Goal: Information Seeking & Learning: Learn about a topic

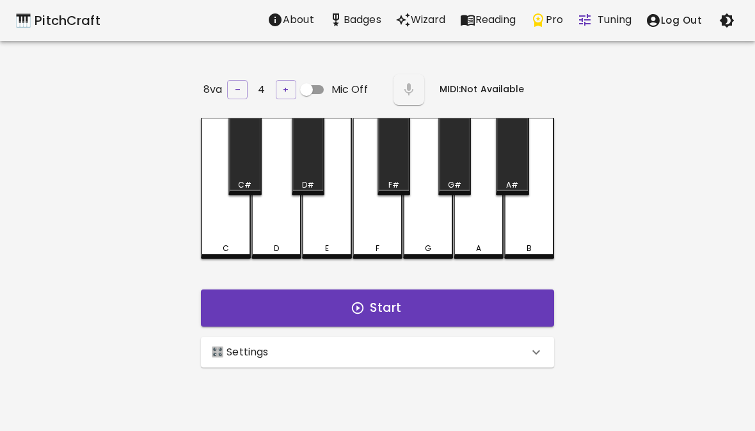
click at [479, 363] on div "🎛️ Settings" at bounding box center [377, 352] width 353 height 31
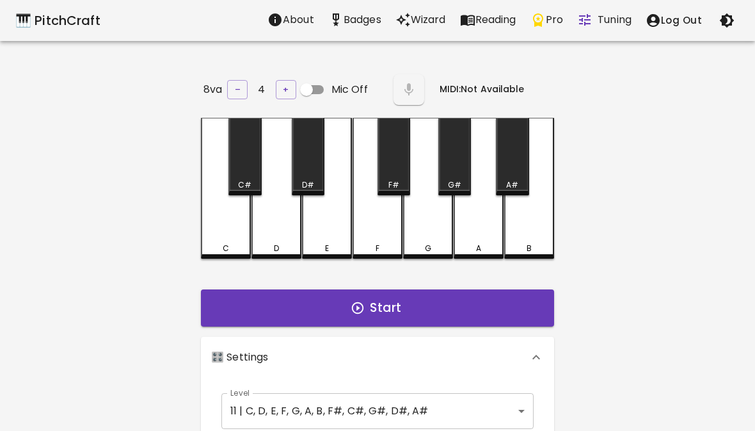
click at [520, 401] on body "🎹 PitchCraft About Badges Wizard Reading Pro Tuning Log Out 8va – 4 + Mic Off M…" at bounding box center [377, 424] width 755 height 848
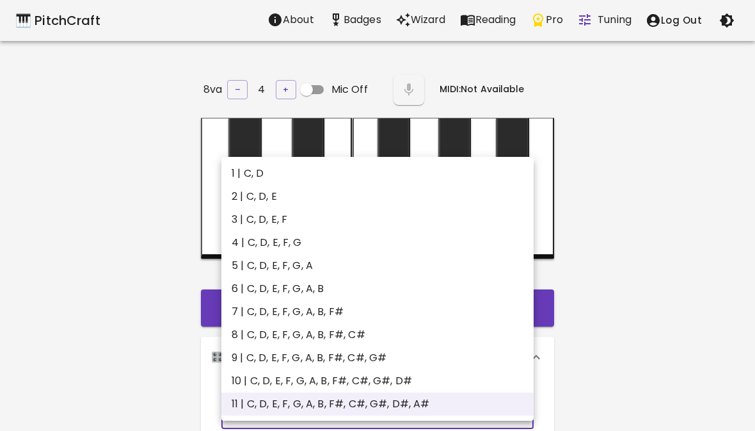
click at [411, 287] on li "6 | C, D, E, F, G, A, B" at bounding box center [377, 288] width 312 height 23
type input "11"
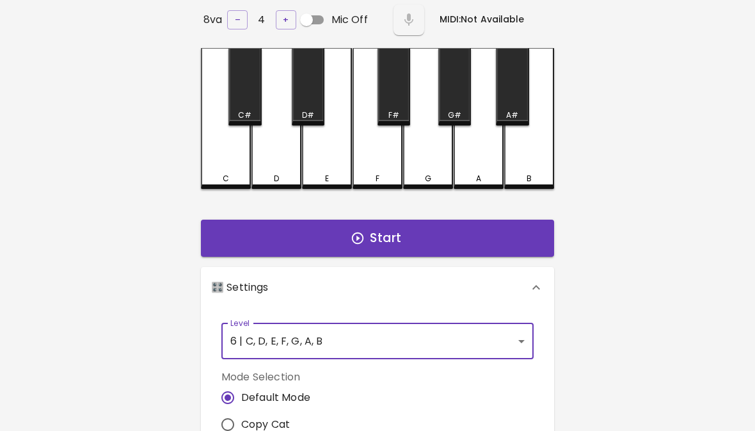
scroll to position [58, 0]
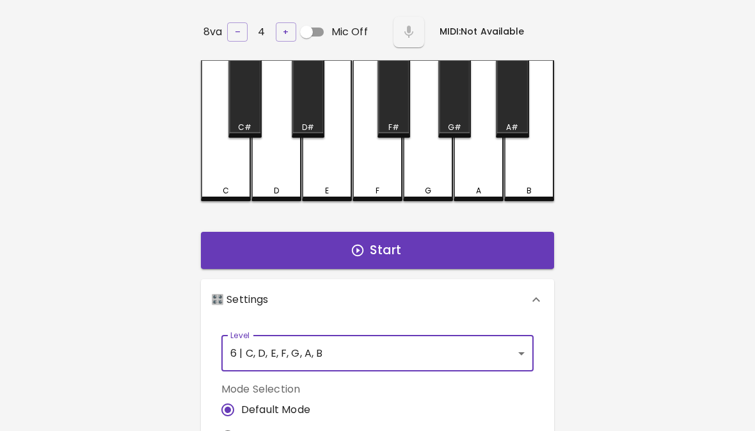
click at [514, 250] on button "Start" at bounding box center [377, 250] width 353 height 37
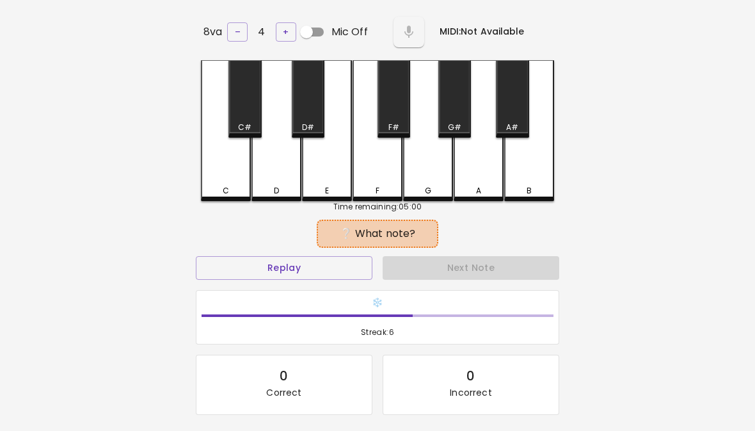
click at [320, 179] on div "E" at bounding box center [327, 130] width 50 height 141
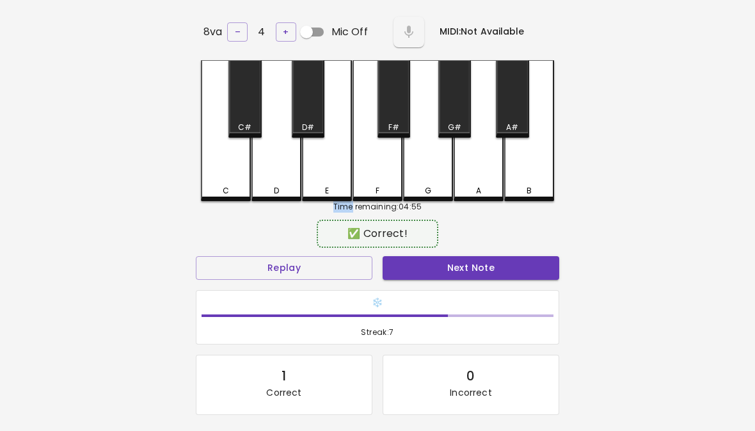
click at [473, 271] on button "Next Note" at bounding box center [471, 268] width 177 height 24
click at [324, 173] on div "E" at bounding box center [327, 130] width 50 height 141
click at [510, 267] on button "Next Note" at bounding box center [471, 268] width 177 height 24
click at [515, 276] on button "Next Note" at bounding box center [471, 268] width 177 height 24
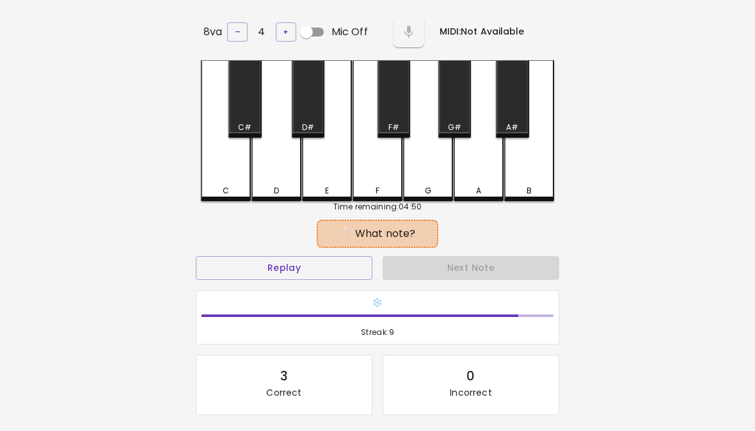
click at [516, 278] on div "Next Note" at bounding box center [471, 268] width 187 height 34
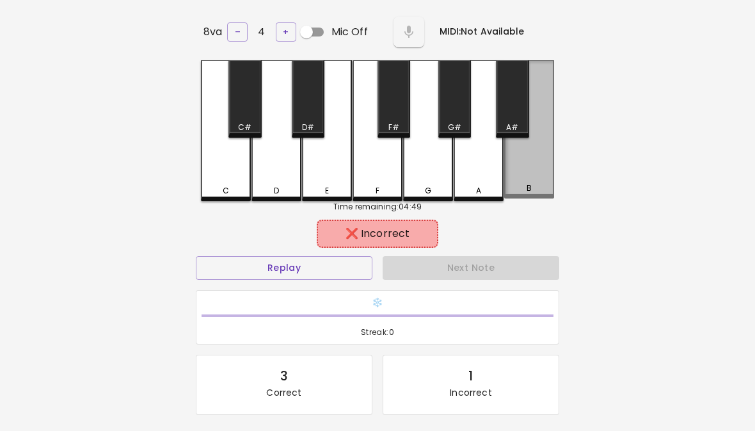
click at [524, 173] on div "B" at bounding box center [529, 129] width 50 height 138
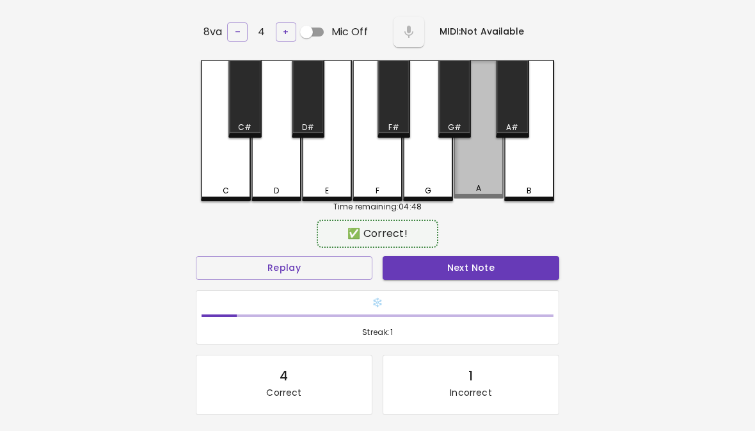
click at [481, 171] on div "A" at bounding box center [479, 129] width 50 height 138
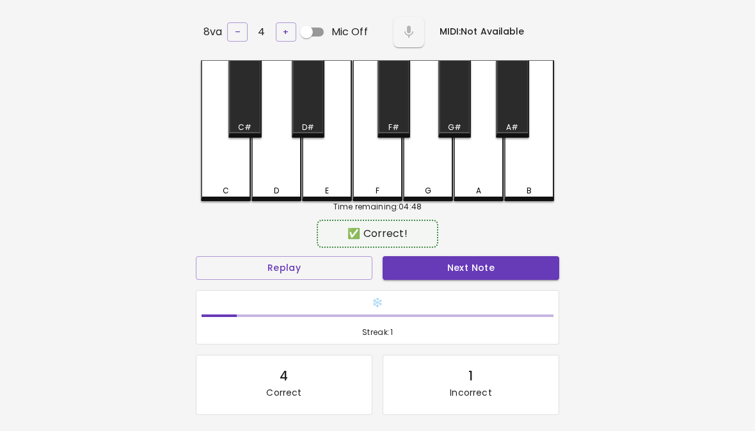
click at [505, 272] on button "Next Note" at bounding box center [471, 268] width 177 height 24
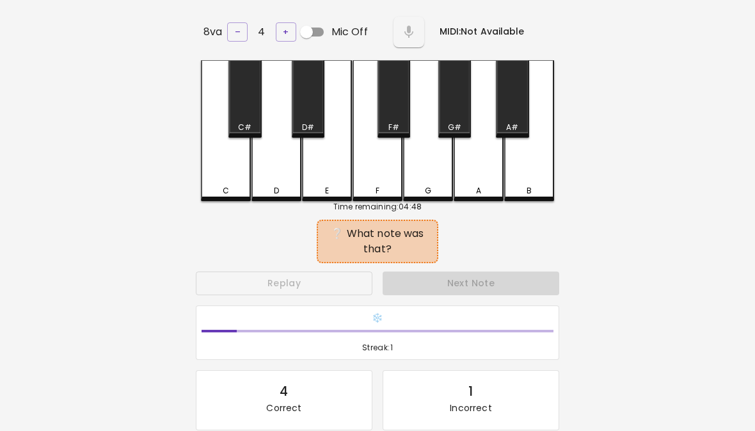
click at [504, 272] on div "Next Note" at bounding box center [471, 283] width 187 height 34
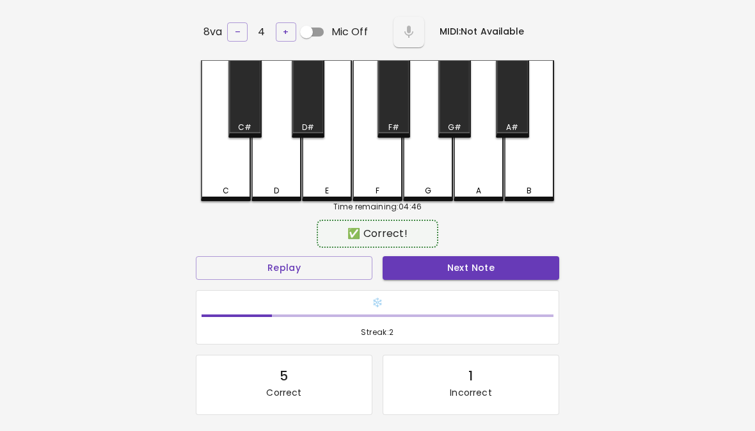
click at [394, 169] on div "F" at bounding box center [378, 130] width 50 height 141
click at [427, 262] on button "Next Note" at bounding box center [471, 268] width 177 height 24
click at [381, 170] on div "F" at bounding box center [378, 130] width 50 height 141
click at [434, 273] on button "Next Note" at bounding box center [471, 268] width 177 height 24
click at [422, 275] on button "Next Note" at bounding box center [471, 268] width 177 height 24
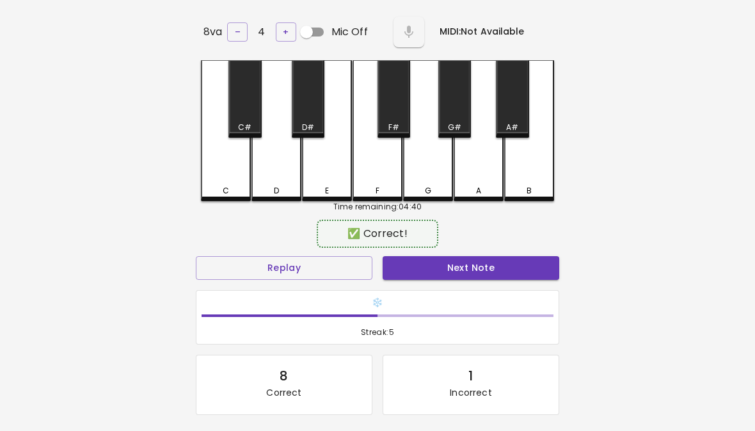
click at [378, 164] on div "F" at bounding box center [378, 130] width 50 height 141
click at [408, 267] on button "Next Note" at bounding box center [471, 268] width 177 height 24
click at [507, 285] on div "❄️ Streak: 1" at bounding box center [378, 317] width 374 height 65
click at [506, 285] on div "❄️ Streak: 1" at bounding box center [378, 317] width 374 height 65
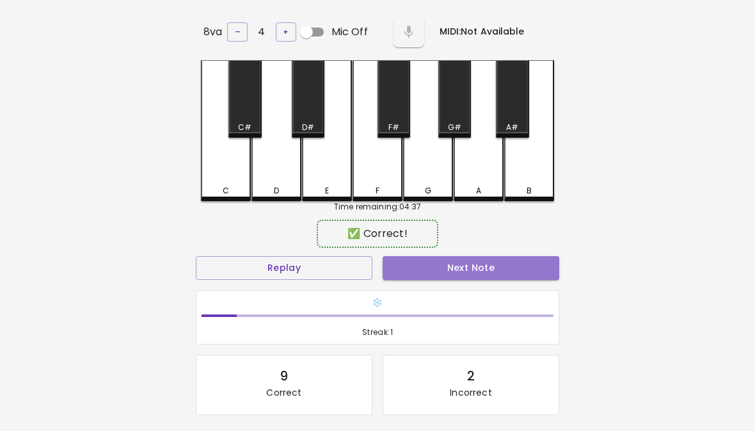
click at [489, 267] on button "Next Note" at bounding box center [471, 268] width 177 height 24
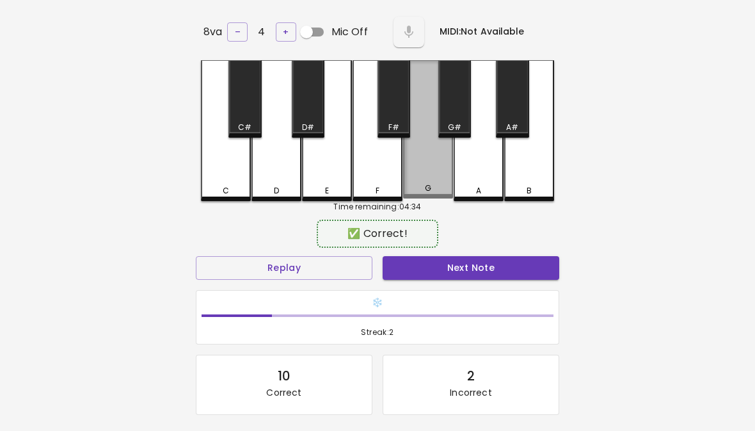
click at [441, 157] on div "G" at bounding box center [428, 129] width 50 height 138
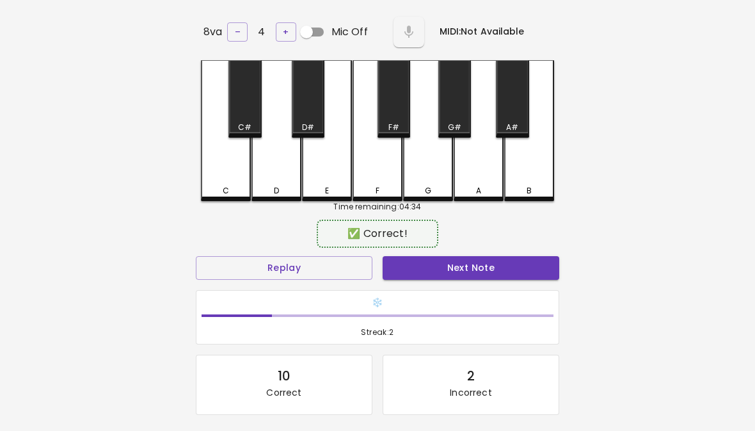
click at [474, 267] on button "Next Note" at bounding box center [471, 268] width 177 height 24
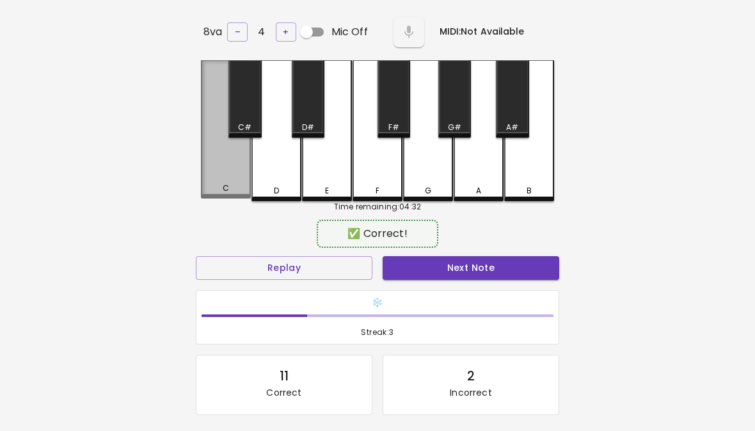
click at [203, 177] on div "C" at bounding box center [226, 129] width 50 height 138
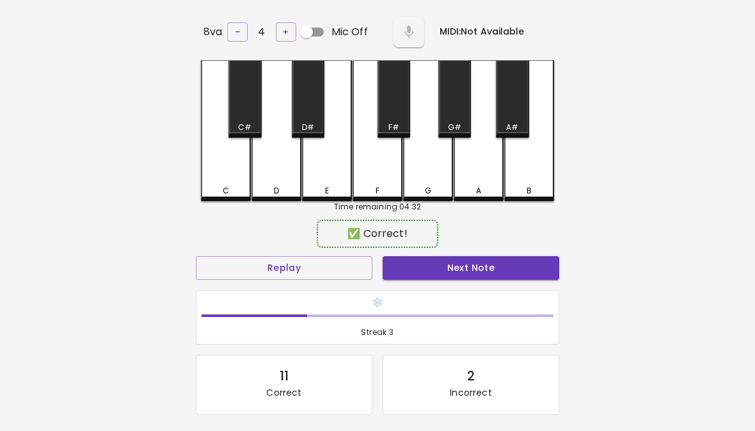
click at [499, 270] on button "Next Note" at bounding box center [471, 268] width 177 height 24
click at [363, 171] on div "F" at bounding box center [378, 130] width 50 height 141
click at [482, 264] on button "Next Note" at bounding box center [471, 268] width 177 height 24
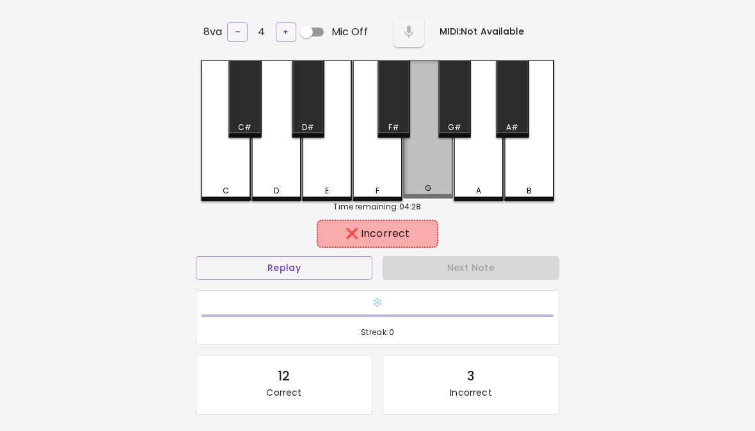
click at [434, 177] on div "G" at bounding box center [428, 129] width 50 height 138
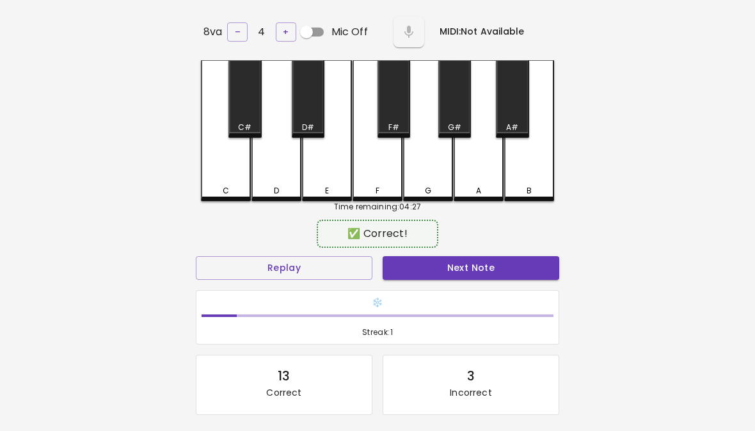
click at [475, 171] on div "A" at bounding box center [479, 130] width 50 height 141
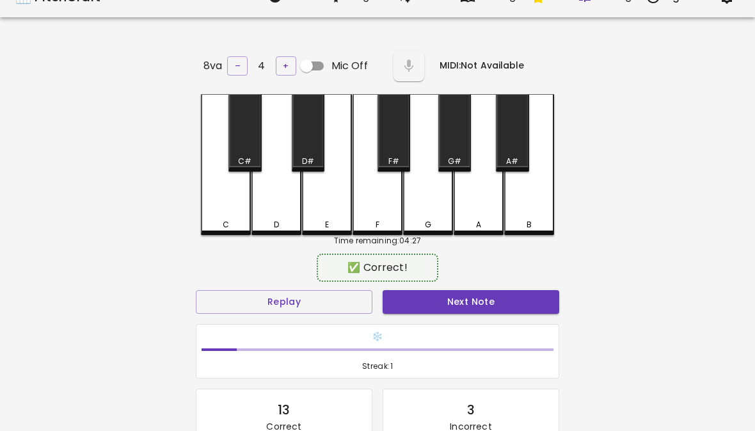
scroll to position [0, 0]
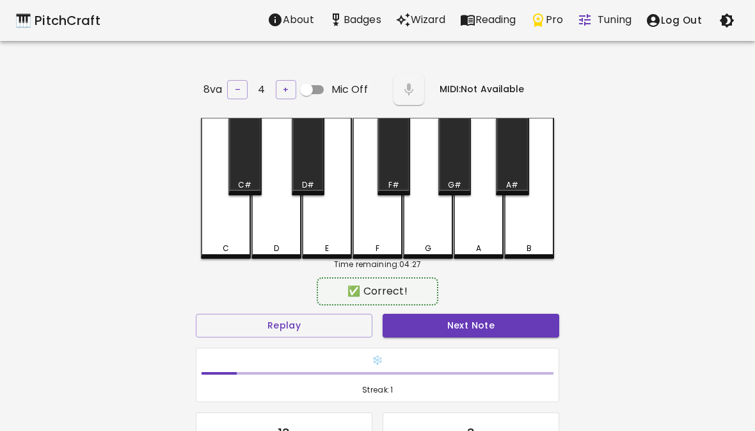
click at [514, 319] on button "Next Note" at bounding box center [471, 326] width 177 height 24
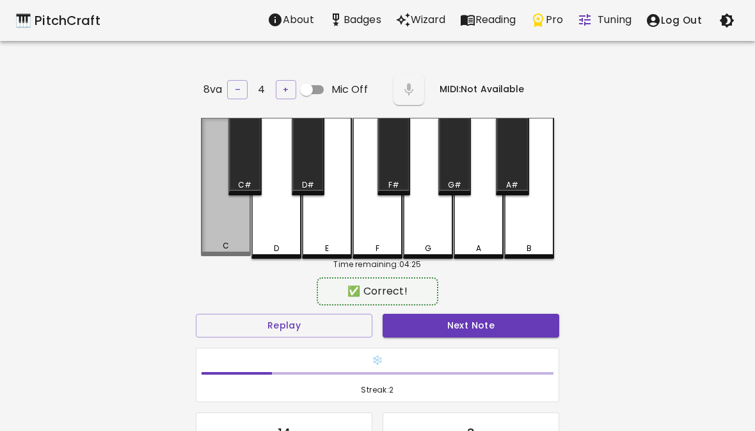
click at [218, 207] on div "C" at bounding box center [226, 187] width 50 height 138
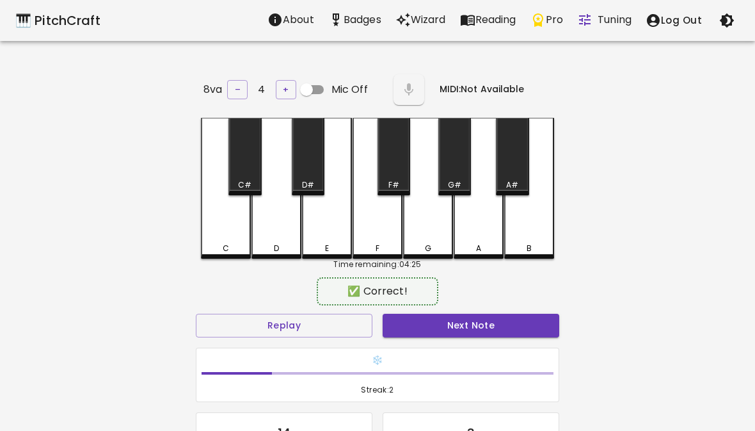
click at [505, 317] on button "Next Note" at bounding box center [471, 326] width 177 height 24
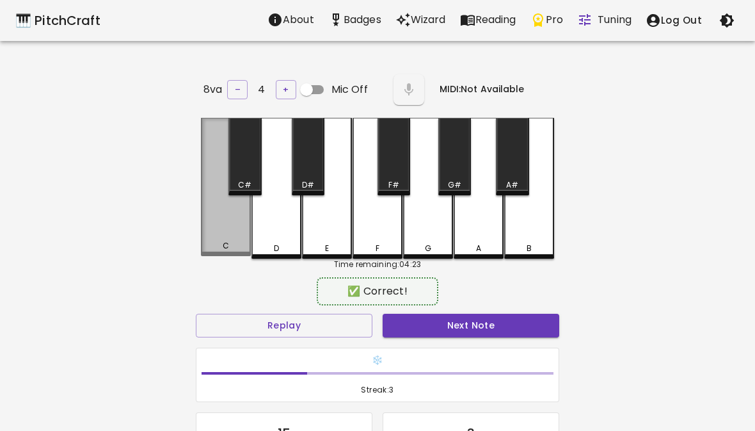
click at [210, 212] on div "C" at bounding box center [226, 187] width 50 height 138
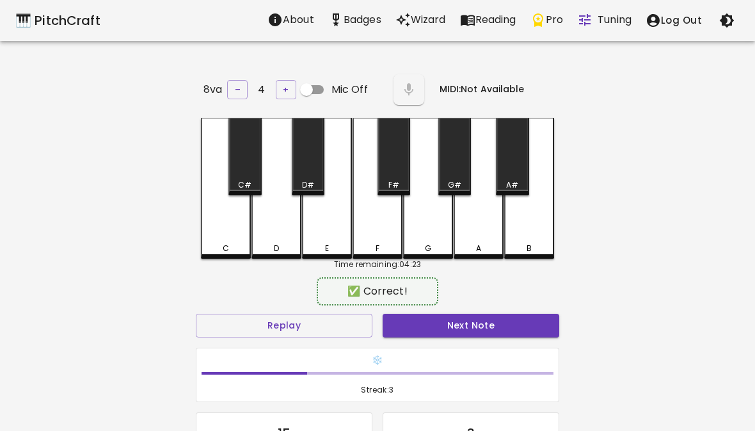
click at [497, 319] on button "Next Note" at bounding box center [471, 326] width 177 height 24
click at [500, 316] on button "Next Note" at bounding box center [471, 326] width 177 height 24
click at [523, 230] on div "B" at bounding box center [529, 188] width 50 height 141
click at [511, 324] on button "Next Note" at bounding box center [471, 326] width 177 height 24
click at [218, 224] on div "C" at bounding box center [226, 188] width 50 height 141
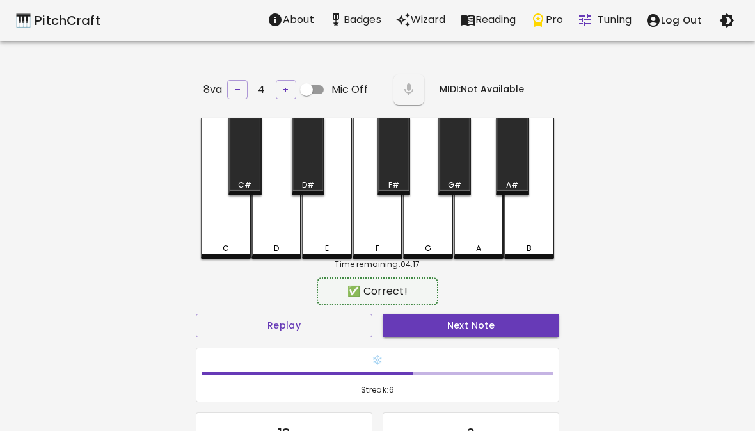
click at [504, 323] on button "Next Note" at bounding box center [471, 326] width 177 height 24
click at [541, 243] on div "B" at bounding box center [528, 249] width 47 height 12
click at [518, 327] on button "Next Note" at bounding box center [471, 326] width 177 height 24
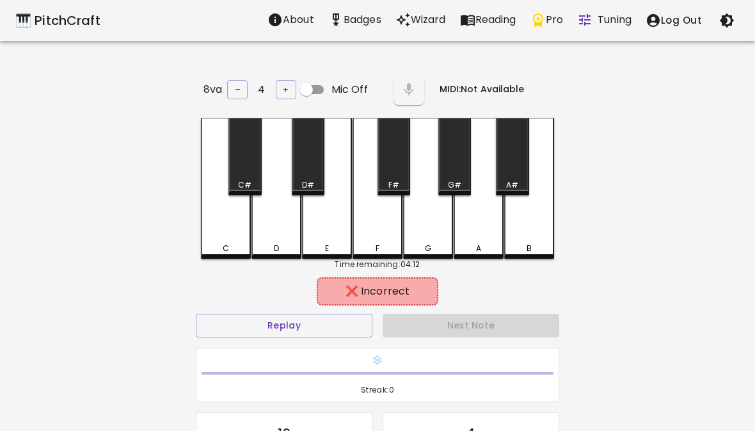
click at [275, 218] on div "D" at bounding box center [276, 188] width 50 height 141
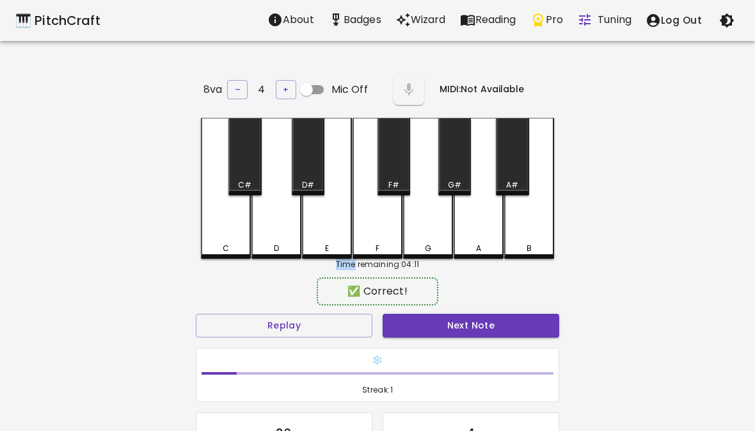
click at [507, 308] on div "Next Note" at bounding box center [471, 325] width 187 height 34
click at [514, 314] on button "Next Note" at bounding box center [471, 326] width 177 height 24
click at [518, 321] on button "Next Note" at bounding box center [471, 326] width 177 height 24
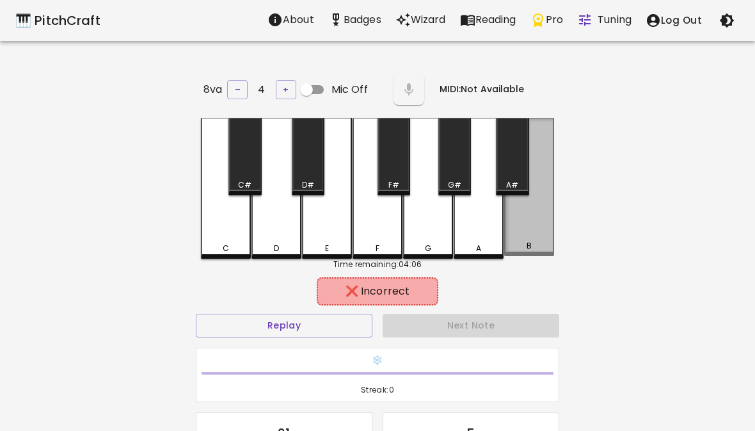
click at [532, 242] on div "B" at bounding box center [528, 246] width 47 height 12
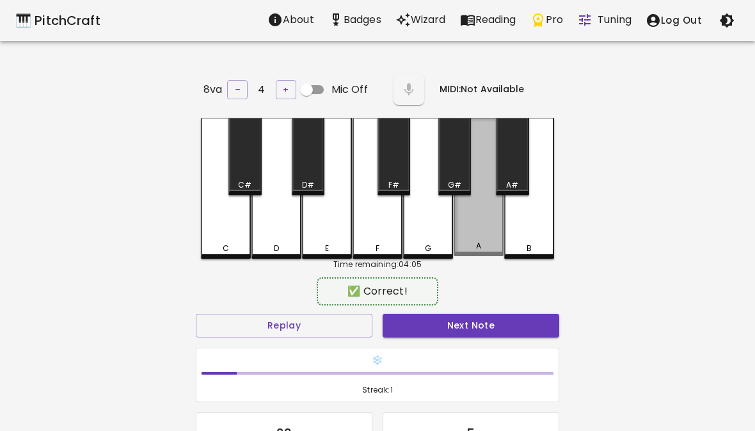
click at [486, 235] on div "A" at bounding box center [479, 187] width 50 height 138
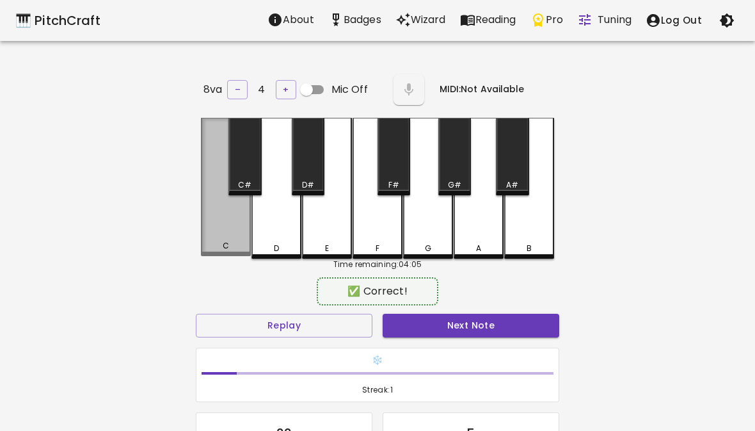
click at [227, 205] on div "C" at bounding box center [226, 187] width 50 height 138
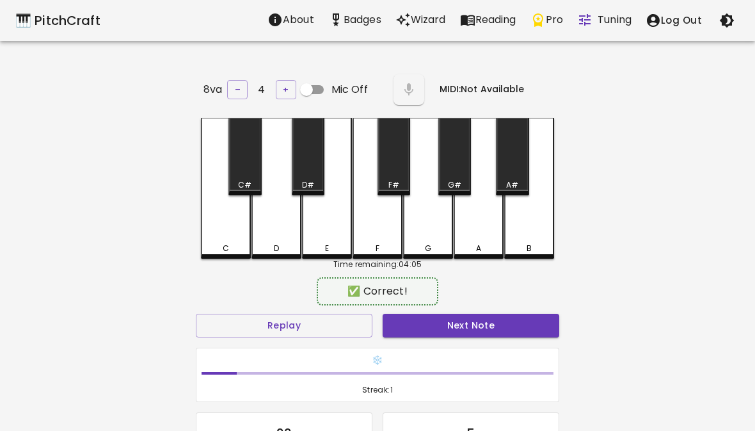
click at [275, 219] on div "D" at bounding box center [276, 188] width 50 height 141
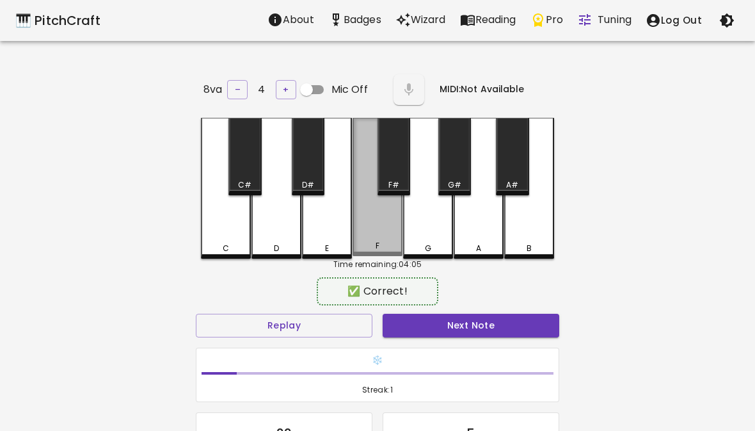
click at [369, 225] on div "F" at bounding box center [378, 187] width 50 height 138
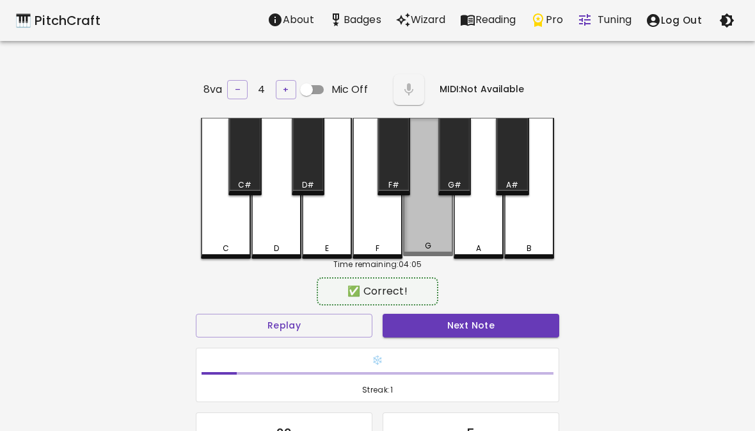
click at [409, 221] on div "G" at bounding box center [428, 187] width 50 height 138
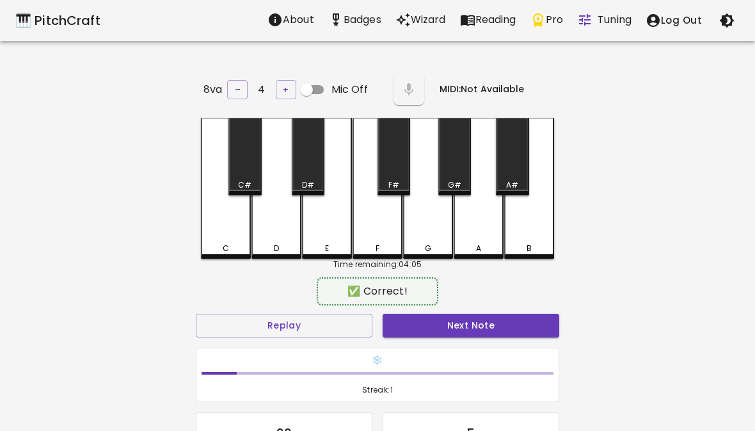
click at [516, 314] on button "Next Note" at bounding box center [471, 326] width 177 height 24
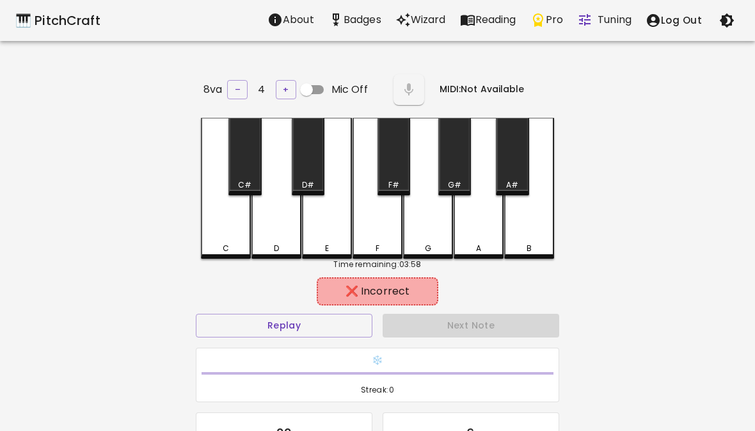
click at [372, 215] on div "F" at bounding box center [378, 188] width 50 height 141
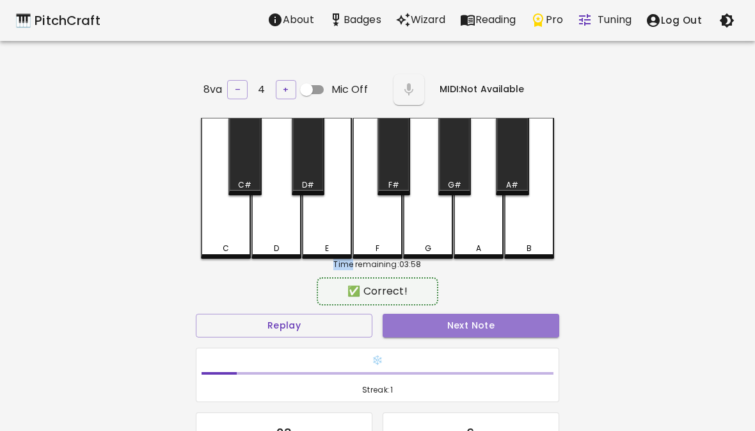
click at [521, 317] on button "Next Note" at bounding box center [471, 326] width 177 height 24
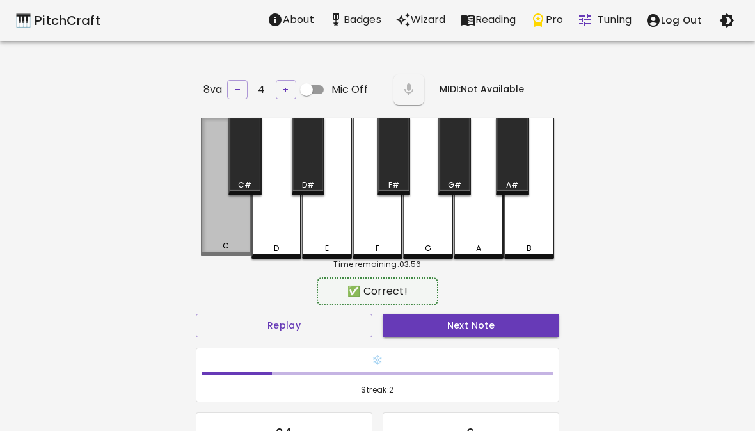
click at [217, 218] on div "C" at bounding box center [226, 187] width 50 height 138
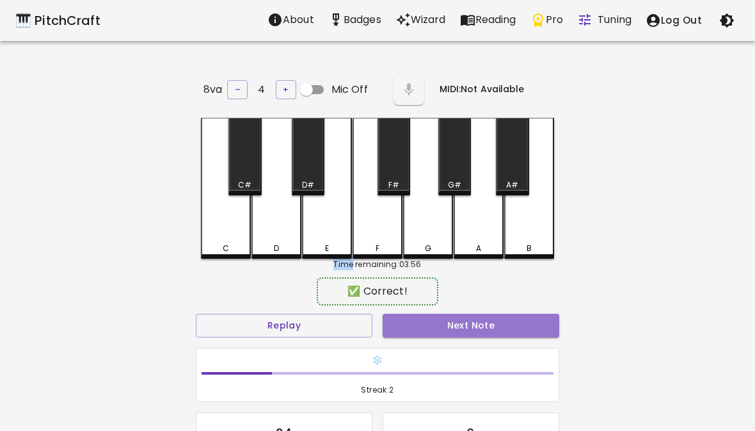
click at [507, 326] on button "Next Note" at bounding box center [471, 326] width 177 height 24
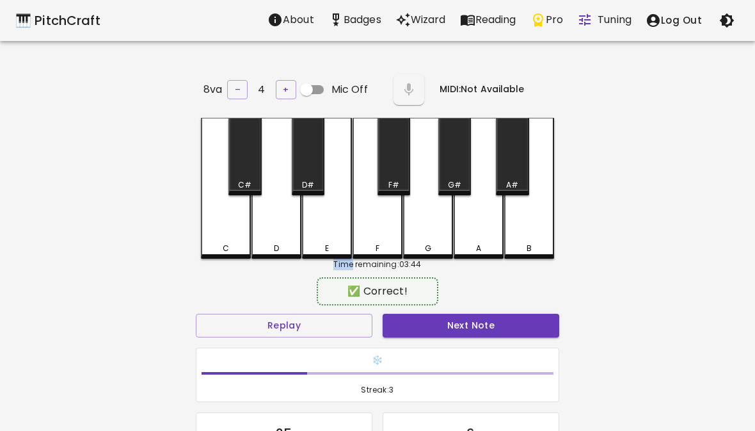
click at [523, 315] on button "Next Note" at bounding box center [471, 326] width 177 height 24
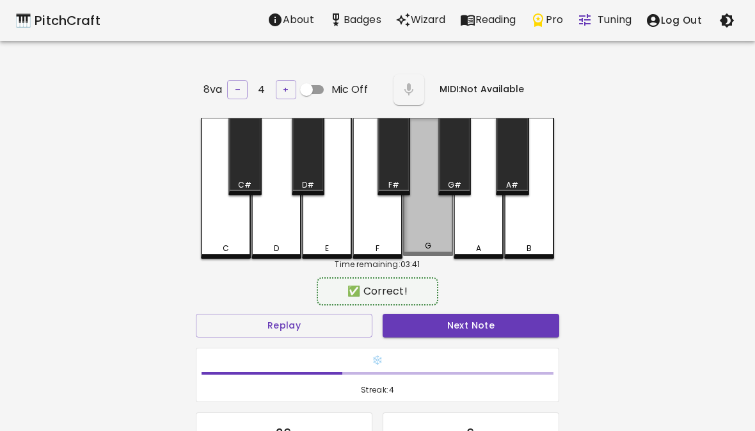
click at [444, 226] on div "G" at bounding box center [428, 187] width 50 height 138
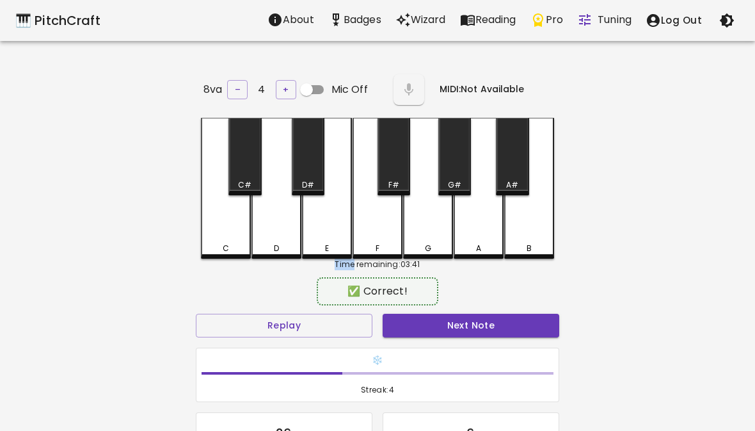
click at [321, 221] on div "E" at bounding box center [327, 188] width 50 height 141
click at [363, 201] on div "F" at bounding box center [378, 188] width 50 height 141
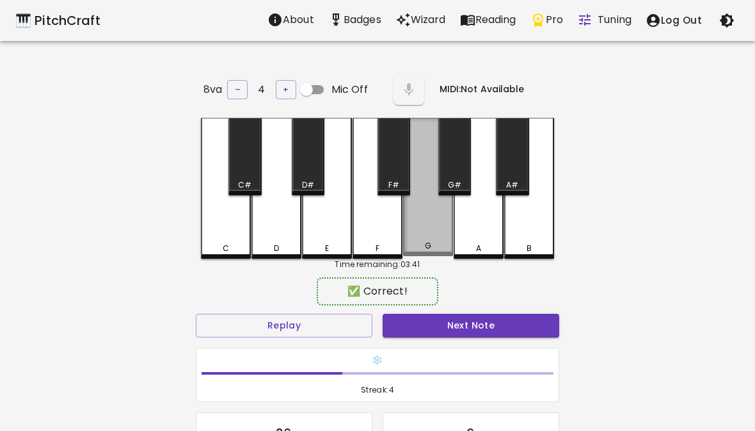
click at [412, 210] on div "G" at bounding box center [428, 187] width 50 height 138
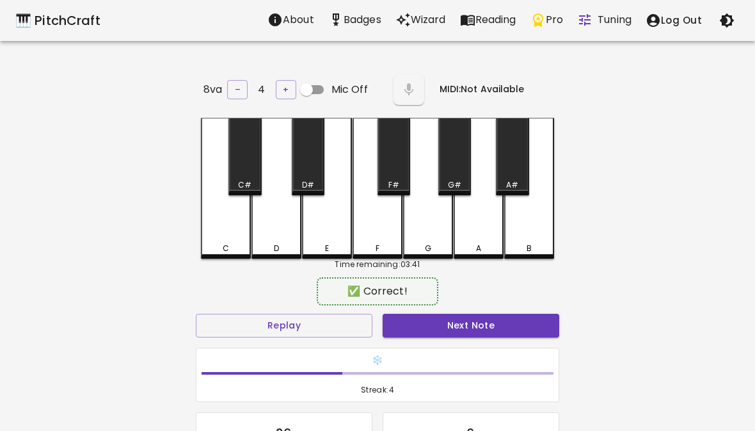
click at [483, 229] on div "A" at bounding box center [479, 188] width 50 height 141
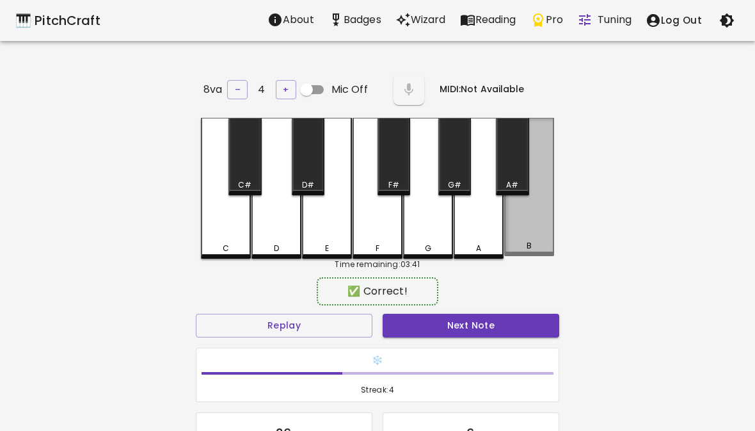
click at [522, 243] on div "B" at bounding box center [528, 246] width 47 height 12
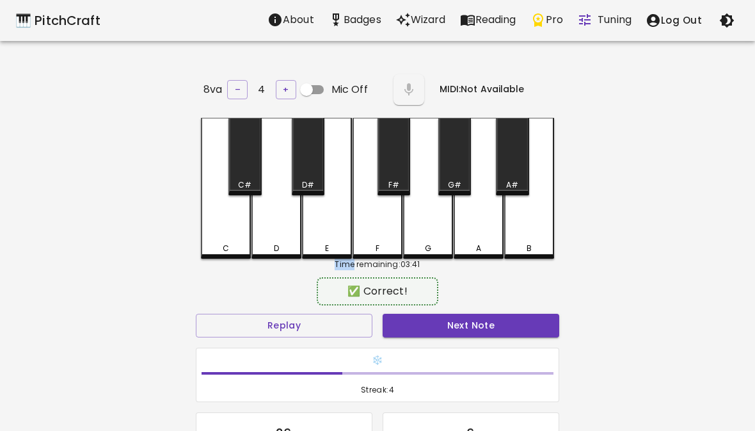
click at [518, 356] on h6 "❄️" at bounding box center [378, 360] width 352 height 14
click at [518, 321] on button "Next Note" at bounding box center [471, 326] width 177 height 24
click at [484, 333] on button "Next Note" at bounding box center [471, 326] width 177 height 24
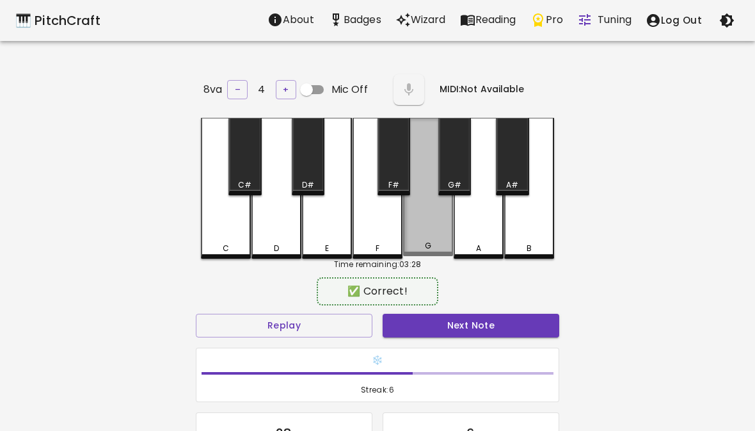
click at [429, 219] on div "G" at bounding box center [428, 187] width 50 height 138
click at [435, 220] on div "G" at bounding box center [428, 187] width 50 height 138
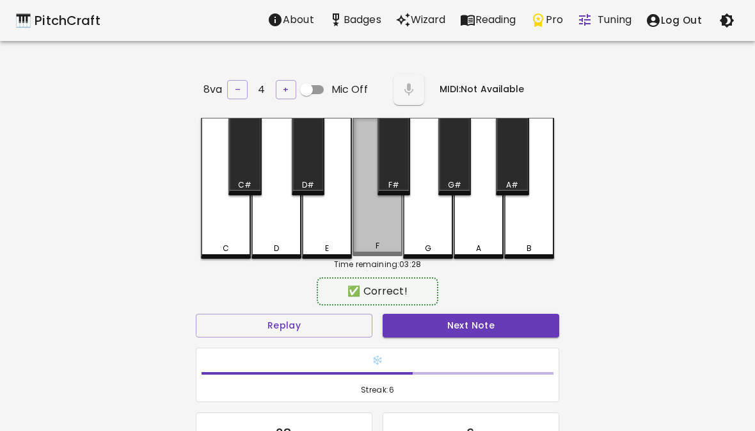
click at [371, 220] on div "F" at bounding box center [378, 187] width 50 height 138
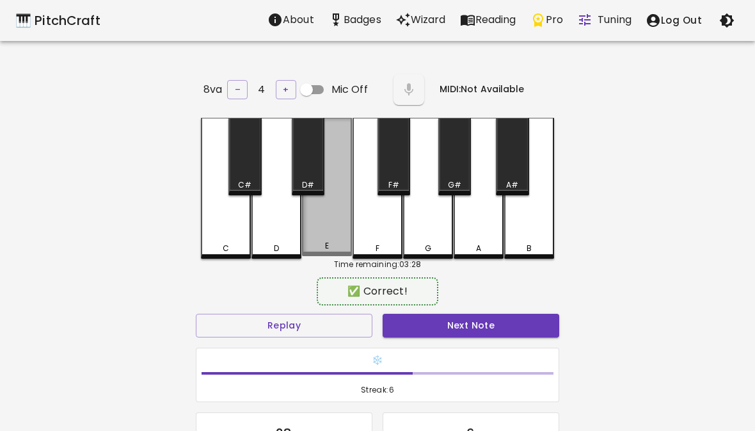
click at [326, 221] on div "E" at bounding box center [327, 187] width 50 height 138
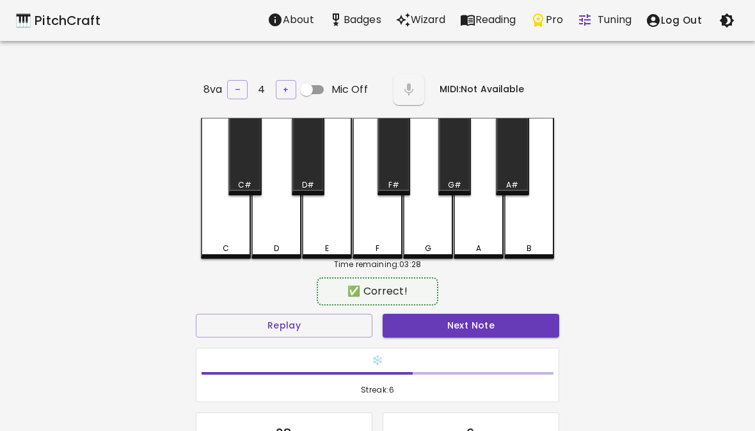
click at [277, 228] on div "D" at bounding box center [276, 188] width 50 height 141
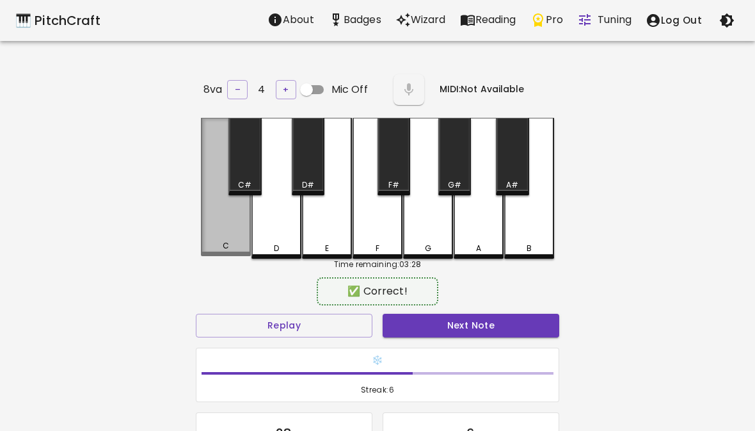
click at [222, 239] on div "C" at bounding box center [226, 187] width 50 height 138
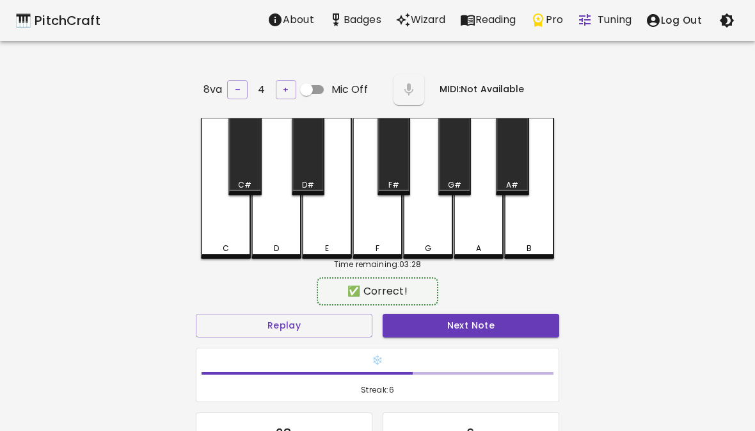
click at [449, 308] on div "Next Note" at bounding box center [471, 325] width 187 height 34
click at [440, 318] on button "Next Note" at bounding box center [471, 326] width 177 height 24
click at [516, 327] on button "Next Note" at bounding box center [471, 326] width 177 height 24
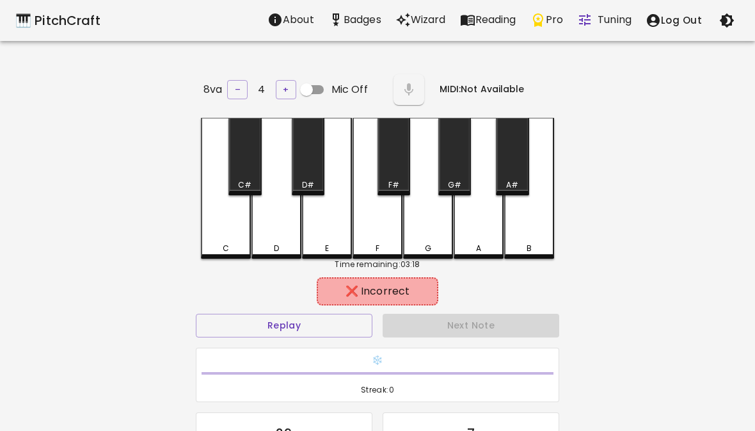
click at [388, 223] on div "F" at bounding box center [378, 188] width 50 height 141
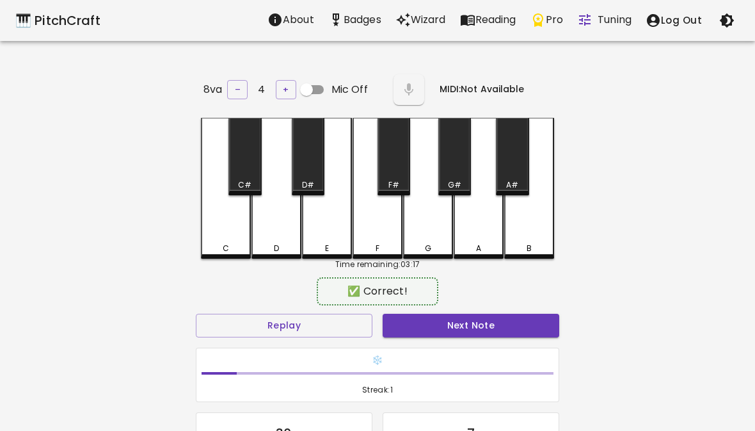
click at [327, 221] on div "E" at bounding box center [327, 188] width 50 height 141
click at [414, 317] on button "Next Note" at bounding box center [471, 326] width 177 height 24
click at [275, 231] on div "D" at bounding box center [276, 188] width 50 height 141
click at [527, 308] on div "Next Note" at bounding box center [471, 325] width 187 height 34
click at [528, 321] on button "Next Note" at bounding box center [471, 326] width 177 height 24
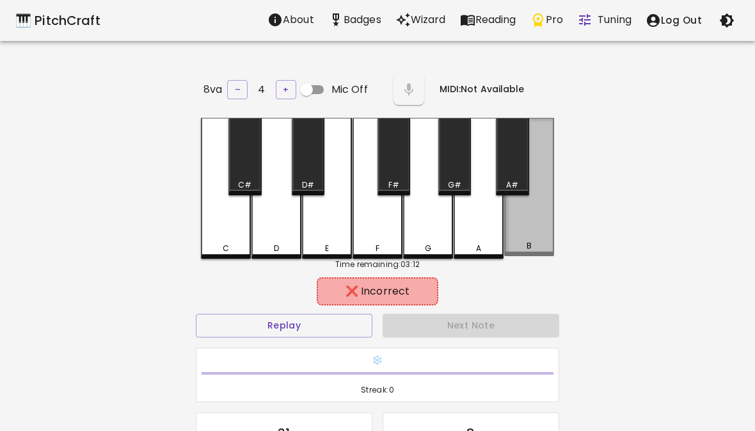
click at [533, 217] on div "B" at bounding box center [529, 187] width 50 height 138
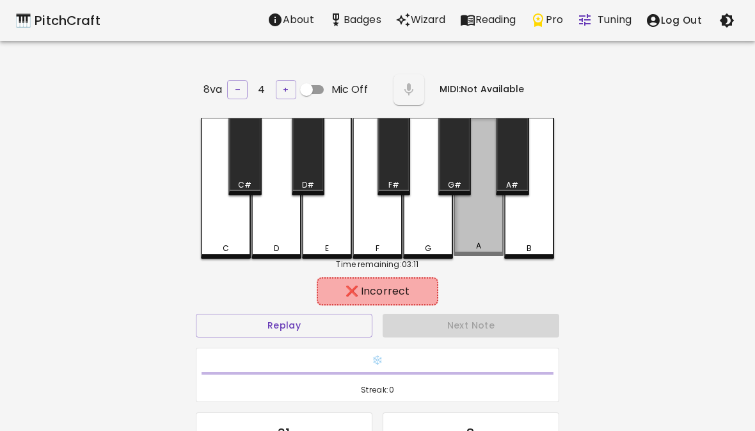
click at [484, 227] on div "A" at bounding box center [479, 187] width 50 height 138
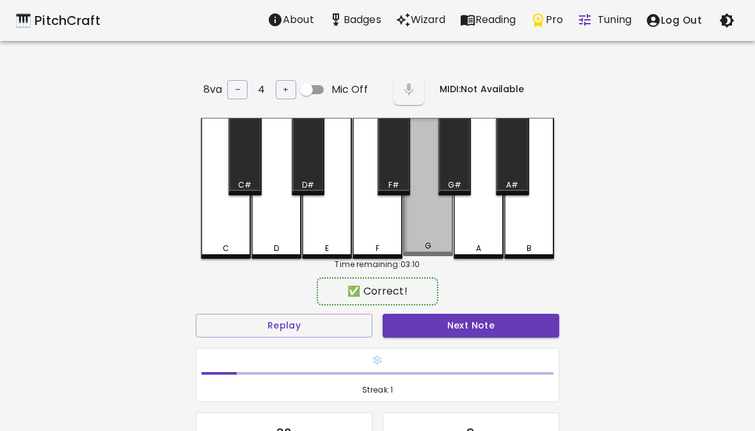
click at [438, 218] on div "G" at bounding box center [428, 187] width 50 height 138
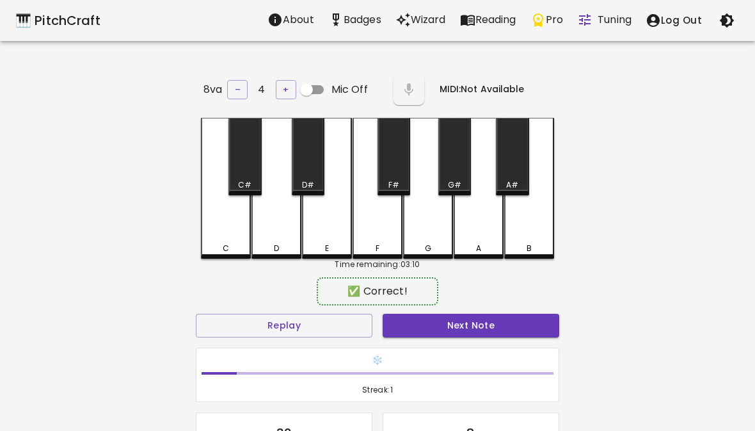
click at [278, 231] on div "D" at bounding box center [276, 188] width 50 height 141
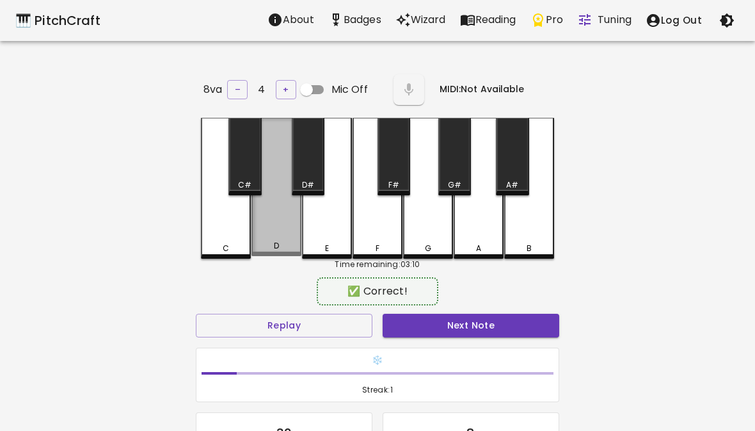
click at [278, 230] on div "D" at bounding box center [276, 187] width 50 height 138
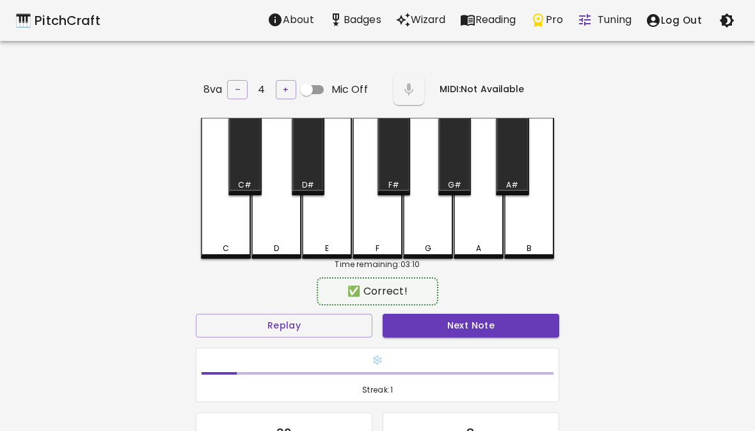
click at [267, 155] on div "D" at bounding box center [276, 188] width 50 height 141
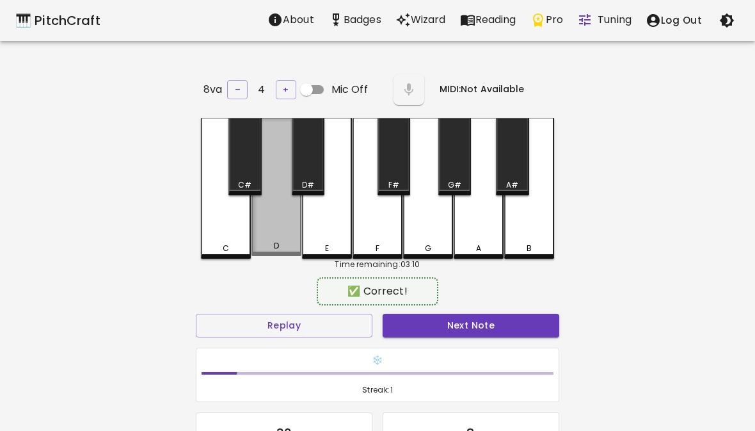
click at [283, 243] on div "D" at bounding box center [276, 246] width 47 height 12
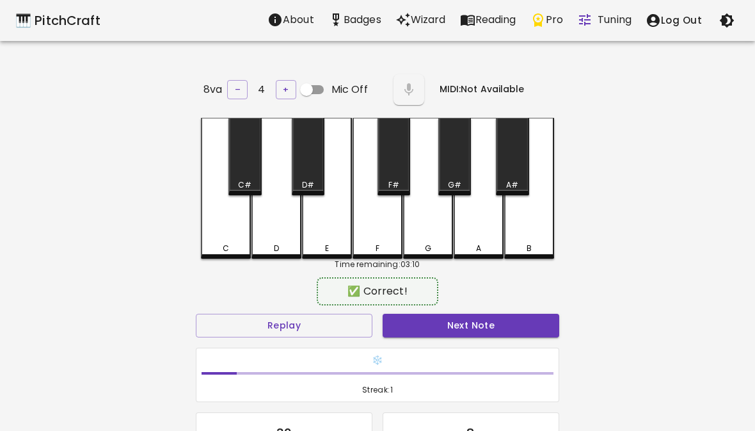
click at [295, 225] on div "D" at bounding box center [276, 188] width 50 height 141
click at [315, 151] on div "D#" at bounding box center [308, 156] width 33 height 77
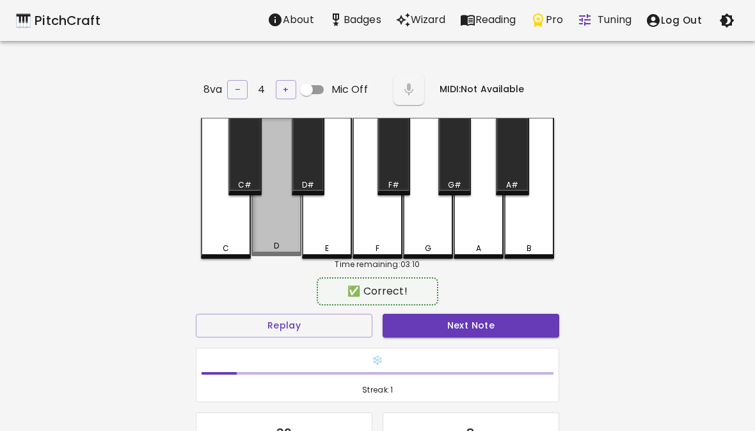
click at [266, 190] on div "D" at bounding box center [276, 187] width 50 height 138
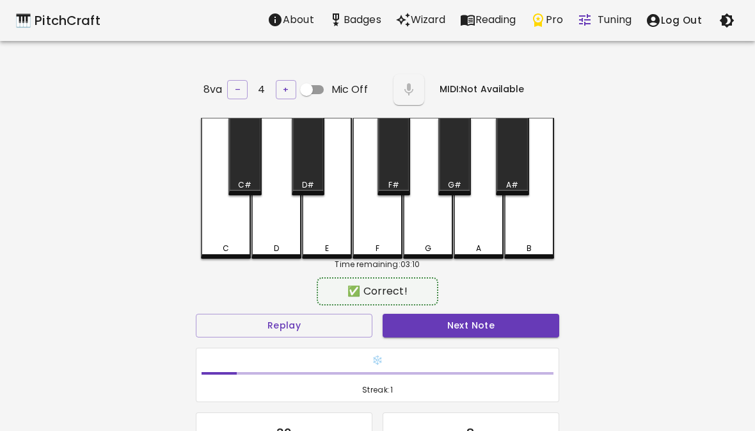
click at [285, 223] on div "D" at bounding box center [276, 188] width 50 height 141
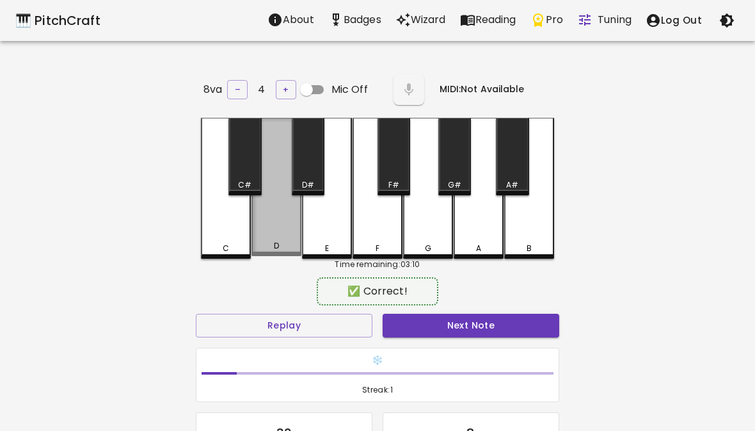
click at [285, 222] on div "D" at bounding box center [276, 187] width 50 height 138
click at [311, 174] on div "D#" at bounding box center [308, 156] width 33 height 77
click at [282, 235] on div "D" at bounding box center [276, 187] width 50 height 138
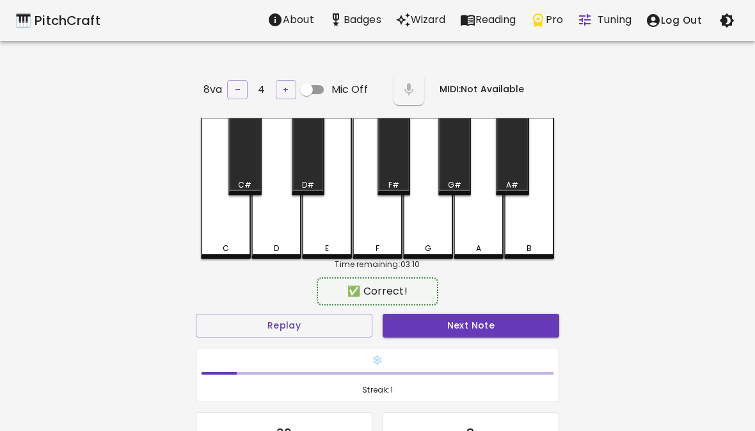
click at [289, 223] on div "D" at bounding box center [276, 188] width 50 height 141
click at [267, 253] on div "D" at bounding box center [276, 188] width 50 height 141
click at [260, 171] on div "C#" at bounding box center [244, 156] width 33 height 77
click at [283, 237] on div "D" at bounding box center [276, 188] width 50 height 141
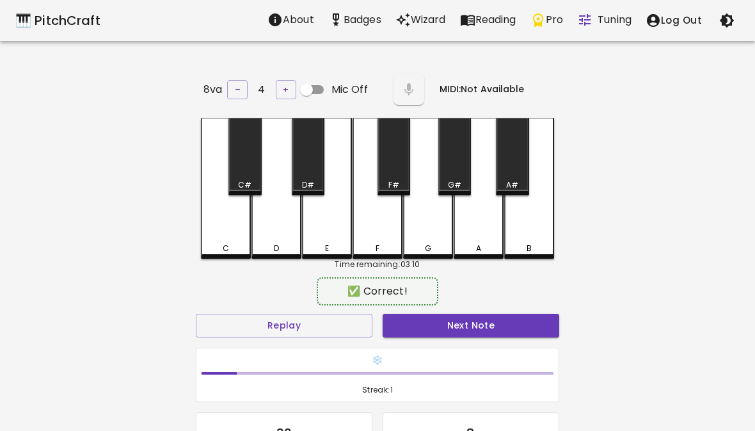
click at [321, 154] on div "D#" at bounding box center [308, 156] width 33 height 77
click at [272, 232] on div "D" at bounding box center [276, 188] width 50 height 141
click at [269, 148] on div "D" at bounding box center [276, 188] width 50 height 141
click at [267, 237] on div "D" at bounding box center [276, 188] width 50 height 141
click at [396, 158] on div "F#" at bounding box center [394, 156] width 33 height 77
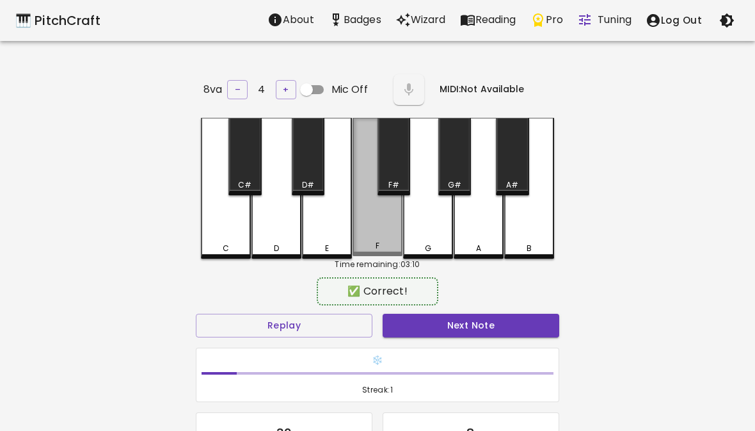
click at [369, 219] on div "F" at bounding box center [378, 187] width 50 height 138
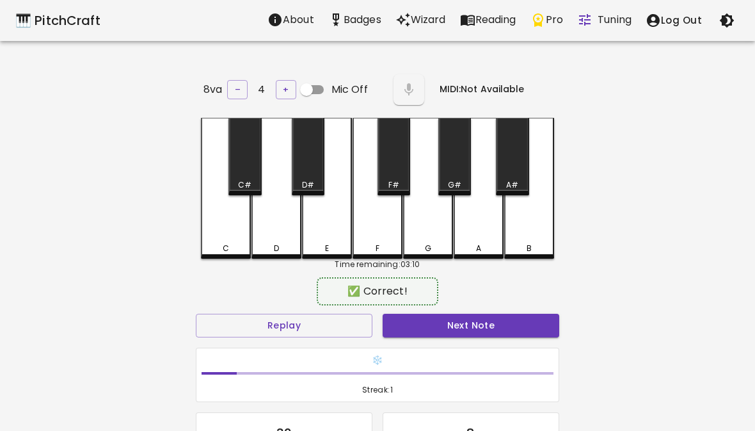
click at [330, 223] on div "E" at bounding box center [327, 188] width 50 height 141
click at [318, 163] on div "D#" at bounding box center [308, 156] width 33 height 77
click at [284, 227] on div "D" at bounding box center [276, 188] width 50 height 141
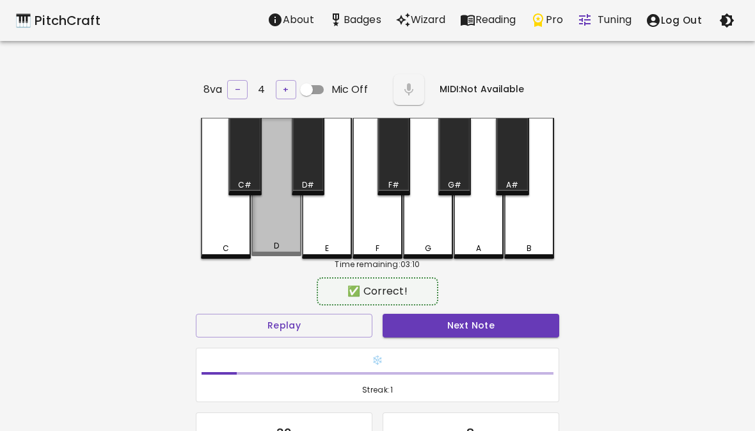
click at [265, 211] on div "D" at bounding box center [276, 187] width 50 height 138
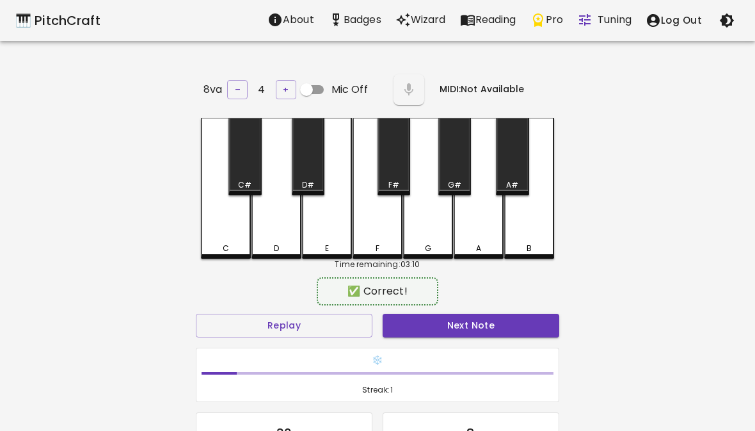
click at [296, 217] on div "D" at bounding box center [276, 188] width 50 height 141
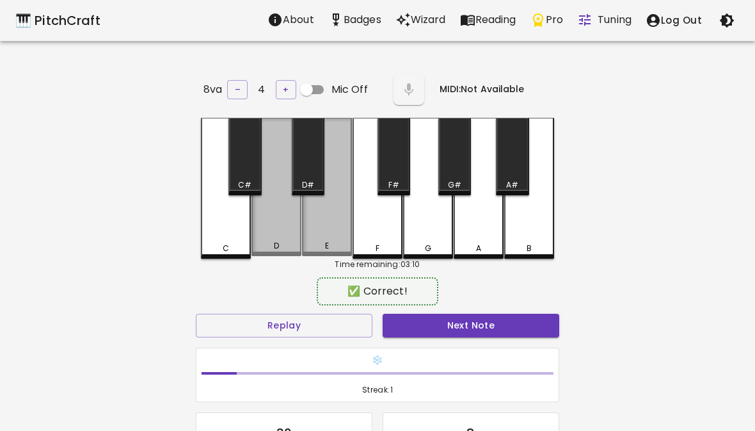
click at [302, 203] on div "E" at bounding box center [327, 187] width 50 height 138
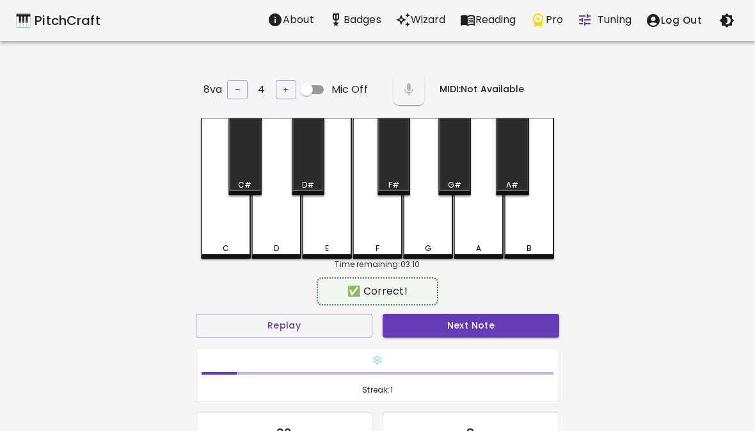
click at [287, 225] on div "D" at bounding box center [276, 188] width 50 height 141
click at [322, 230] on div "E" at bounding box center [327, 188] width 50 height 141
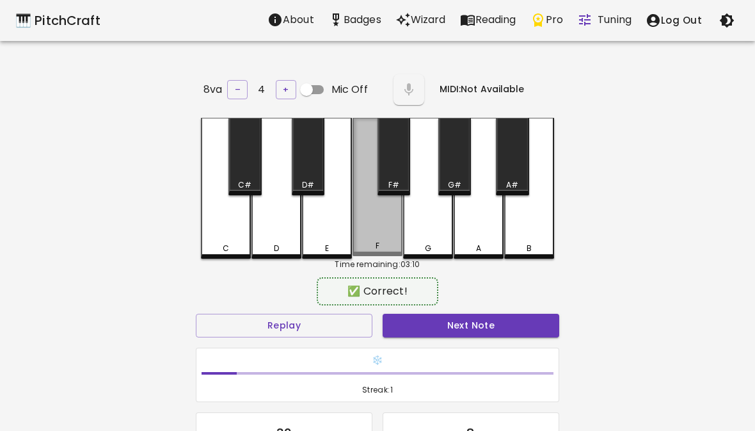
click at [368, 213] on div "F" at bounding box center [378, 187] width 50 height 138
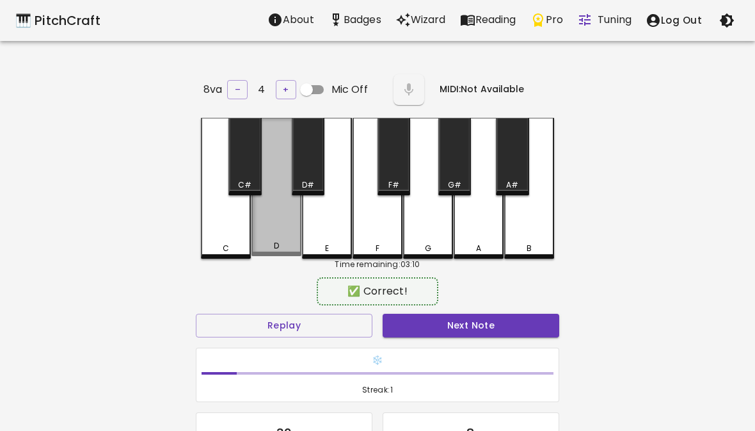
click at [278, 240] on div "D" at bounding box center [276, 246] width 5 height 12
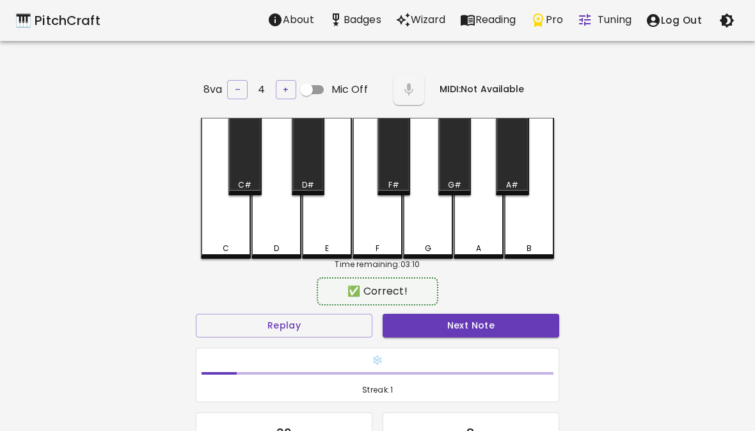
click at [317, 239] on div "E" at bounding box center [327, 188] width 50 height 141
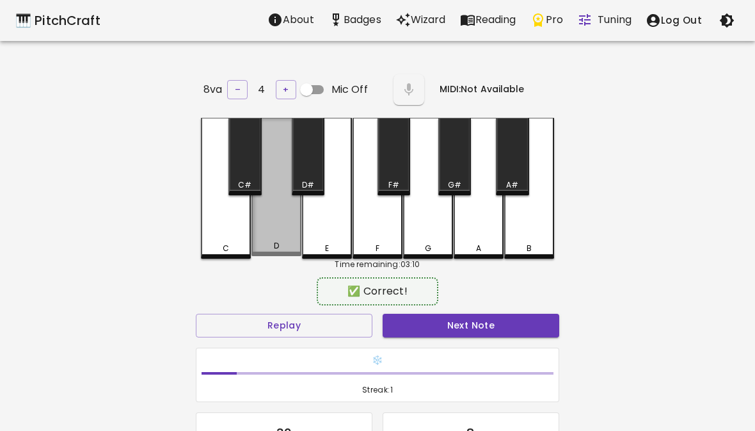
click at [292, 235] on div "D" at bounding box center [276, 187] width 50 height 138
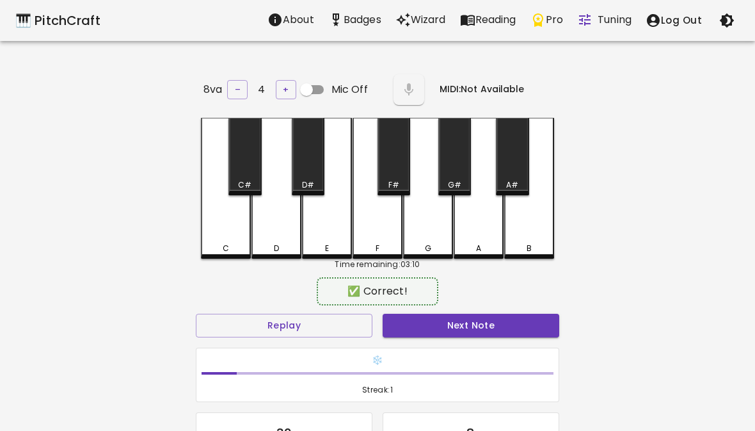
click at [240, 246] on div "C" at bounding box center [225, 249] width 47 height 12
click at [290, 246] on div "D" at bounding box center [276, 249] width 47 height 12
click at [366, 232] on div "F" at bounding box center [378, 188] width 50 height 141
click at [286, 246] on div "D" at bounding box center [276, 249] width 47 height 12
click at [274, 245] on div "D" at bounding box center [276, 249] width 5 height 12
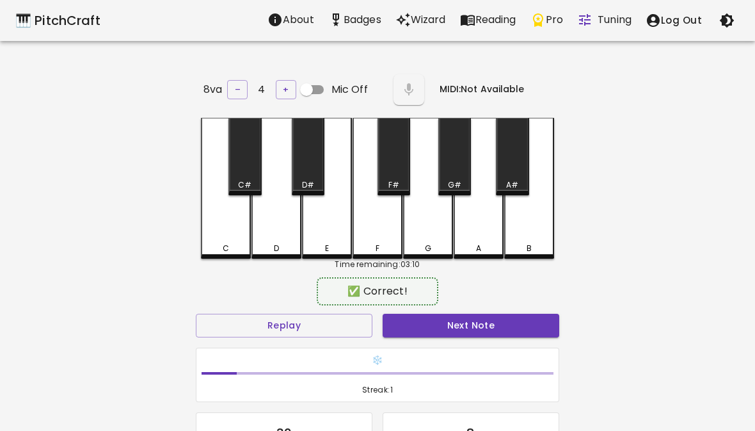
click at [388, 230] on div "F" at bounding box center [378, 188] width 50 height 141
click at [290, 243] on div "D" at bounding box center [276, 249] width 47 height 12
click at [335, 233] on div "E" at bounding box center [327, 188] width 50 height 141
click at [380, 232] on div "F" at bounding box center [378, 188] width 50 height 141
click at [424, 221] on div "G" at bounding box center [428, 188] width 50 height 141
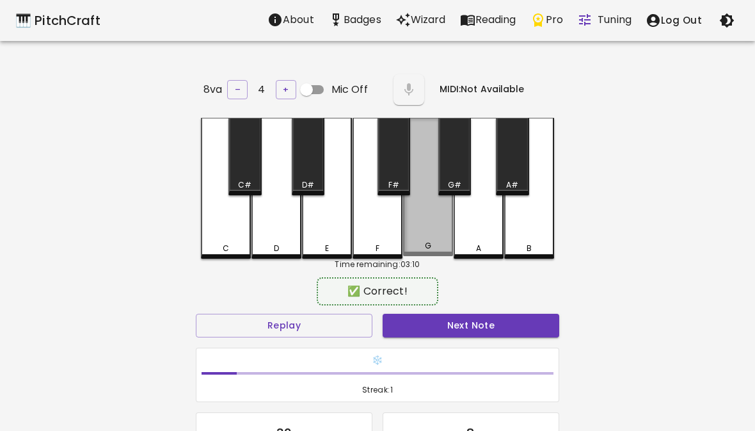
click at [424, 221] on div "G" at bounding box center [428, 187] width 50 height 138
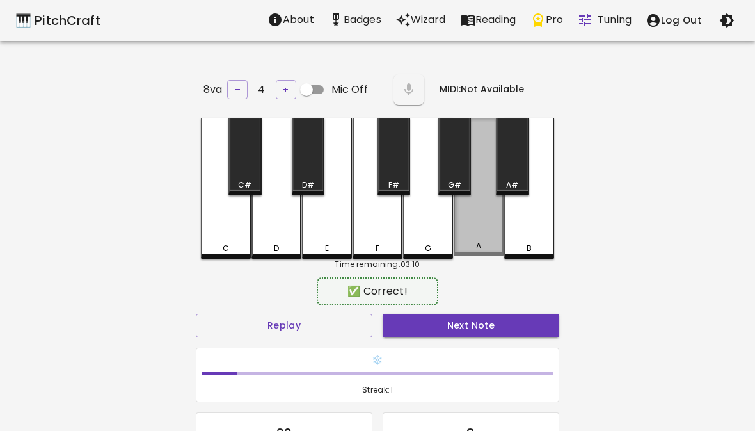
click at [433, 226] on div "G" at bounding box center [428, 188] width 50 height 141
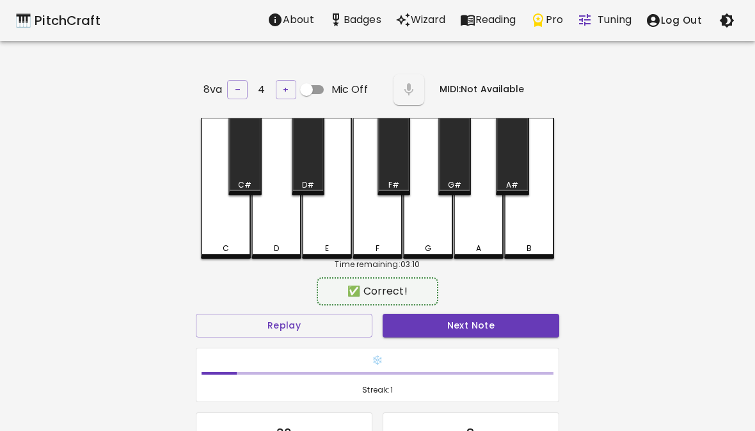
click at [507, 155] on div "A#" at bounding box center [512, 156] width 33 height 77
click at [418, 230] on div "G" at bounding box center [428, 188] width 50 height 141
click at [417, 230] on div "G" at bounding box center [428, 188] width 50 height 141
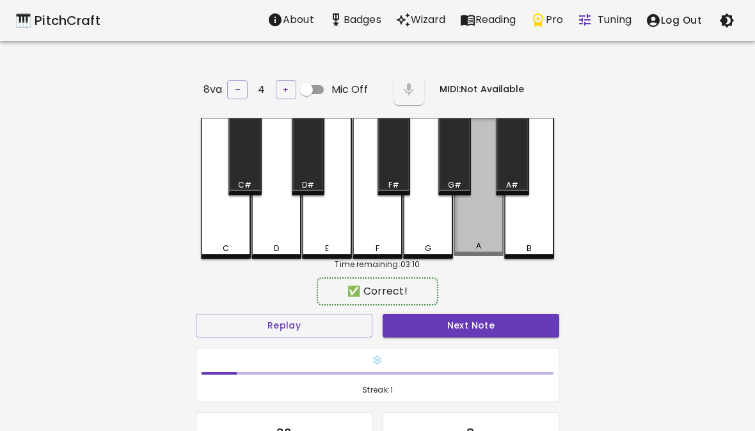
click at [514, 173] on div "A#" at bounding box center [512, 156] width 33 height 77
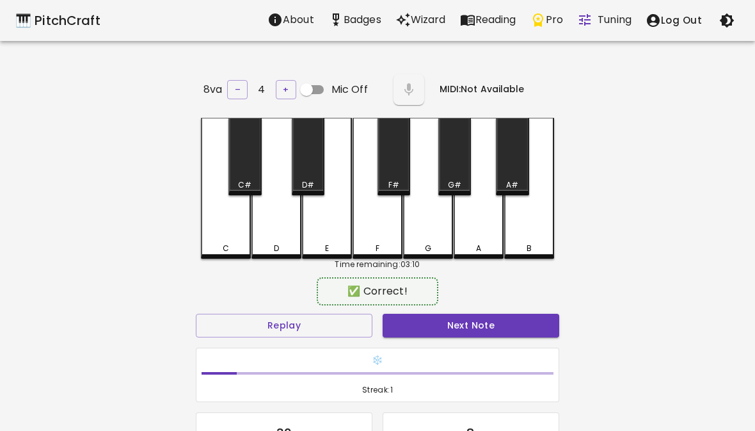
click at [413, 234] on div "G" at bounding box center [428, 188] width 50 height 141
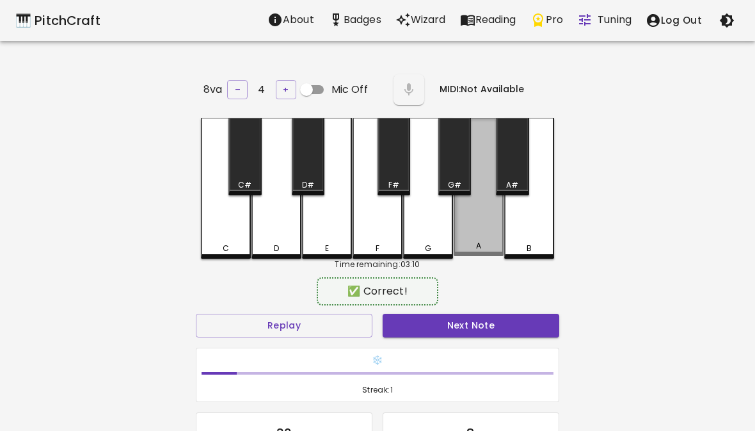
click at [470, 216] on div "A" at bounding box center [479, 187] width 50 height 138
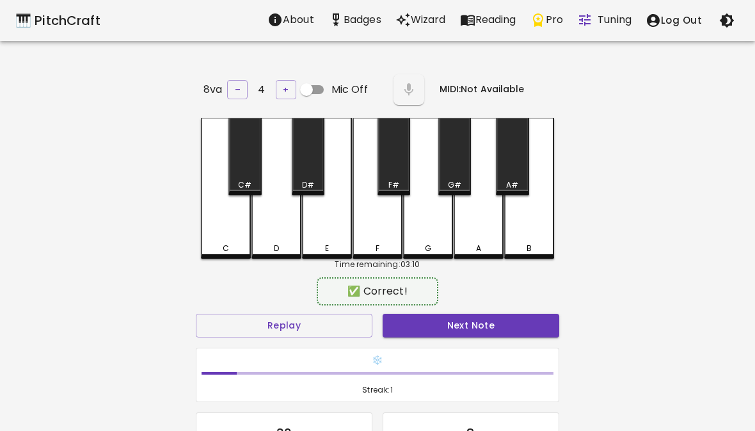
click at [426, 228] on div "G" at bounding box center [428, 188] width 50 height 141
click at [390, 226] on div "F" at bounding box center [378, 188] width 50 height 141
click at [331, 230] on div "E" at bounding box center [327, 188] width 50 height 141
click at [303, 228] on div "E" at bounding box center [327, 188] width 50 height 141
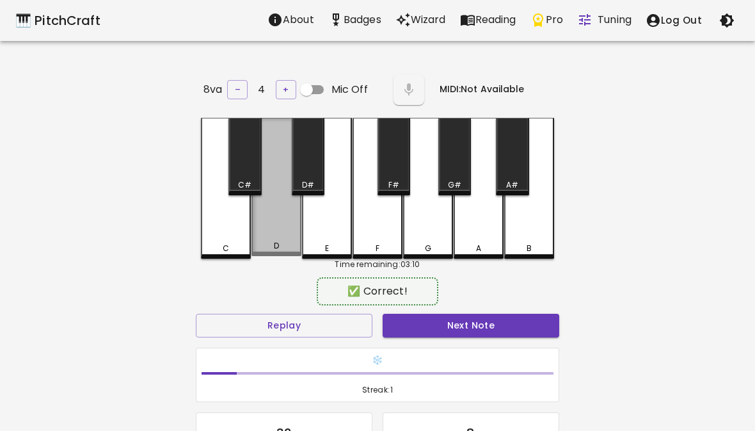
click at [266, 232] on div "D" at bounding box center [276, 187] width 50 height 138
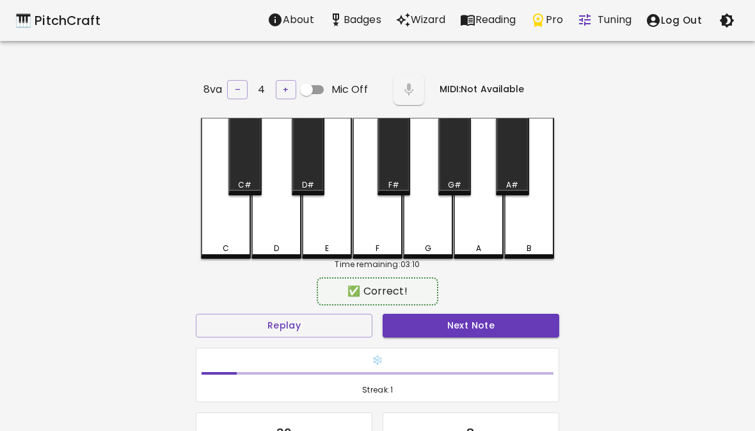
click at [227, 236] on div "C" at bounding box center [226, 188] width 50 height 141
click at [265, 238] on div "D" at bounding box center [276, 188] width 50 height 141
click at [277, 225] on div "D" at bounding box center [276, 188] width 50 height 141
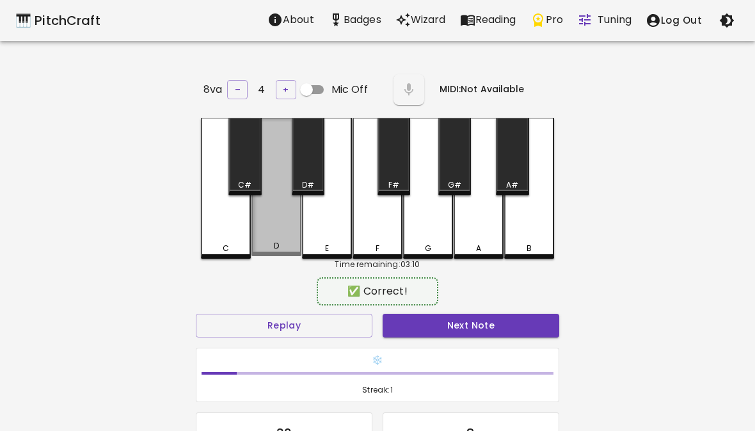
click at [285, 227] on div "D" at bounding box center [276, 187] width 50 height 138
click at [283, 216] on div "D" at bounding box center [276, 187] width 50 height 138
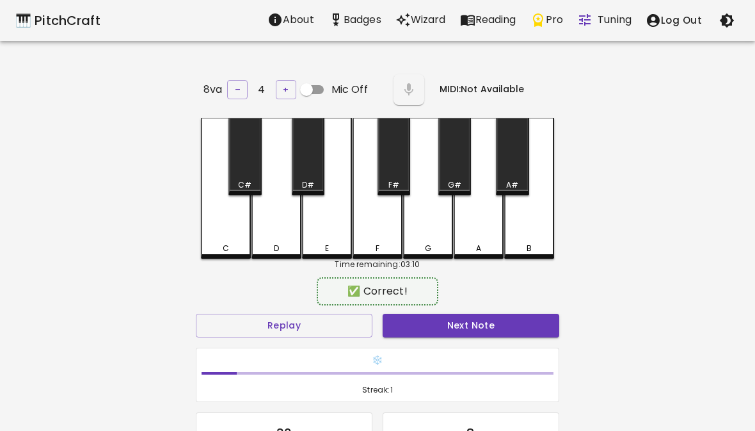
click at [280, 226] on div "D" at bounding box center [276, 188] width 50 height 141
click at [279, 226] on div "D" at bounding box center [276, 188] width 50 height 141
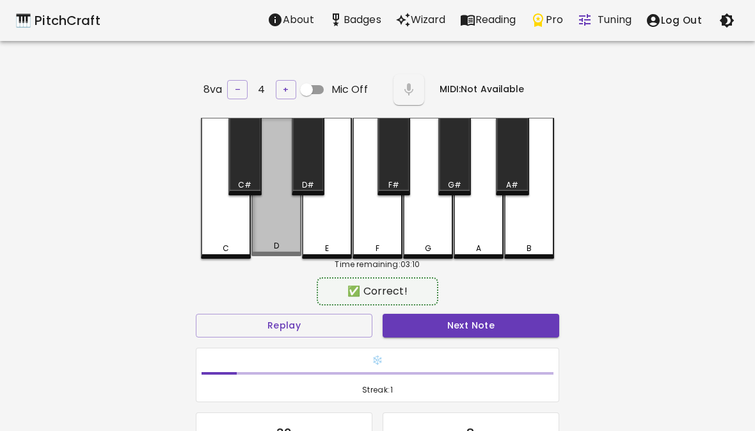
click at [281, 259] on div "Time remaining: 03:10" at bounding box center [377, 265] width 353 height 12
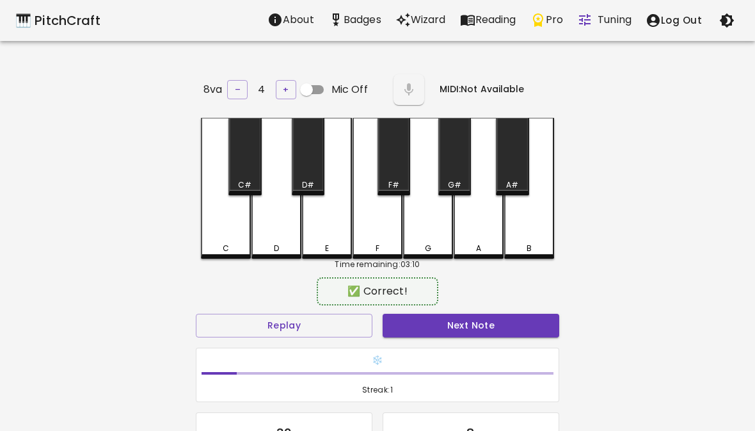
click at [271, 221] on div "D" at bounding box center [276, 188] width 50 height 141
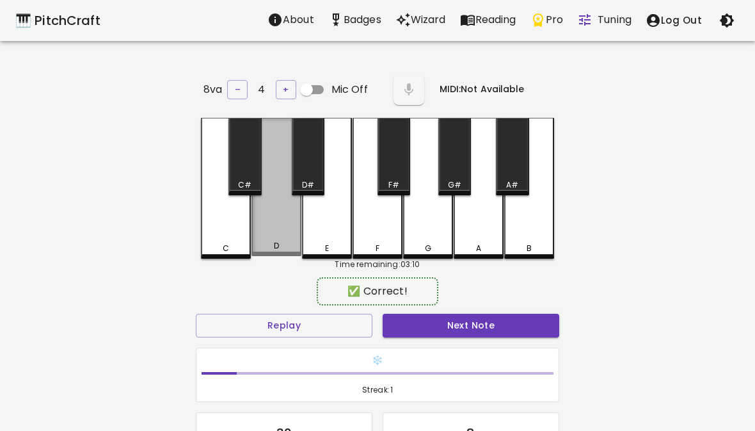
click at [271, 221] on div "D" at bounding box center [276, 187] width 50 height 138
click at [282, 211] on div "D" at bounding box center [276, 187] width 50 height 138
click at [287, 211] on div "D" at bounding box center [276, 187] width 50 height 138
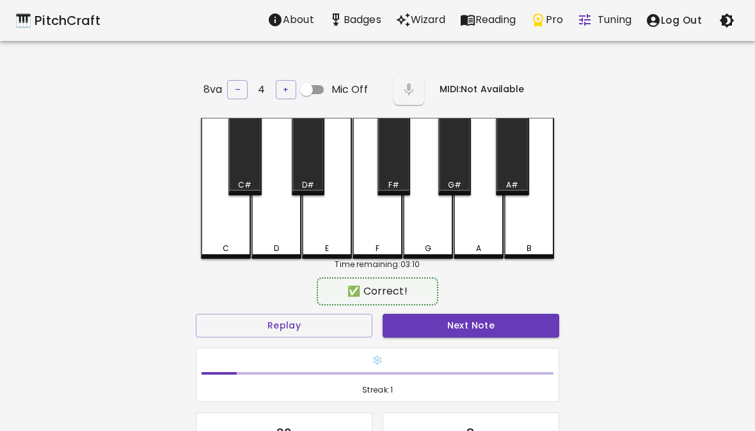
click at [285, 186] on div "D" at bounding box center [276, 188] width 50 height 141
click at [282, 153] on div "D" at bounding box center [276, 188] width 50 height 141
click at [282, 152] on div "D" at bounding box center [276, 188] width 50 height 141
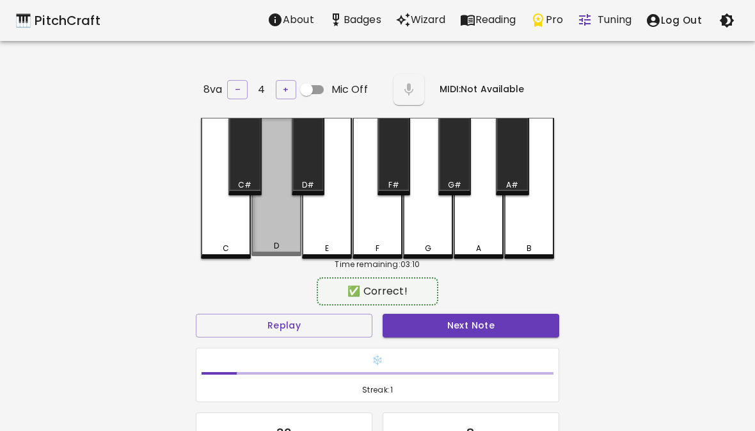
click at [280, 130] on div "D" at bounding box center [276, 187] width 50 height 138
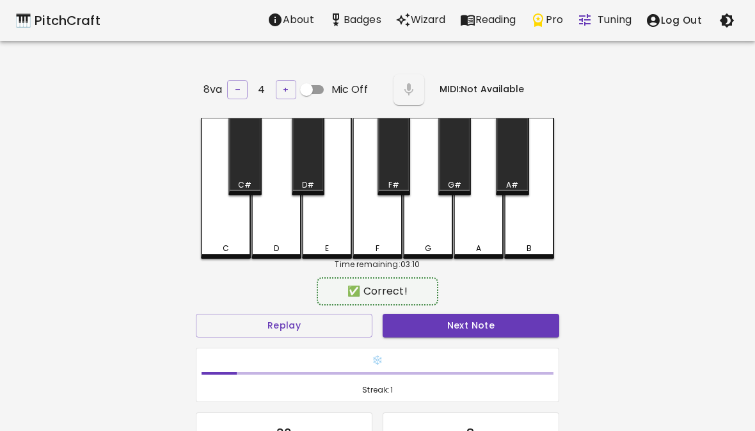
click at [280, 129] on div "D" at bounding box center [276, 188] width 50 height 141
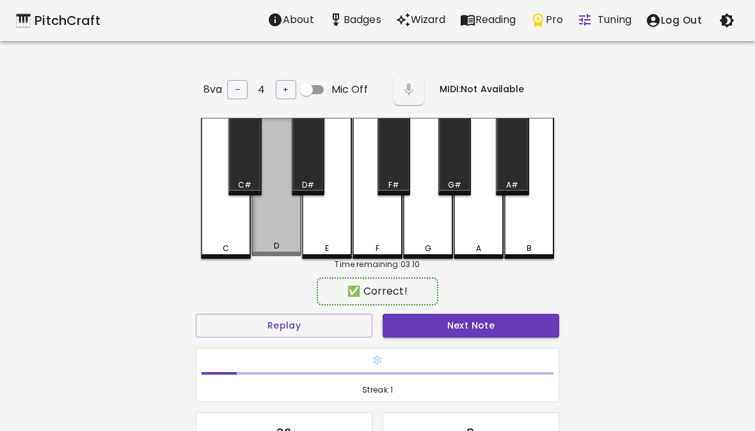
click at [275, 131] on div "D" at bounding box center [276, 187] width 50 height 138
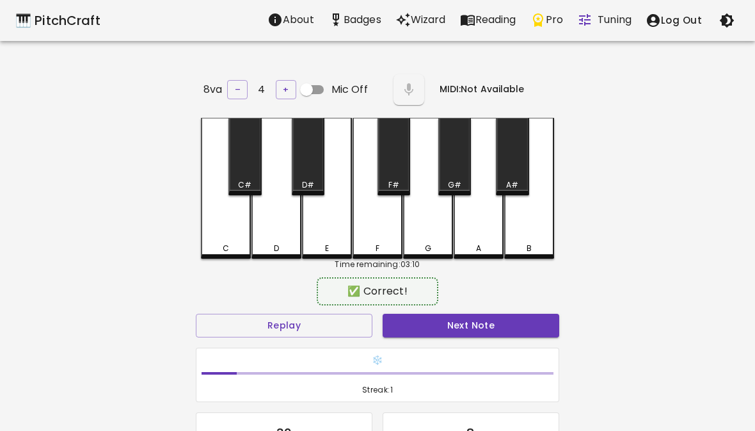
click at [287, 145] on div "D" at bounding box center [276, 188] width 50 height 141
click at [281, 198] on div "D" at bounding box center [276, 188] width 50 height 141
click at [263, 319] on button "Replay" at bounding box center [284, 326] width 177 height 24
click at [290, 236] on div "D" at bounding box center [276, 188] width 50 height 141
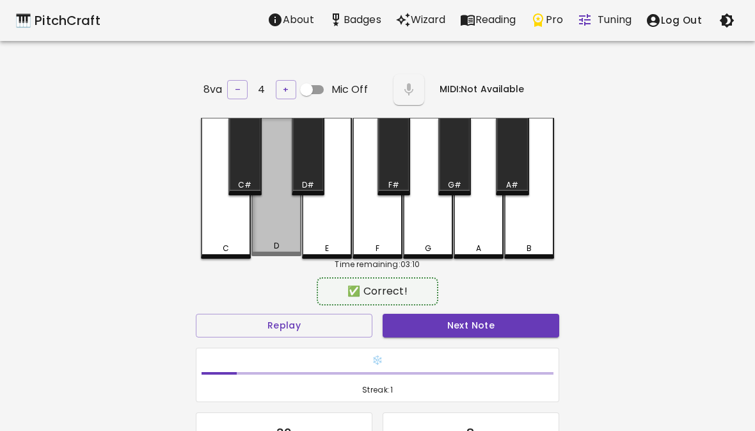
click at [278, 239] on div "D" at bounding box center [276, 187] width 50 height 138
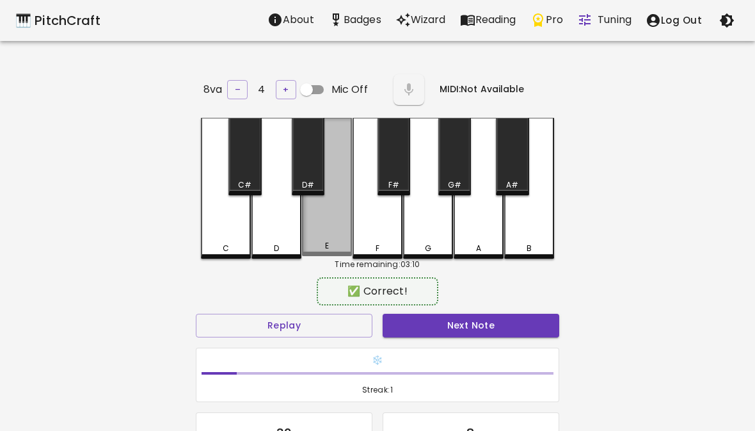
click at [322, 211] on div "E" at bounding box center [327, 187] width 50 height 138
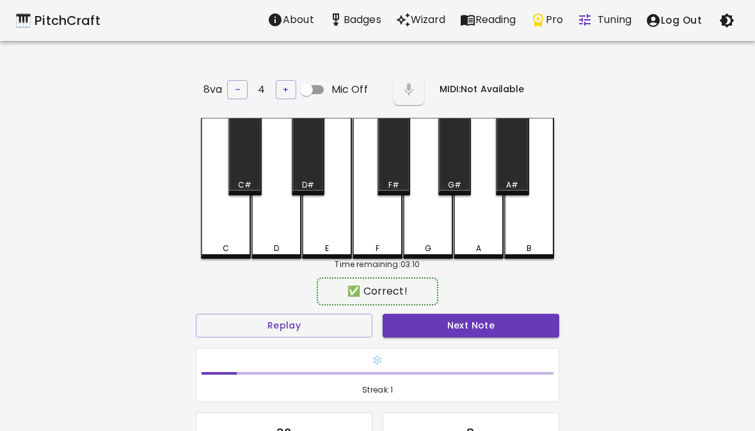
click at [321, 210] on div "E" at bounding box center [327, 188] width 50 height 141
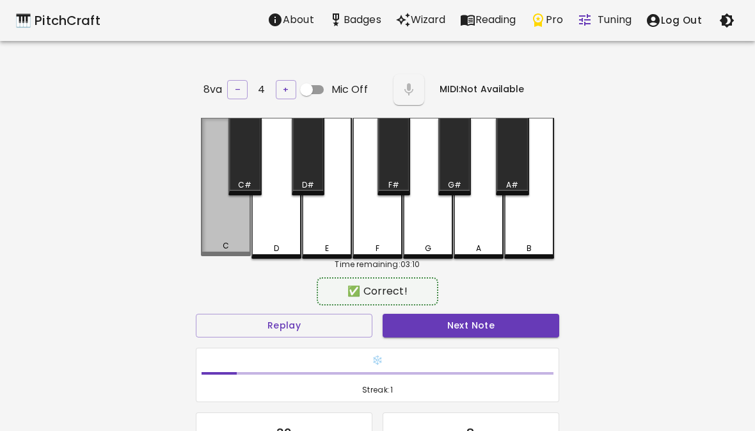
click at [301, 233] on div "C C# D D# E F F# G G# A A# B" at bounding box center [377, 188] width 353 height 141
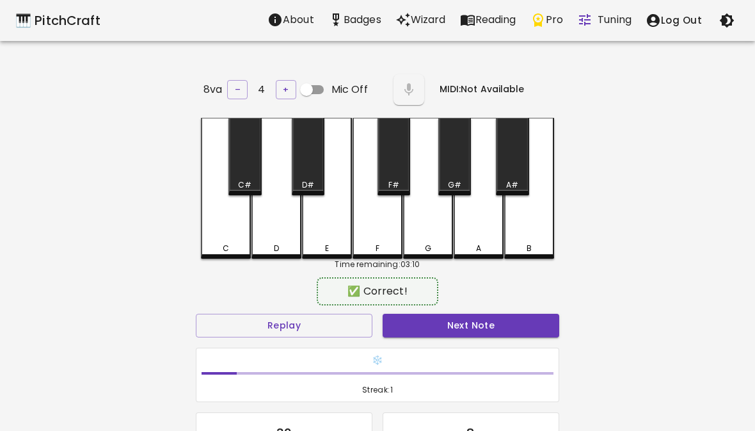
click at [289, 228] on div "D" at bounding box center [276, 188] width 50 height 141
click at [336, 230] on div "E" at bounding box center [327, 188] width 50 height 141
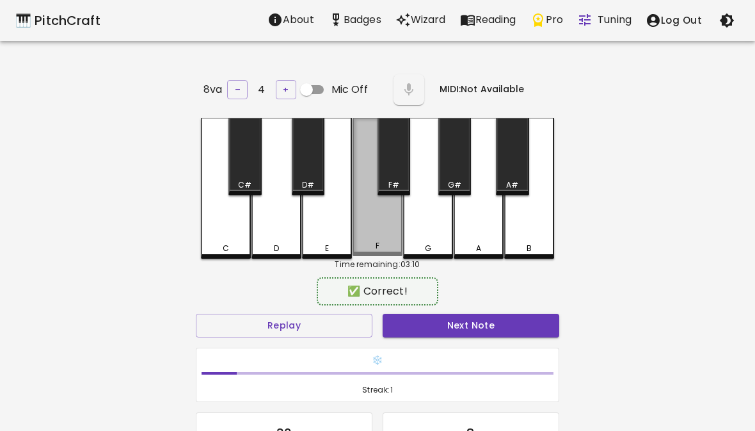
click at [382, 212] on div "F" at bounding box center [378, 187] width 50 height 138
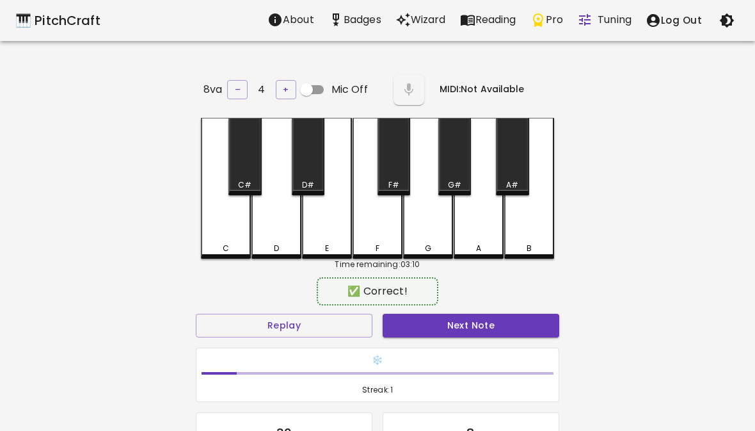
click at [382, 212] on div "F" at bounding box center [378, 188] width 50 height 141
click at [342, 232] on div "E" at bounding box center [327, 188] width 50 height 141
click at [272, 207] on div "D" at bounding box center [276, 188] width 50 height 141
click at [224, 217] on div "C" at bounding box center [226, 188] width 50 height 141
click at [274, 227] on div "D" at bounding box center [276, 188] width 50 height 141
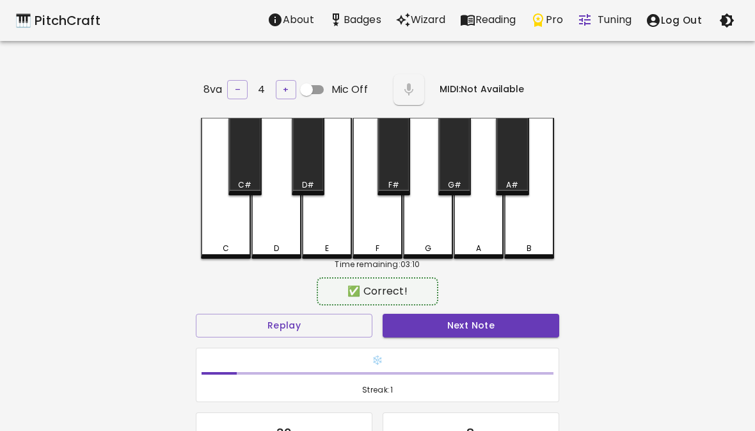
click at [265, 221] on div "D" at bounding box center [276, 188] width 50 height 141
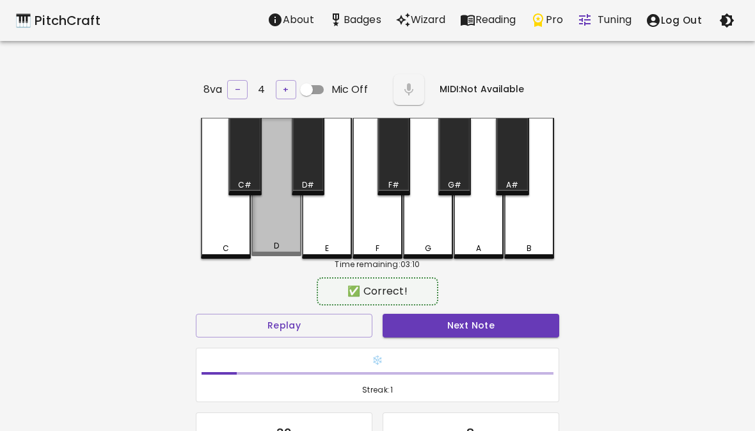
click at [276, 241] on div "D" at bounding box center [276, 246] width 5 height 12
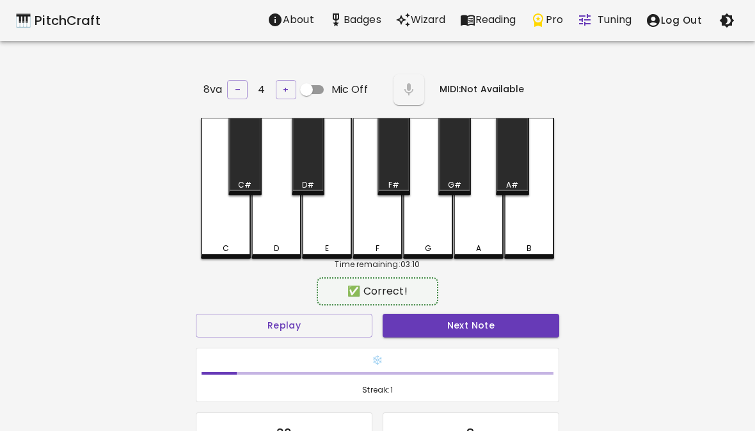
click at [276, 243] on div "D" at bounding box center [276, 249] width 5 height 12
click at [334, 251] on div "E" at bounding box center [326, 249] width 47 height 12
click at [289, 217] on div "D" at bounding box center [276, 188] width 50 height 141
click at [335, 236] on div "E" at bounding box center [327, 188] width 50 height 141
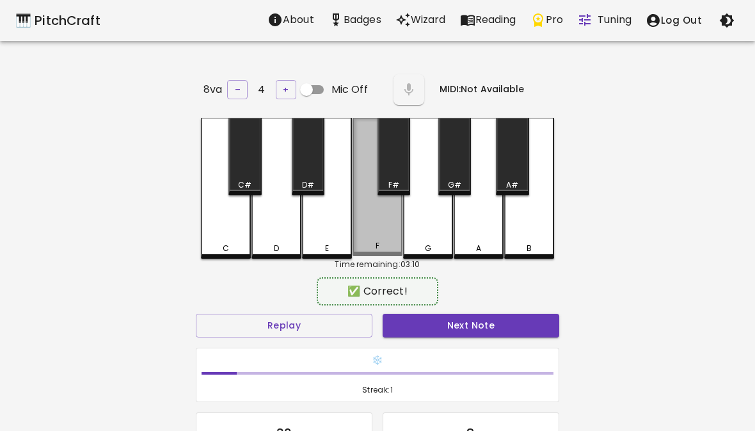
click at [391, 229] on div "F" at bounding box center [378, 187] width 50 height 138
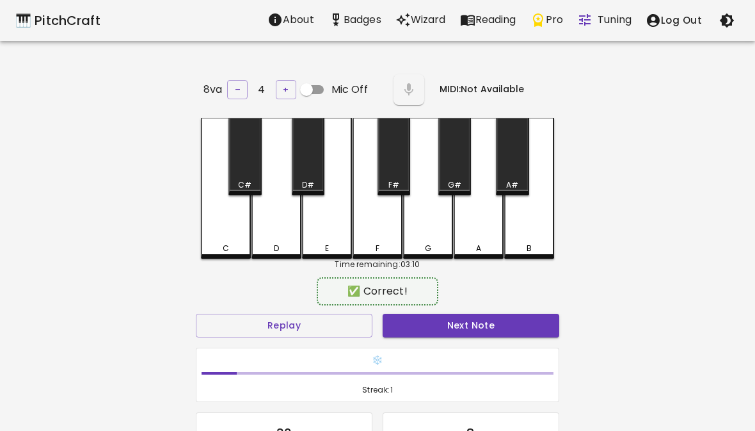
click at [390, 229] on div "F" at bounding box center [378, 188] width 50 height 141
click at [384, 225] on div "F" at bounding box center [378, 188] width 50 height 141
click at [453, 230] on div "C C# D D# E F F# G G# A A# B" at bounding box center [377, 188] width 353 height 141
click at [344, 216] on div "E" at bounding box center [327, 188] width 50 height 141
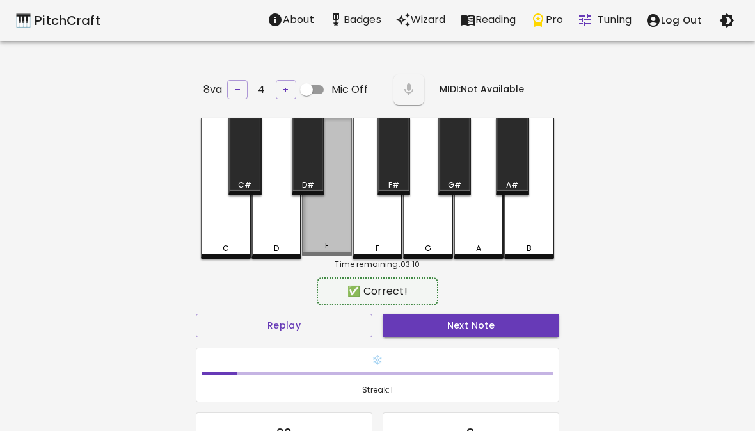
click at [308, 216] on div "E" at bounding box center [327, 187] width 50 height 138
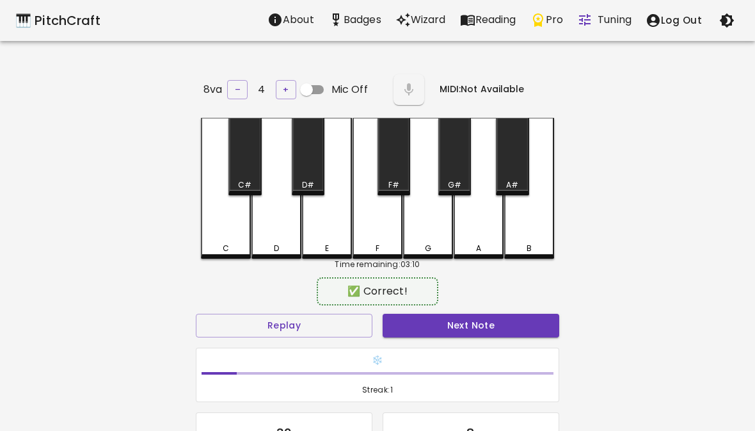
click at [219, 230] on div "C" at bounding box center [226, 188] width 50 height 141
click at [273, 230] on div "D" at bounding box center [276, 188] width 50 height 141
click at [267, 228] on div "D" at bounding box center [276, 188] width 50 height 141
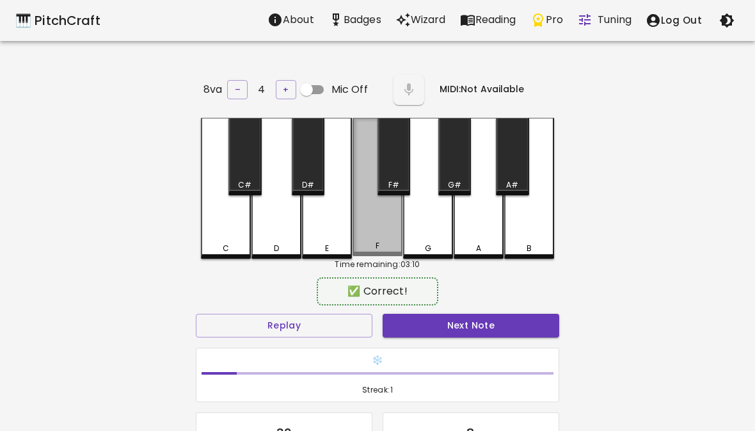
click at [388, 237] on div "F" at bounding box center [378, 187] width 50 height 138
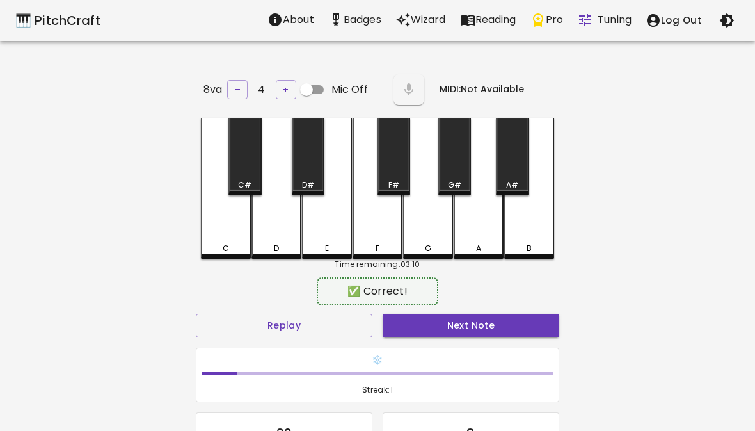
click at [223, 235] on div "C" at bounding box center [226, 188] width 50 height 141
click at [271, 225] on div "D" at bounding box center [276, 188] width 50 height 141
click at [265, 235] on div "D" at bounding box center [276, 188] width 50 height 141
click at [392, 222] on div "F" at bounding box center [378, 188] width 50 height 141
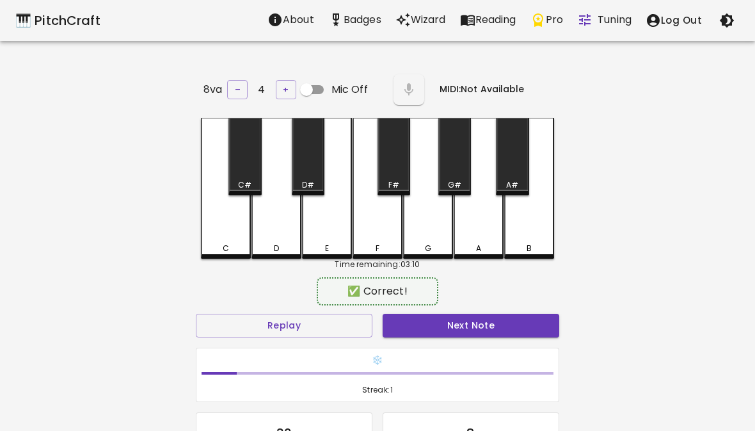
click at [445, 220] on div "G" at bounding box center [428, 188] width 50 height 141
click at [441, 228] on div "G" at bounding box center [428, 188] width 50 height 141
click at [440, 228] on div "G" at bounding box center [428, 188] width 50 height 141
click at [486, 225] on div "A" at bounding box center [479, 188] width 50 height 141
click at [518, 164] on div "A#" at bounding box center [512, 156] width 33 height 77
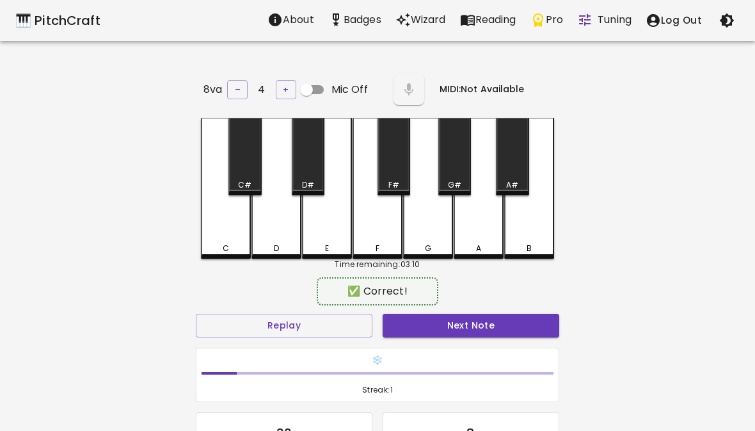
click at [518, 159] on div "A#" at bounding box center [512, 156] width 33 height 77
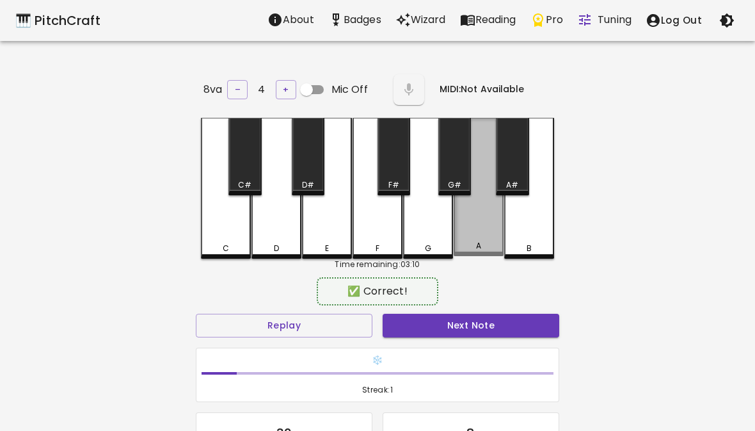
click at [479, 227] on div "A" at bounding box center [479, 187] width 50 height 138
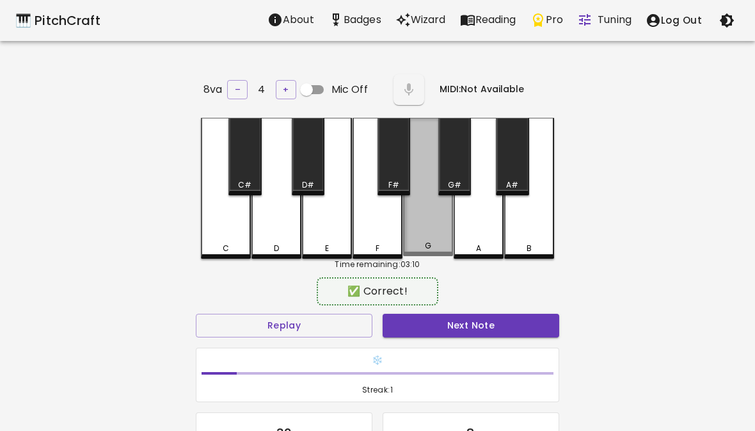
click at [428, 218] on div "G" at bounding box center [428, 187] width 50 height 138
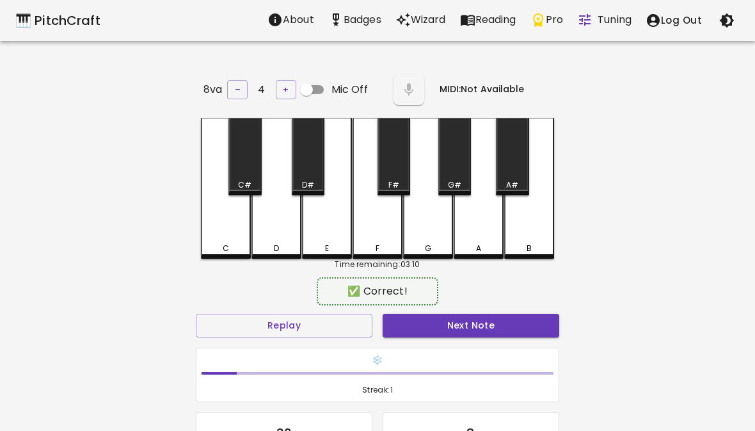
click at [428, 218] on div "G" at bounding box center [428, 188] width 50 height 141
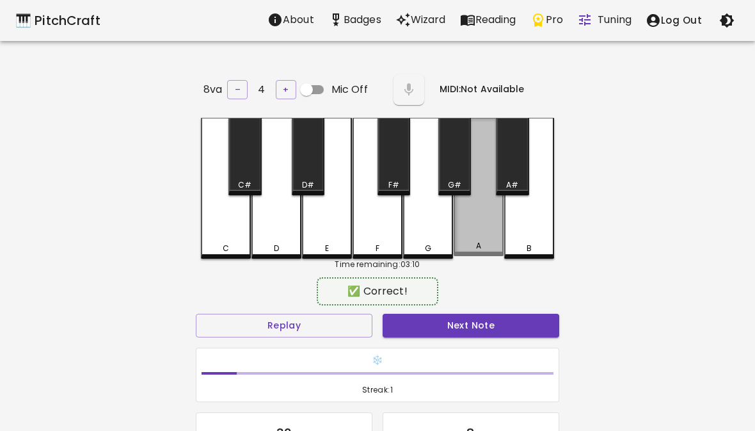
click at [477, 220] on div "A" at bounding box center [479, 187] width 50 height 138
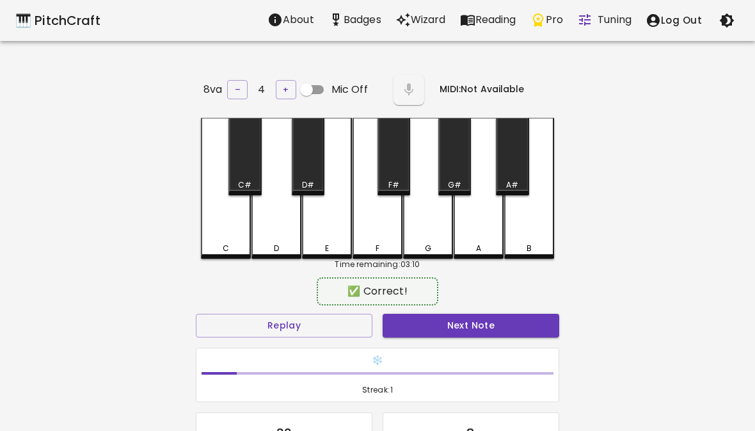
click at [273, 223] on div "D" at bounding box center [276, 188] width 50 height 141
click at [271, 235] on div "D" at bounding box center [276, 188] width 50 height 141
click at [301, 231] on div "D" at bounding box center [276, 188] width 50 height 141
click at [372, 219] on div "F" at bounding box center [378, 188] width 50 height 141
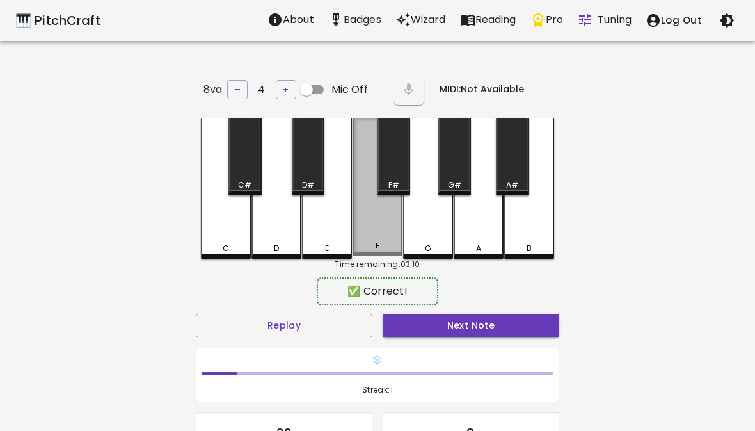
click at [389, 225] on div "F" at bounding box center [378, 187] width 50 height 138
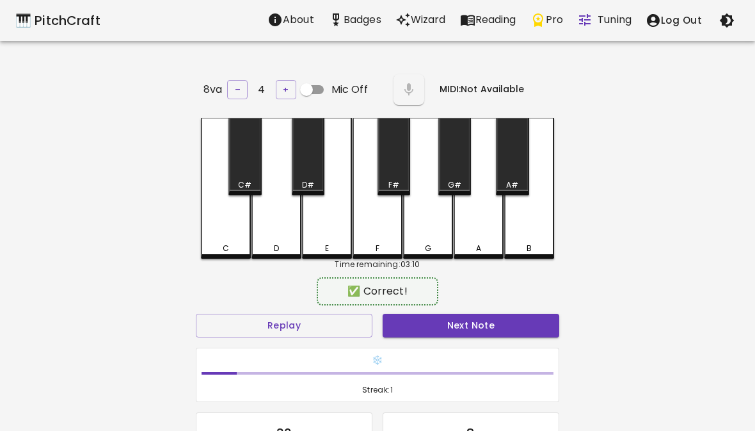
click at [428, 228] on div "G" at bounding box center [428, 188] width 50 height 141
click at [474, 221] on div "A" at bounding box center [479, 188] width 50 height 141
click at [269, 233] on div "D" at bounding box center [276, 188] width 50 height 141
click at [272, 243] on div "D" at bounding box center [276, 249] width 47 height 12
click at [314, 239] on div "E" at bounding box center [327, 188] width 50 height 141
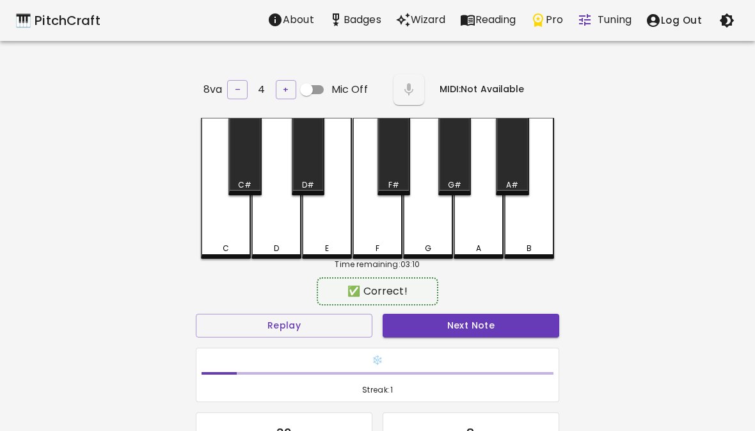
click at [313, 238] on div "E" at bounding box center [327, 188] width 50 height 141
click at [323, 228] on div "E" at bounding box center [327, 188] width 50 height 141
click at [511, 324] on button "Next Note" at bounding box center [471, 326] width 177 height 24
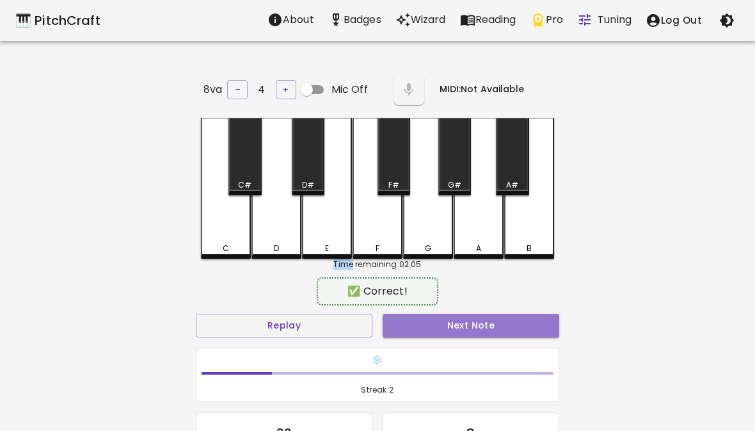
click at [455, 332] on button "Next Note" at bounding box center [471, 326] width 177 height 24
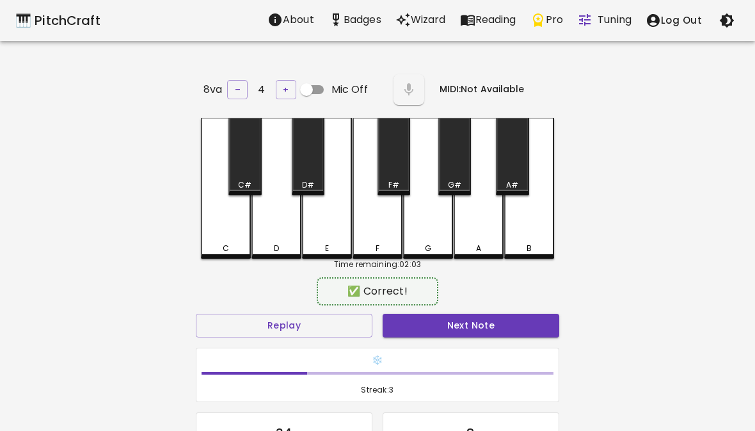
click at [375, 219] on div "F" at bounding box center [378, 188] width 50 height 141
click at [416, 323] on button "Next Note" at bounding box center [471, 326] width 177 height 24
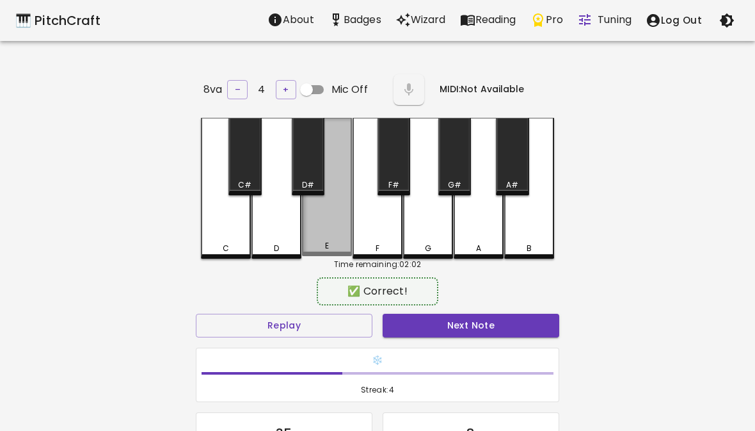
click at [324, 219] on div "E" at bounding box center [327, 187] width 50 height 138
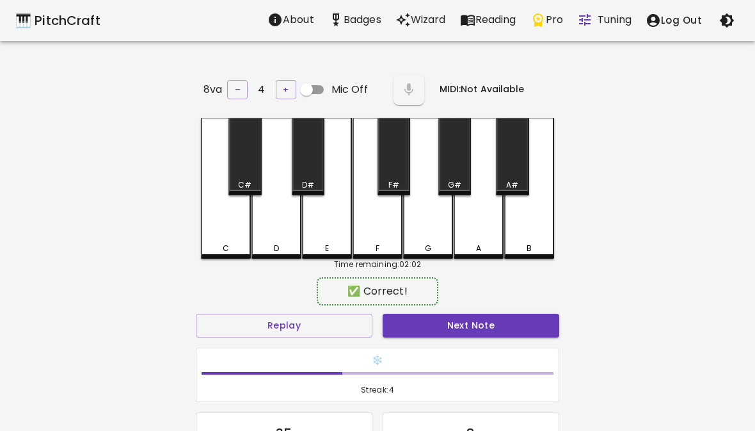
click at [413, 314] on button "Next Note" at bounding box center [471, 326] width 177 height 24
click at [496, 317] on button "Next Note" at bounding box center [471, 326] width 177 height 24
click at [460, 348] on div "❄️ Streak: 1" at bounding box center [377, 375] width 362 height 54
click at [459, 348] on div "❄️ Streak: 1" at bounding box center [377, 375] width 362 height 54
click at [472, 308] on div "Next Note" at bounding box center [471, 325] width 187 height 34
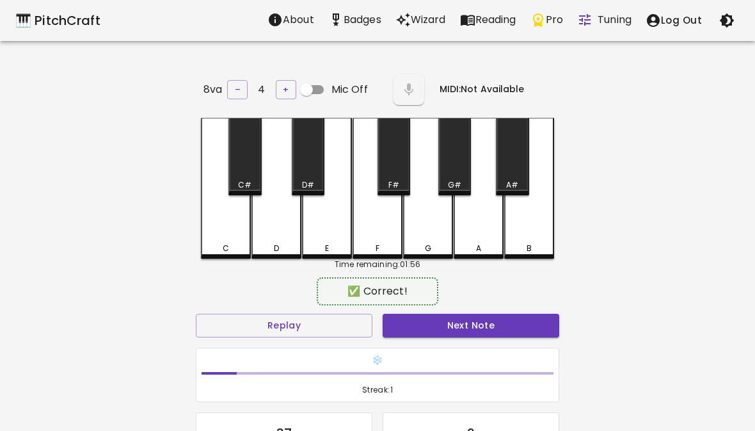
click at [461, 329] on button "Next Note" at bounding box center [471, 326] width 177 height 24
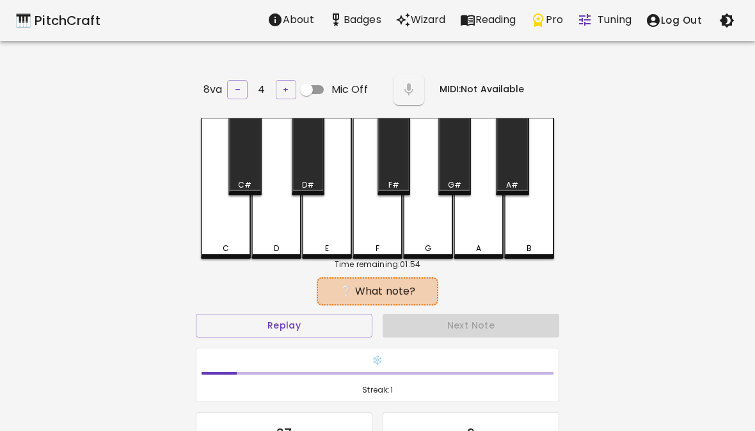
click at [443, 322] on div "Next Note" at bounding box center [471, 325] width 187 height 34
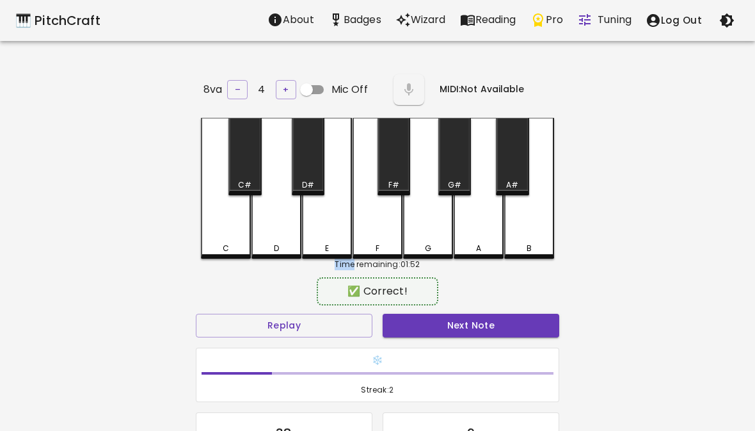
click at [467, 314] on button "Next Note" at bounding box center [471, 326] width 177 height 24
click at [502, 322] on button "Next Note" at bounding box center [471, 326] width 177 height 24
click at [489, 327] on button "Next Note" at bounding box center [471, 326] width 177 height 24
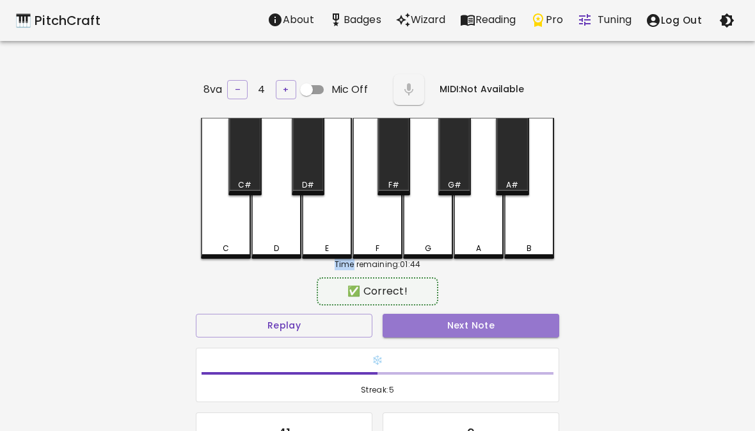
click at [509, 318] on button "Next Note" at bounding box center [471, 326] width 177 height 24
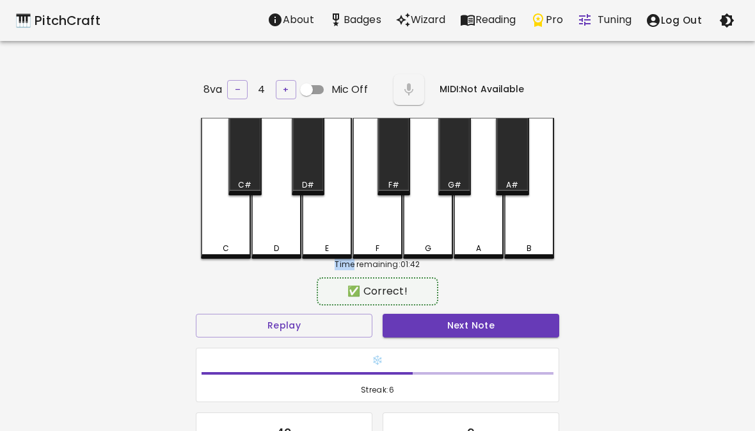
click at [511, 323] on button "Next Note" at bounding box center [471, 326] width 177 height 24
click at [485, 319] on button "Next Note" at bounding box center [471, 326] width 177 height 24
click at [495, 331] on button "Next Note" at bounding box center [471, 326] width 177 height 24
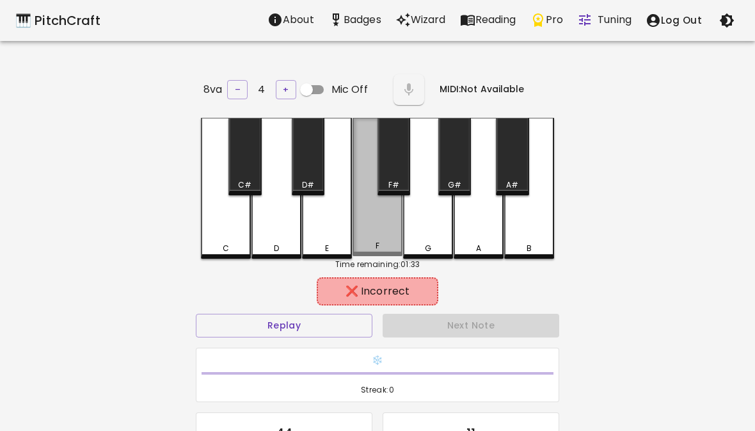
click at [371, 223] on div "F" at bounding box center [378, 187] width 50 height 138
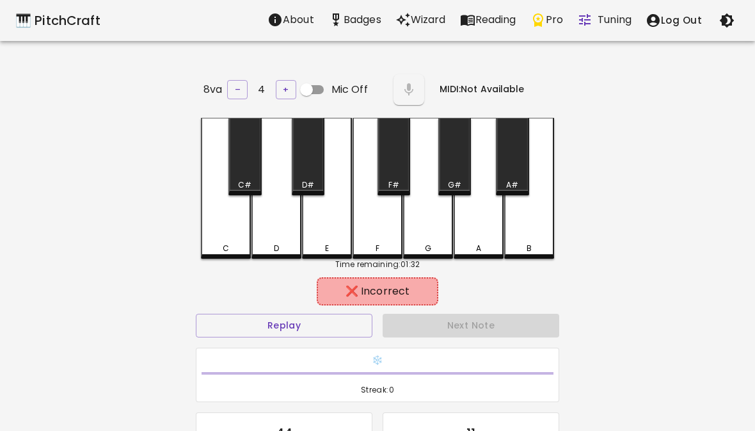
click at [299, 200] on div "D" at bounding box center [276, 188] width 50 height 141
click at [298, 200] on div "D" at bounding box center [276, 188] width 50 height 141
click at [306, 202] on div "E" at bounding box center [327, 188] width 50 height 141
click at [305, 202] on div "E" at bounding box center [327, 188] width 50 height 141
click at [321, 220] on div "E" at bounding box center [327, 188] width 50 height 141
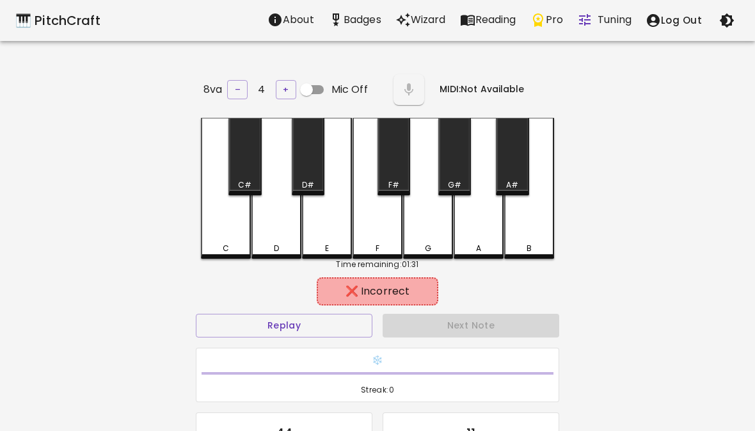
click at [495, 171] on div "A" at bounding box center [479, 188] width 50 height 141
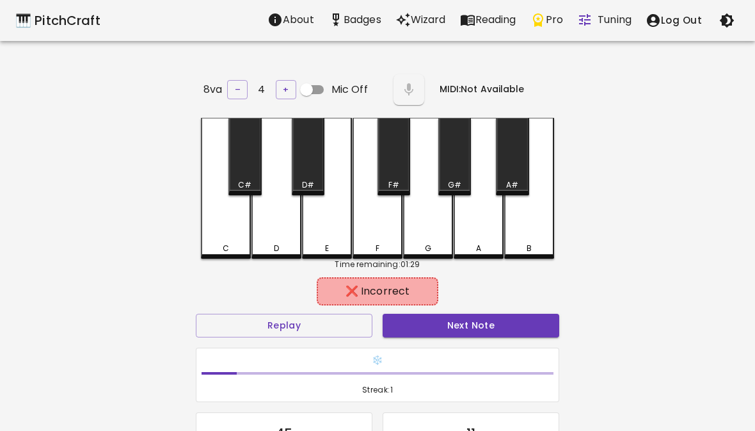
click at [344, 230] on div "E" at bounding box center [327, 188] width 50 height 141
click at [319, 222] on div "E" at bounding box center [327, 188] width 50 height 141
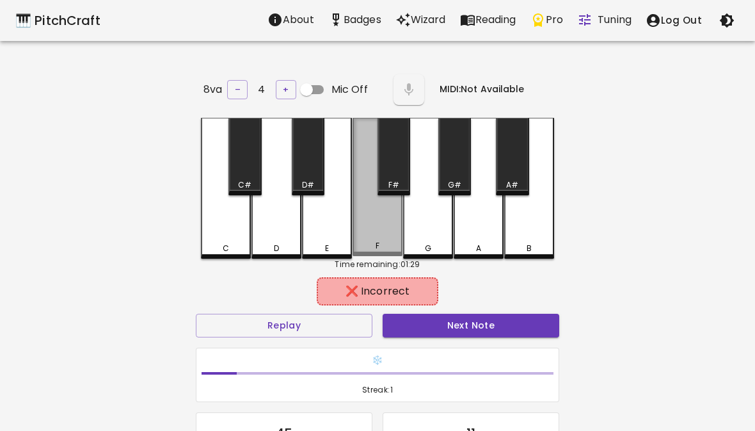
click at [367, 216] on div "F" at bounding box center [378, 187] width 50 height 138
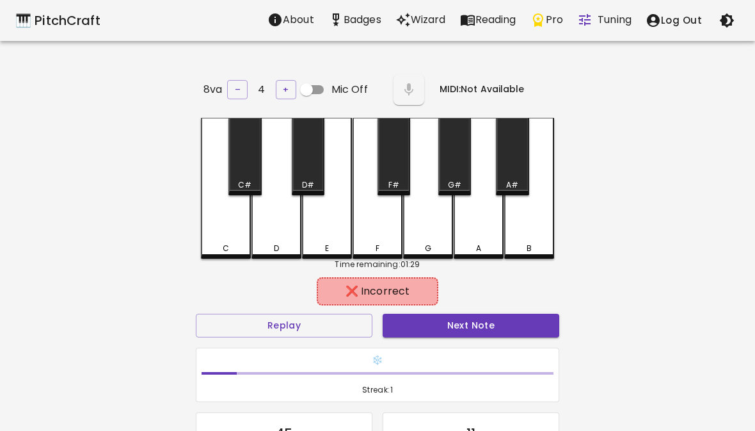
click at [543, 196] on div "B" at bounding box center [529, 188] width 50 height 141
click at [479, 215] on div "A" at bounding box center [479, 188] width 50 height 141
click at [255, 325] on button "Replay" at bounding box center [284, 326] width 177 height 24
click at [513, 148] on div "A#" at bounding box center [512, 156] width 33 height 77
click at [450, 166] on div "G#" at bounding box center [454, 156] width 33 height 77
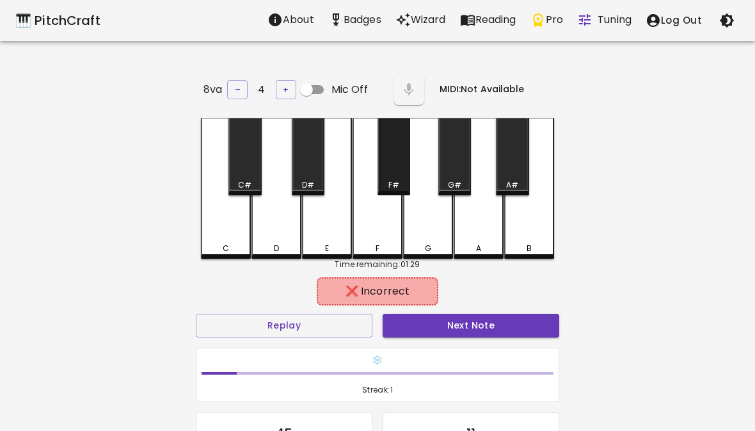
click at [405, 163] on div "F#" at bounding box center [394, 156] width 33 height 77
click at [306, 159] on div "D#" at bounding box center [308, 156] width 33 height 77
click at [239, 161] on div "C#" at bounding box center [244, 156] width 33 height 77
click at [231, 308] on div "Replay" at bounding box center [284, 325] width 187 height 34
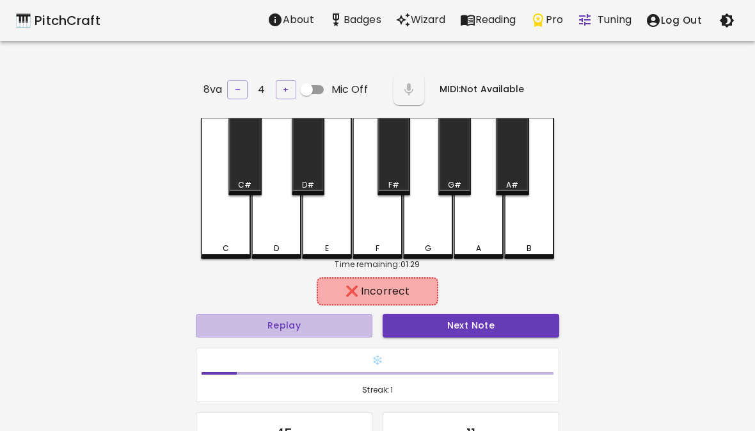
click at [231, 308] on div "Replay" at bounding box center [284, 325] width 187 height 34
click at [246, 325] on button "Replay" at bounding box center [284, 326] width 177 height 24
click at [220, 230] on div "C" at bounding box center [226, 188] width 50 height 141
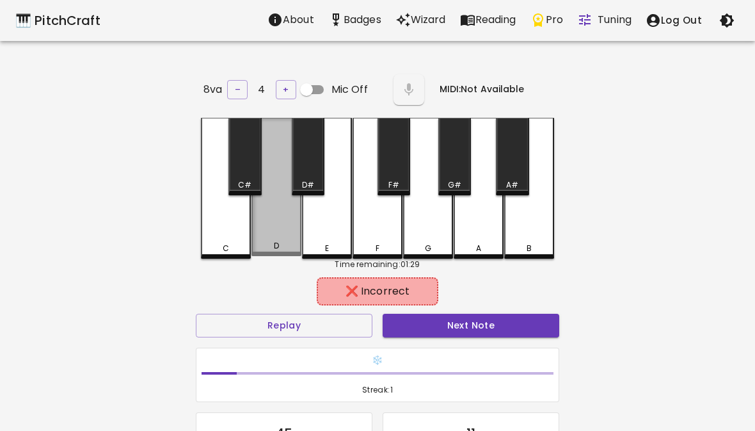
click at [279, 214] on div "D" at bounding box center [276, 187] width 50 height 138
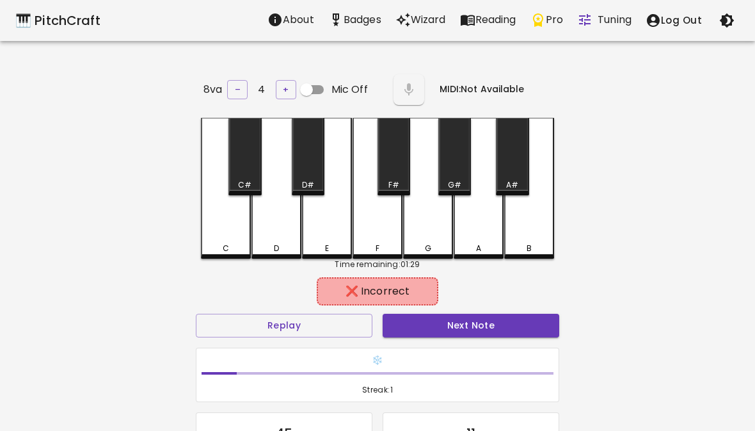
click at [329, 224] on div "E" at bounding box center [327, 188] width 50 height 141
click at [367, 243] on div "F" at bounding box center [377, 249] width 47 height 12
click at [416, 217] on div "G" at bounding box center [428, 188] width 50 height 141
click at [501, 317] on button "Next Note" at bounding box center [471, 326] width 177 height 24
click at [438, 220] on div "G" at bounding box center [428, 188] width 50 height 141
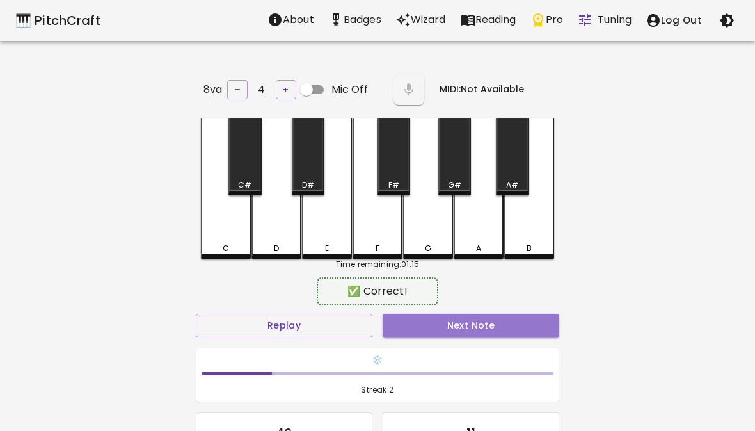
click at [459, 318] on button "Next Note" at bounding box center [471, 326] width 177 height 24
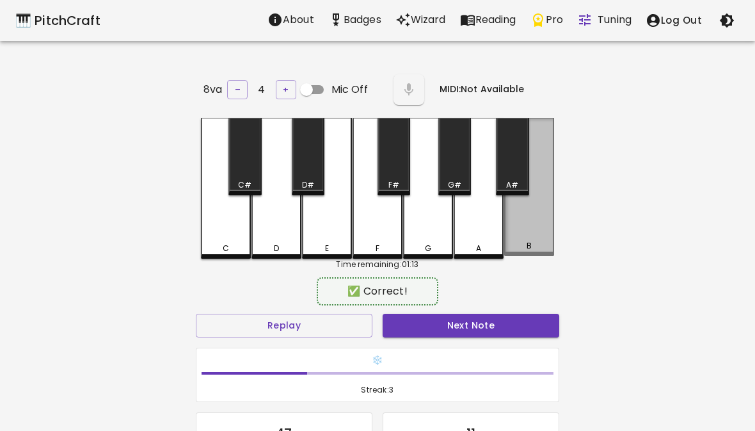
click at [545, 211] on div "B" at bounding box center [529, 187] width 50 height 138
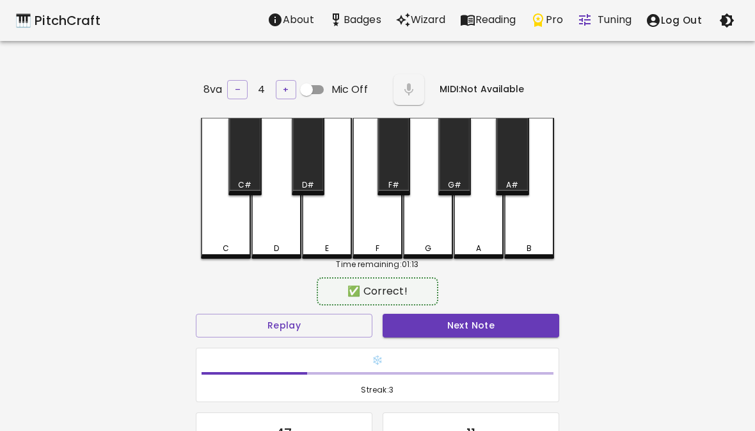
click at [520, 315] on button "Next Note" at bounding box center [471, 326] width 177 height 24
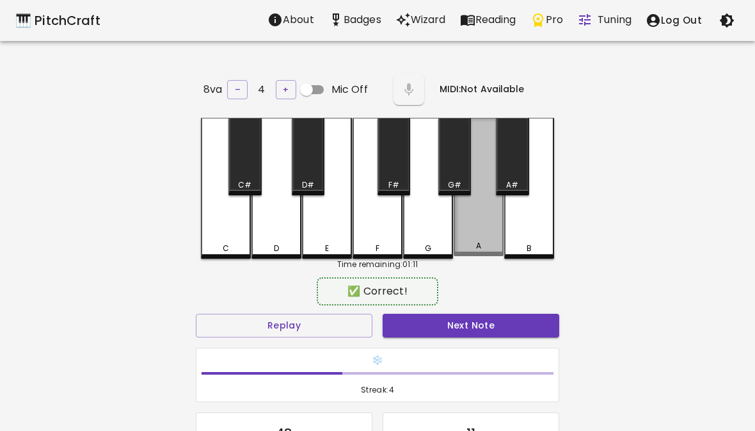
click at [482, 216] on div "A" at bounding box center [479, 187] width 50 height 138
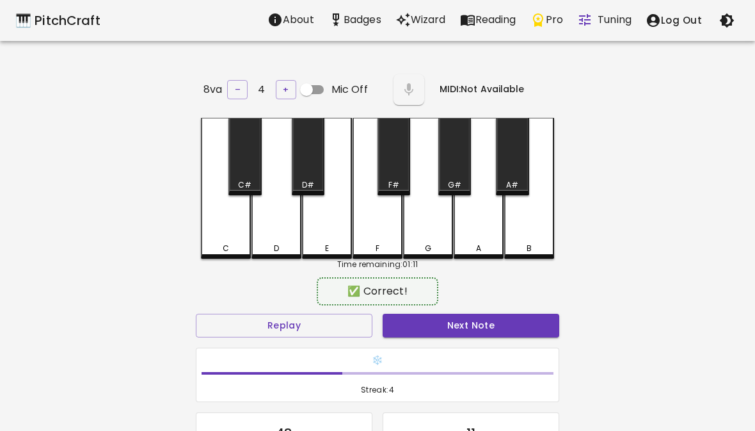
click at [494, 325] on button "Next Note" at bounding box center [471, 326] width 177 height 24
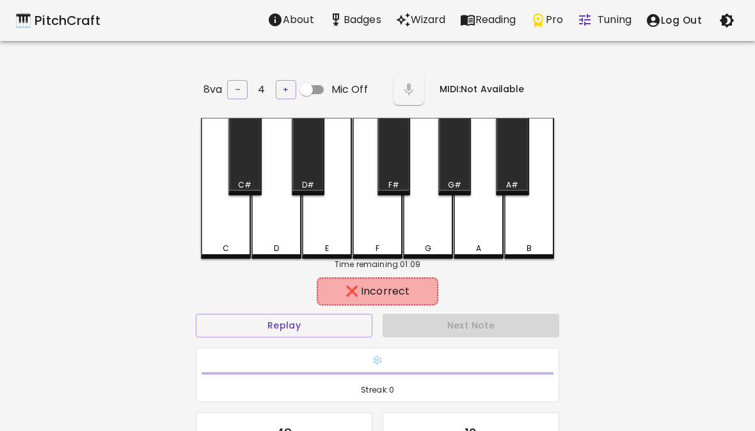
click at [278, 223] on div "D" at bounding box center [276, 188] width 50 height 141
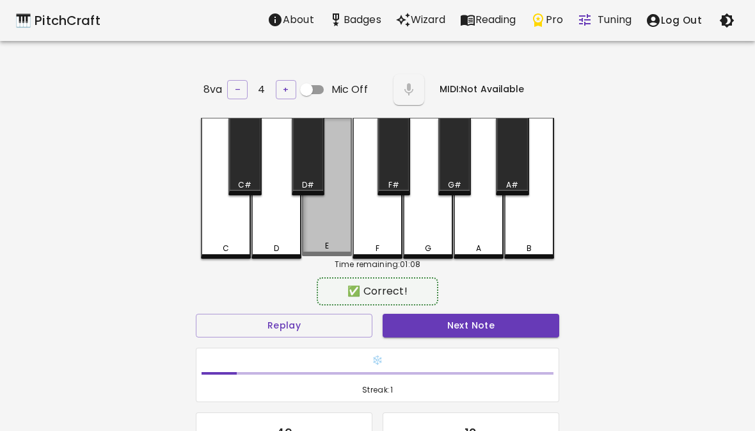
click at [326, 213] on div "E" at bounding box center [327, 187] width 50 height 138
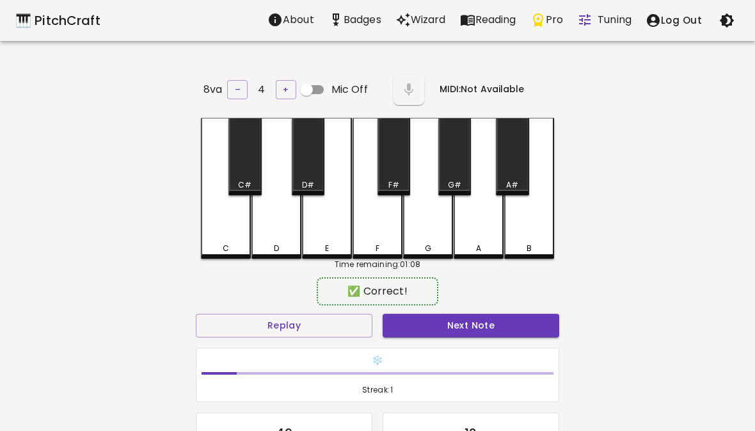
click at [515, 308] on div "Next Note" at bounding box center [471, 325] width 187 height 34
click at [478, 318] on button "Next Note" at bounding box center [471, 326] width 177 height 24
click at [495, 327] on button "Next Note" at bounding box center [471, 326] width 177 height 24
click at [495, 320] on button "Next Note" at bounding box center [471, 326] width 177 height 24
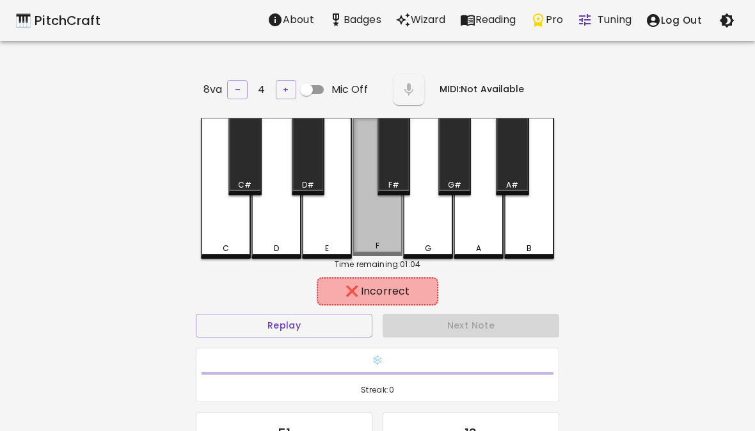
click at [388, 219] on div "F" at bounding box center [378, 187] width 50 height 138
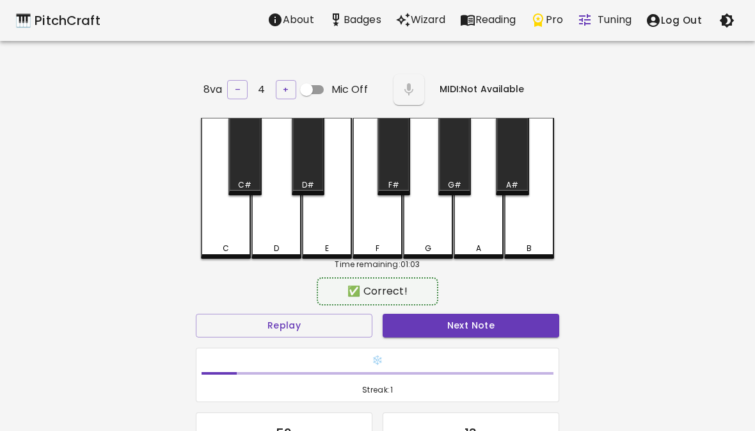
click at [436, 238] on div "G" at bounding box center [428, 188] width 50 height 141
click at [443, 314] on button "Next Note" at bounding box center [471, 326] width 177 height 24
click at [445, 296] on div "✅ Correct!" at bounding box center [377, 291] width 363 height 32
click at [436, 314] on button "Next Note" at bounding box center [471, 326] width 177 height 24
click at [446, 327] on button "Next Note" at bounding box center [471, 326] width 177 height 24
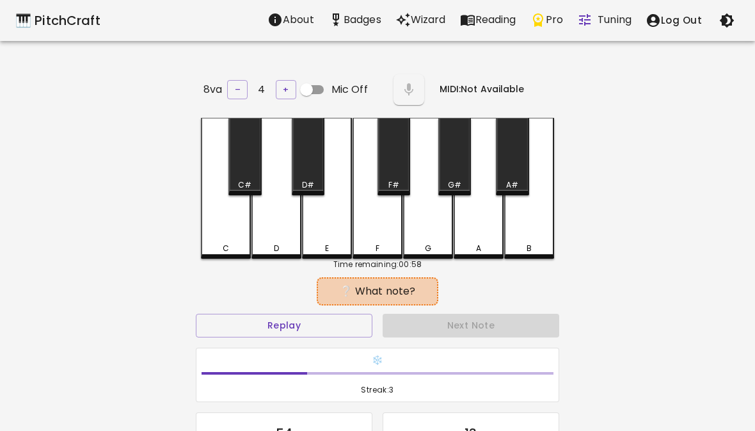
click at [446, 327] on div "Next Note" at bounding box center [471, 325] width 187 height 34
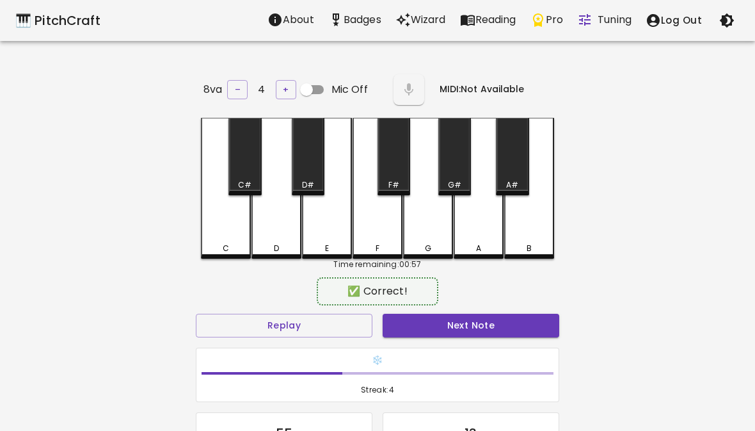
click at [470, 321] on button "Next Note" at bounding box center [471, 326] width 177 height 24
click at [497, 319] on button "Next Note" at bounding box center [471, 326] width 177 height 24
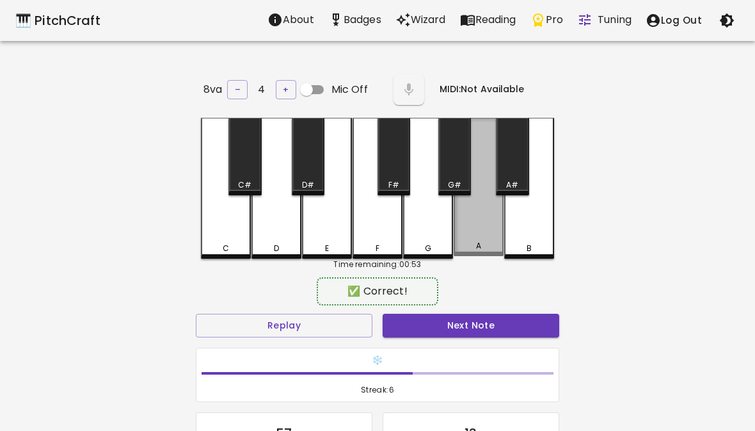
click at [480, 218] on div "A" at bounding box center [479, 187] width 50 height 138
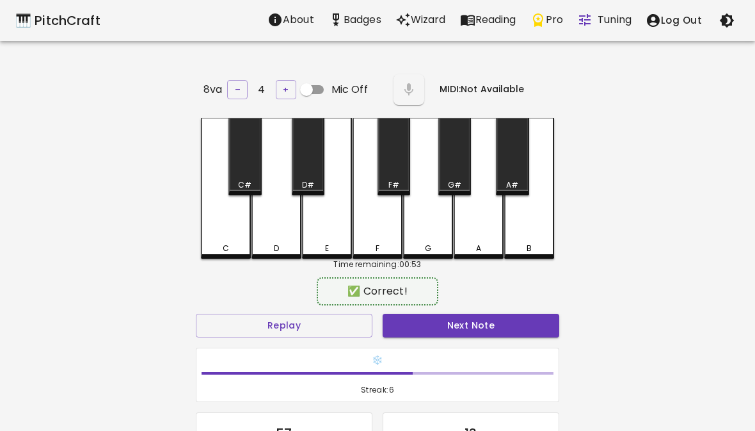
click at [481, 322] on button "Next Note" at bounding box center [471, 326] width 177 height 24
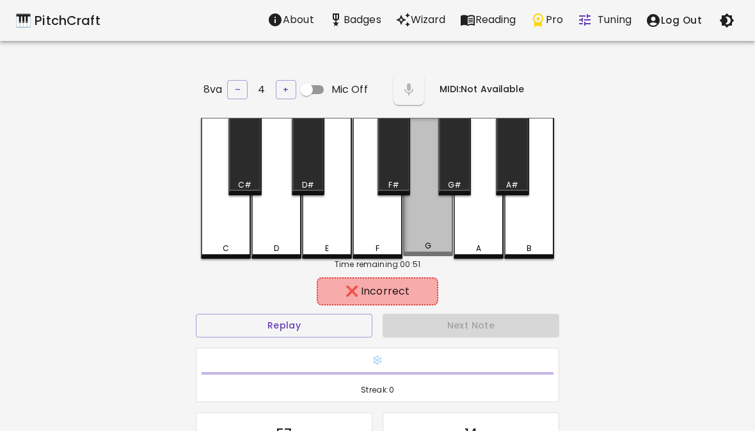
click at [434, 219] on div "G" at bounding box center [428, 187] width 50 height 138
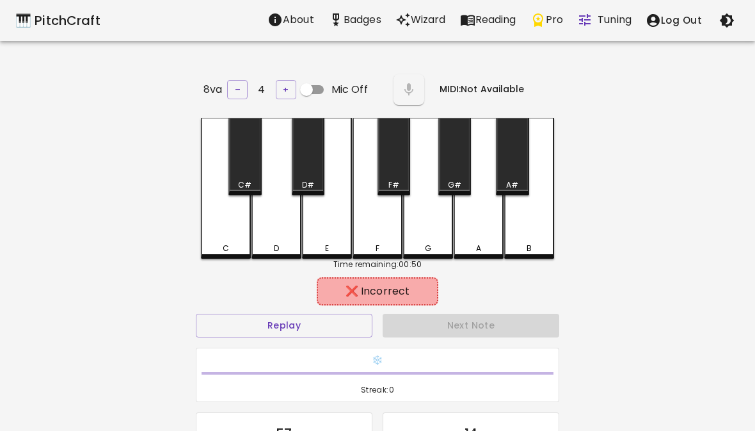
click at [386, 216] on div "F" at bounding box center [378, 188] width 50 height 141
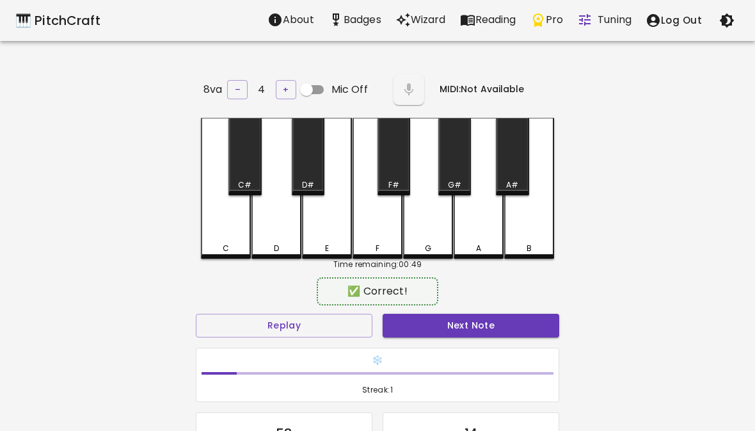
click at [330, 216] on div "E" at bounding box center [327, 188] width 50 height 141
click at [490, 333] on button "Next Note" at bounding box center [471, 326] width 177 height 24
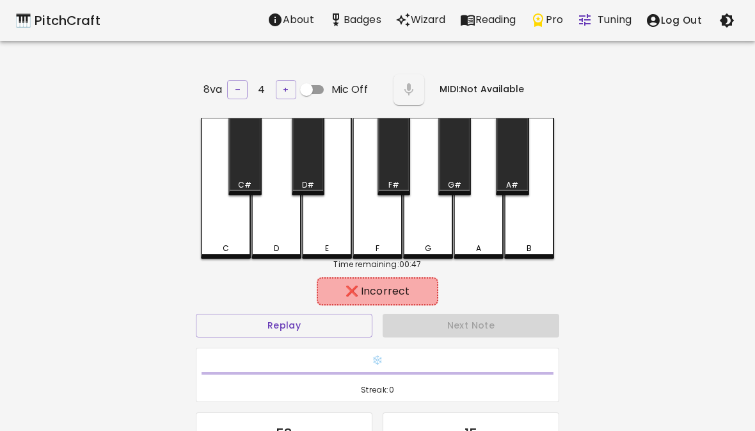
click at [367, 221] on div "F" at bounding box center [378, 188] width 50 height 141
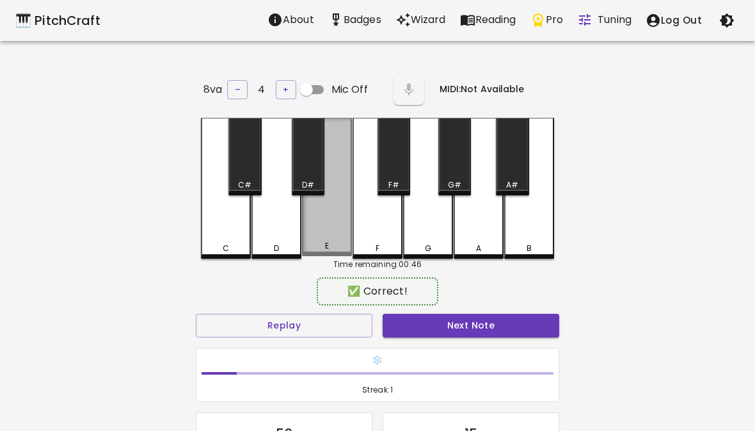
click at [319, 214] on div "E" at bounding box center [327, 187] width 50 height 138
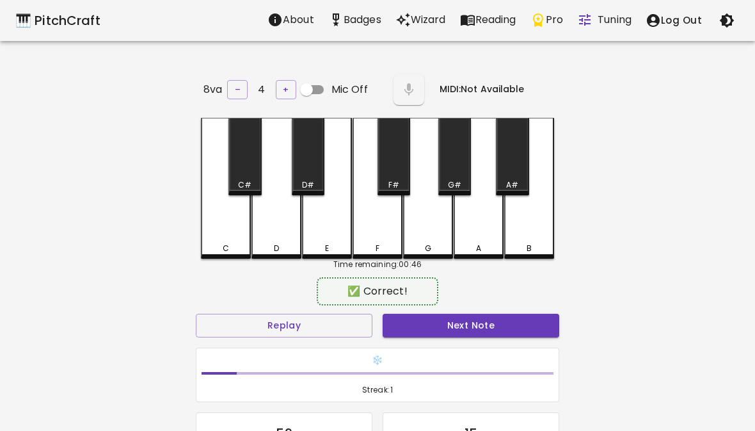
click at [485, 335] on div "Next Note" at bounding box center [471, 325] width 187 height 34
click at [479, 324] on button "Next Note" at bounding box center [471, 326] width 177 height 24
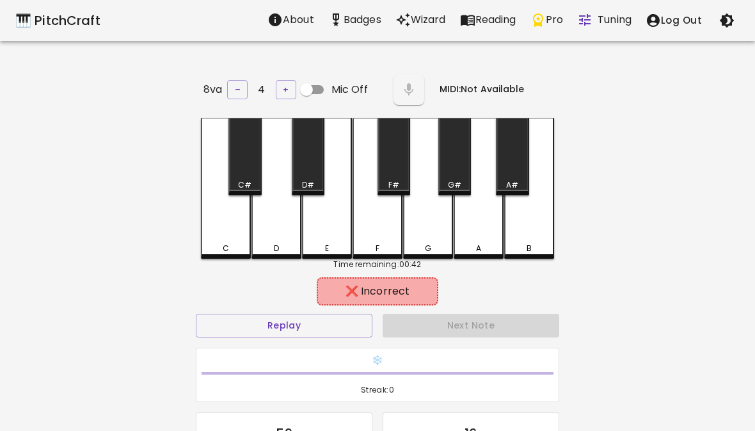
click at [485, 220] on div "A" at bounding box center [479, 188] width 50 height 141
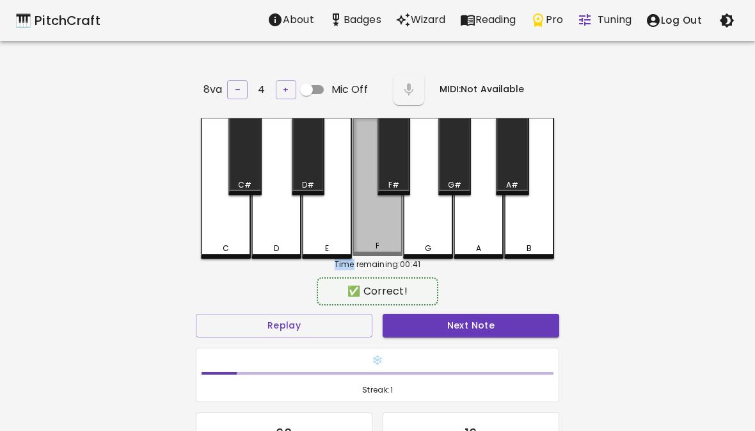
click at [376, 219] on div "F" at bounding box center [378, 187] width 50 height 138
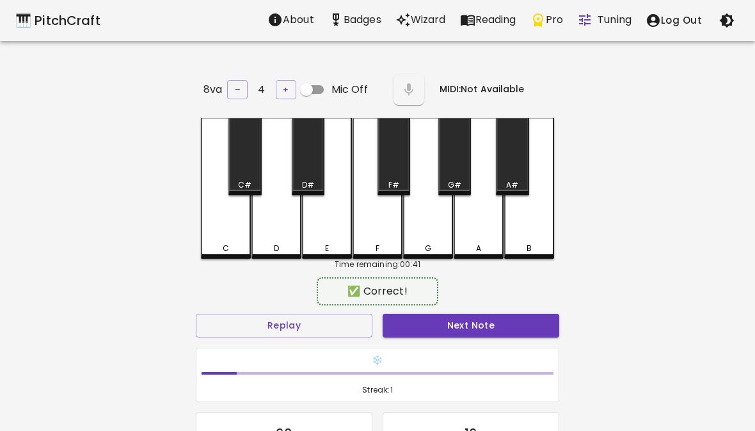
click at [376, 219] on div "F" at bounding box center [378, 188] width 50 height 141
click at [377, 237] on div "F" at bounding box center [378, 188] width 50 height 141
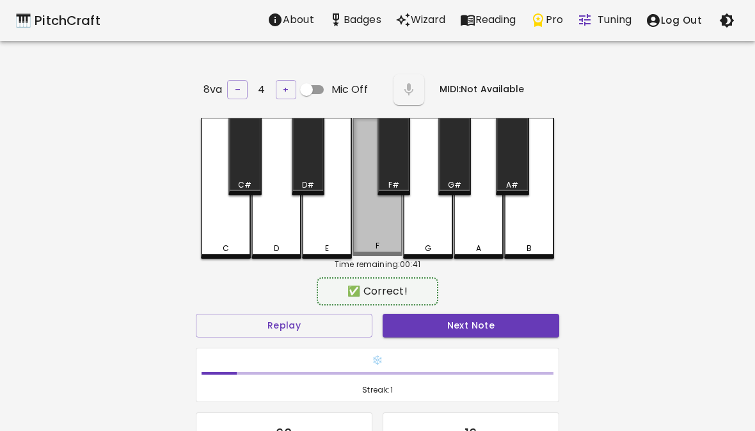
click at [388, 237] on div "F" at bounding box center [378, 187] width 50 height 138
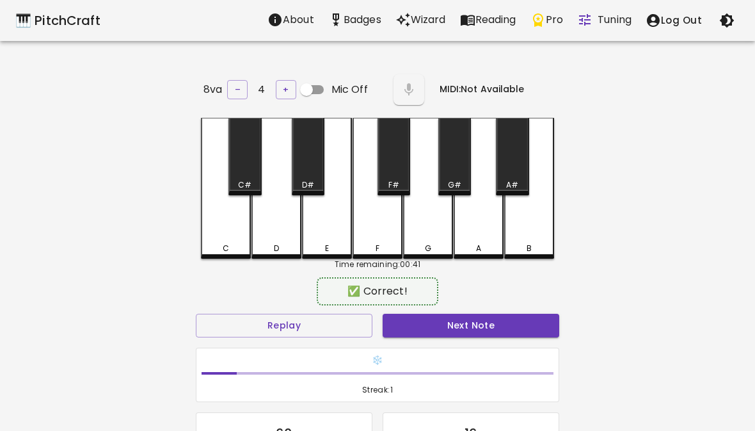
click at [388, 237] on div "F" at bounding box center [378, 188] width 50 height 141
click at [440, 223] on div "G" at bounding box center [428, 188] width 50 height 141
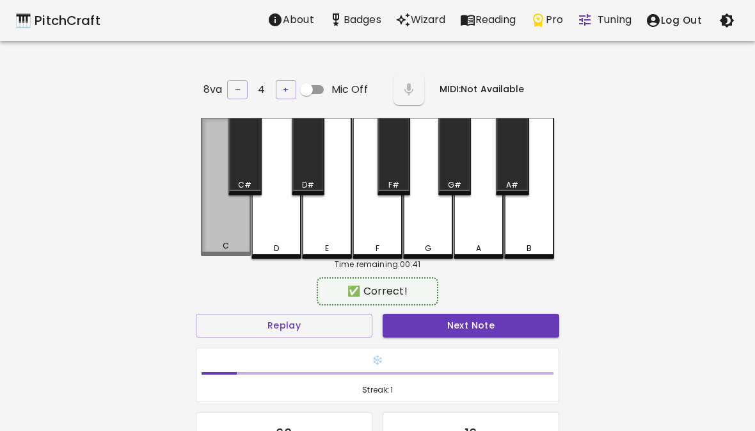
click at [223, 211] on div "C" at bounding box center [226, 187] width 50 height 138
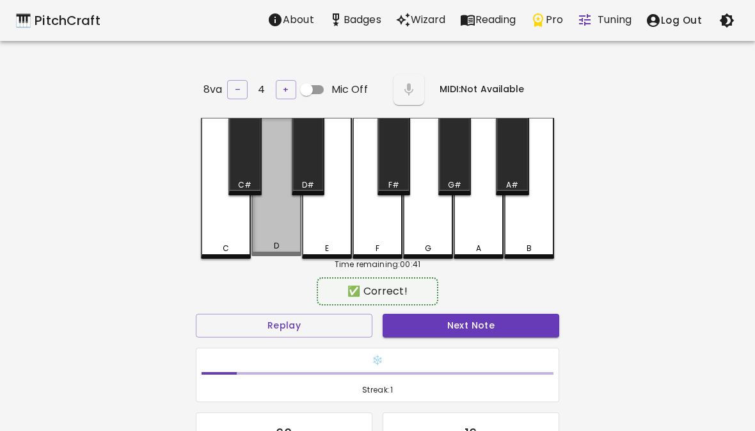
click at [277, 225] on div "D" at bounding box center [276, 187] width 50 height 138
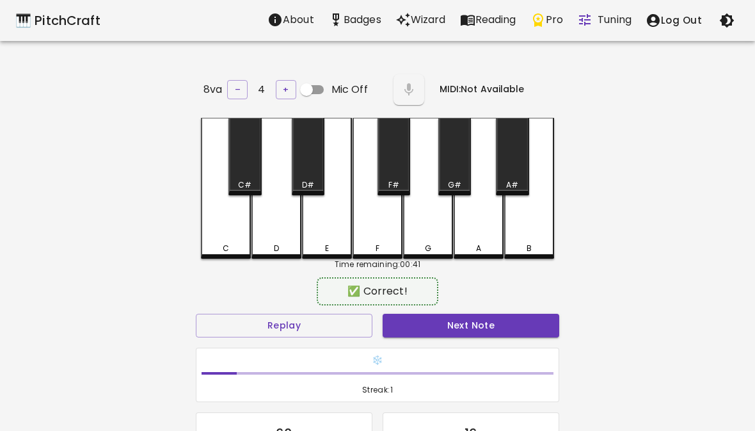
click at [445, 314] on button "Next Note" at bounding box center [471, 326] width 177 height 24
click at [386, 216] on div "F" at bounding box center [378, 188] width 50 height 141
click at [427, 322] on button "Next Note" at bounding box center [471, 326] width 177 height 24
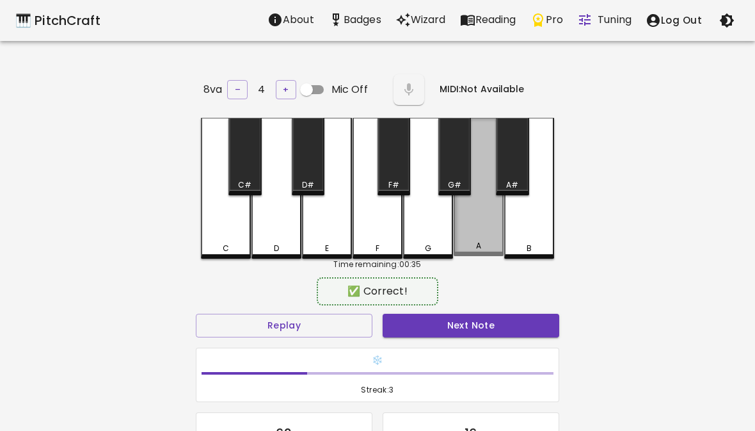
click at [497, 229] on div "A" at bounding box center [479, 187] width 50 height 138
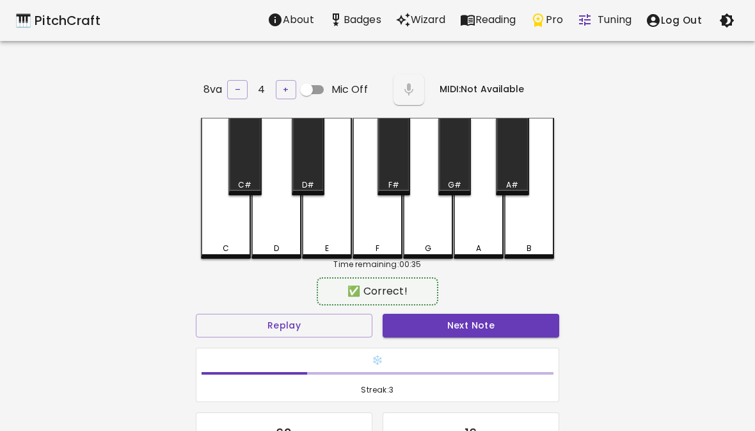
click at [490, 230] on div "A" at bounding box center [479, 188] width 50 height 141
click at [475, 224] on div "A" at bounding box center [479, 188] width 50 height 141
click at [444, 232] on div "G" at bounding box center [428, 188] width 50 height 141
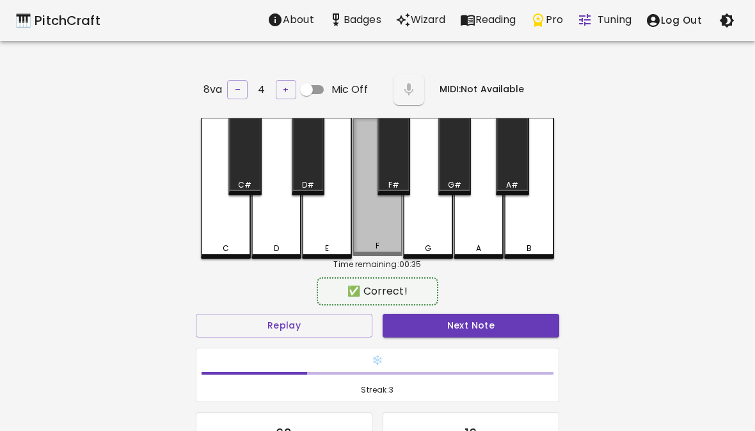
click at [392, 243] on div "F" at bounding box center [377, 246] width 47 height 12
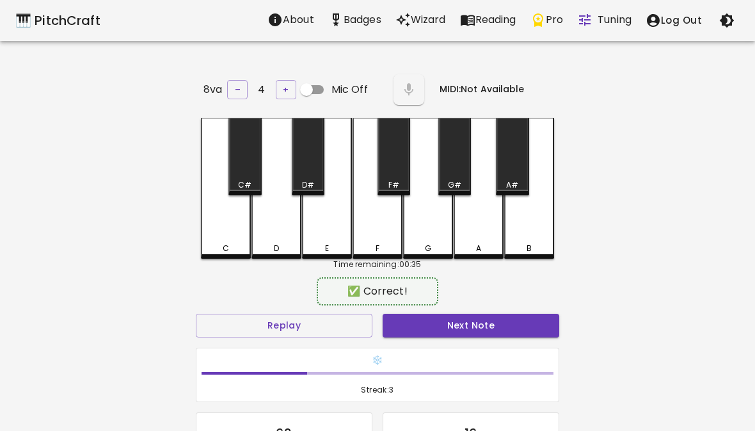
click at [380, 232] on div "F" at bounding box center [378, 188] width 50 height 141
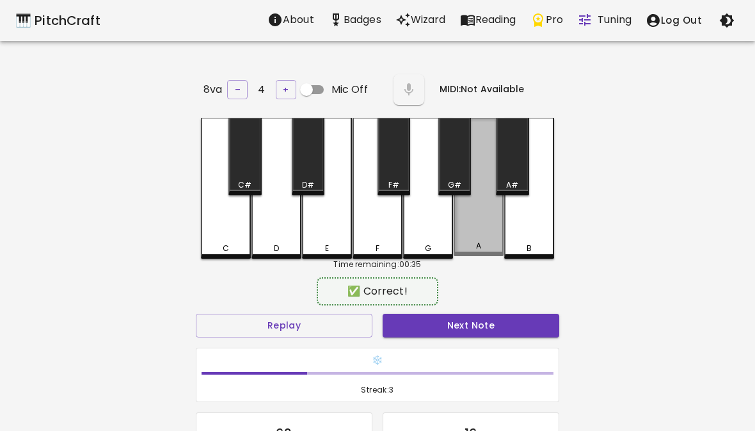
click at [500, 215] on div "A" at bounding box center [479, 187] width 50 height 138
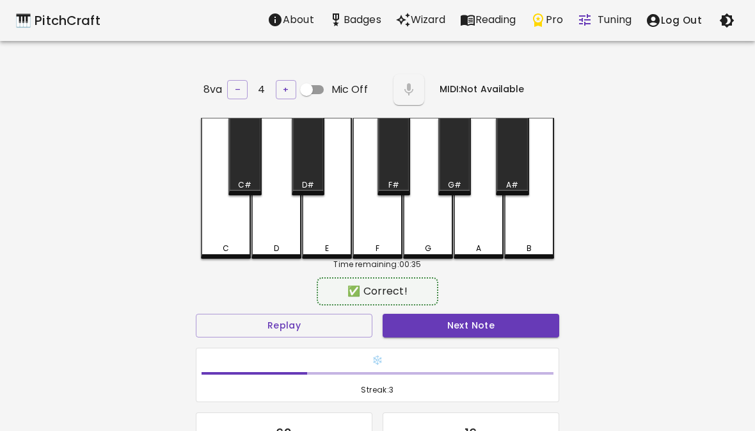
click at [508, 218] on div "B" at bounding box center [529, 188] width 50 height 141
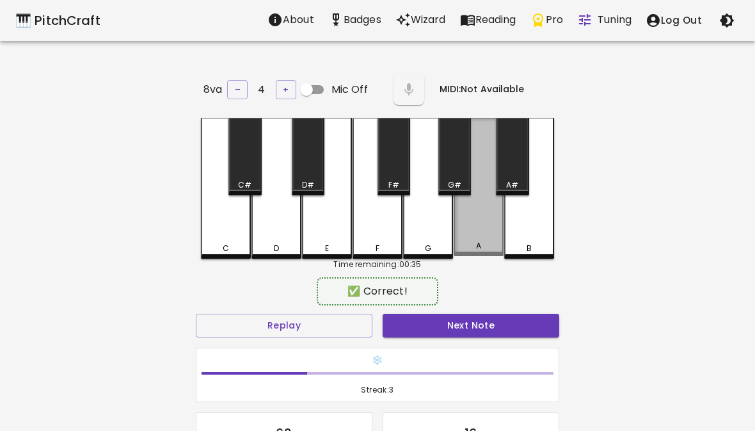
click at [491, 229] on div "A" at bounding box center [479, 187] width 50 height 138
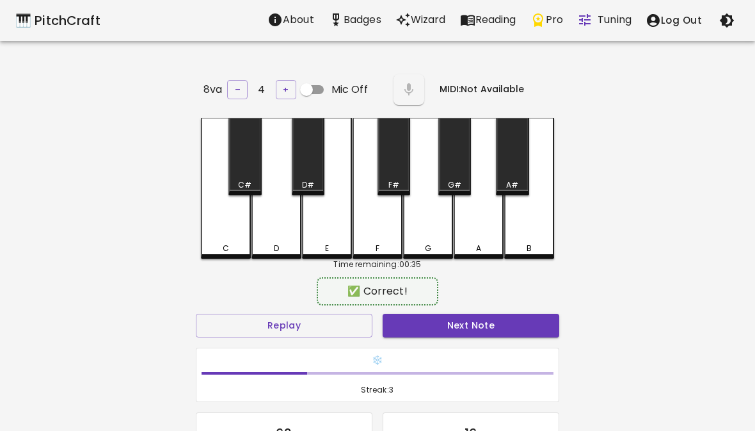
click at [491, 230] on div "A" at bounding box center [479, 188] width 50 height 141
click at [385, 216] on div "F" at bounding box center [378, 188] width 50 height 141
click at [369, 225] on div "F" at bounding box center [378, 188] width 50 height 141
click at [293, 243] on div "D" at bounding box center [276, 249] width 47 height 12
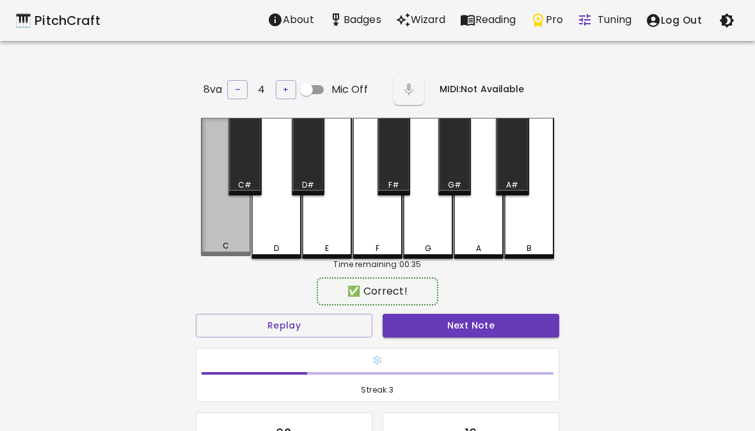
click at [248, 238] on div "C" at bounding box center [226, 187] width 50 height 138
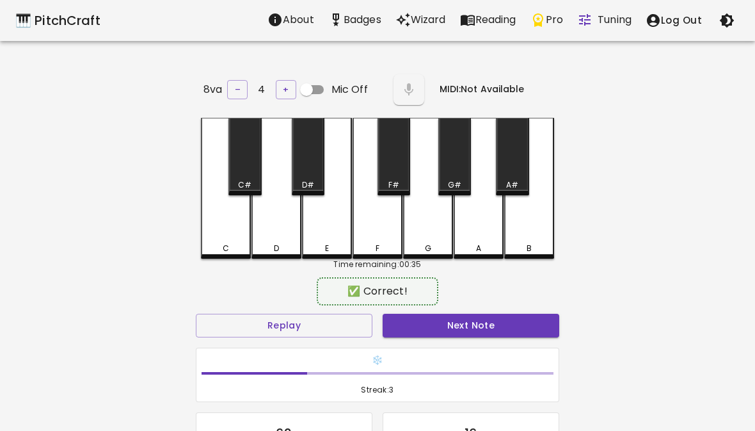
click at [507, 218] on div "B" at bounding box center [529, 188] width 50 height 141
click at [480, 230] on div "A" at bounding box center [479, 188] width 50 height 141
click at [479, 230] on div "A" at bounding box center [479, 188] width 50 height 141
click at [323, 234] on div "E" at bounding box center [327, 188] width 50 height 141
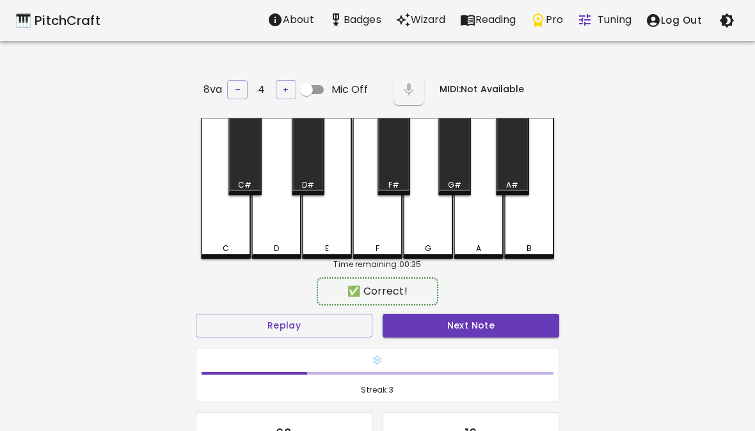
click at [464, 326] on button "Next Note" at bounding box center [471, 326] width 177 height 24
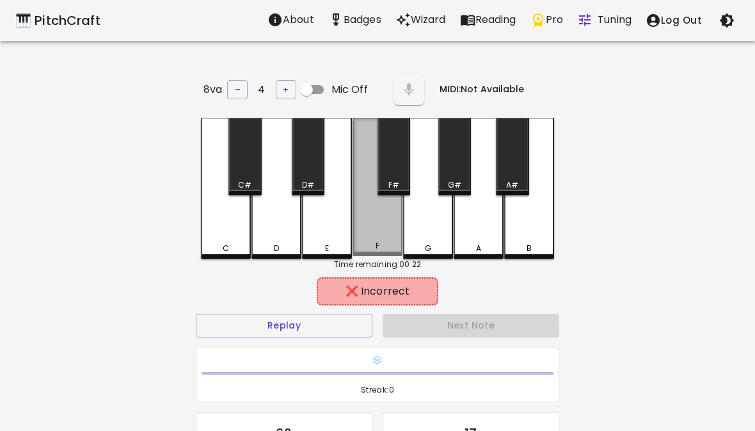
click at [382, 223] on div "F" at bounding box center [378, 187] width 50 height 138
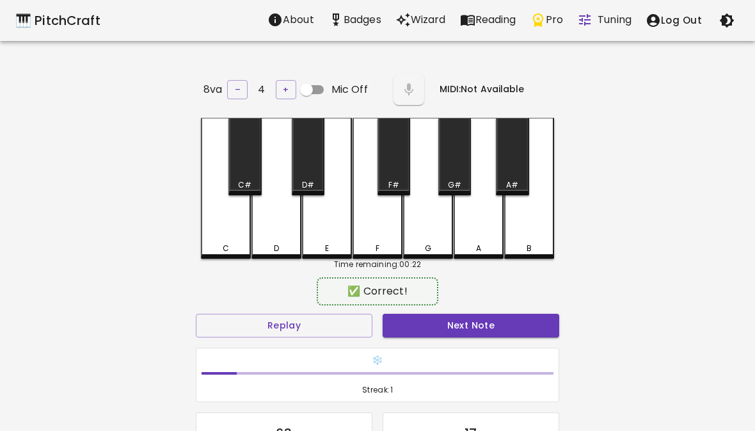
click at [326, 233] on div "E" at bounding box center [327, 188] width 50 height 141
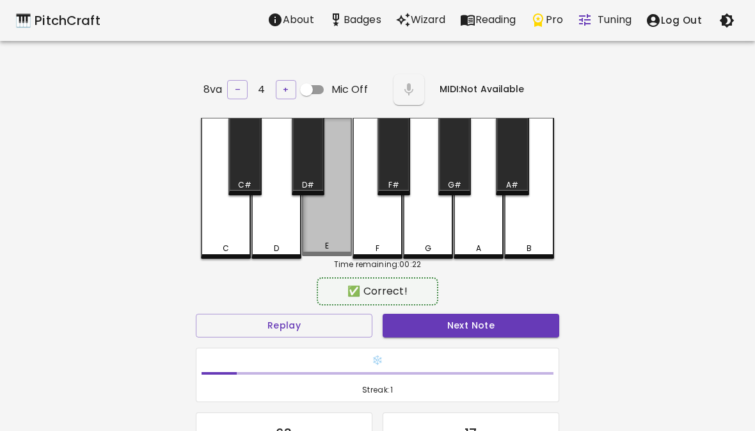
click at [322, 221] on div "E" at bounding box center [327, 187] width 50 height 138
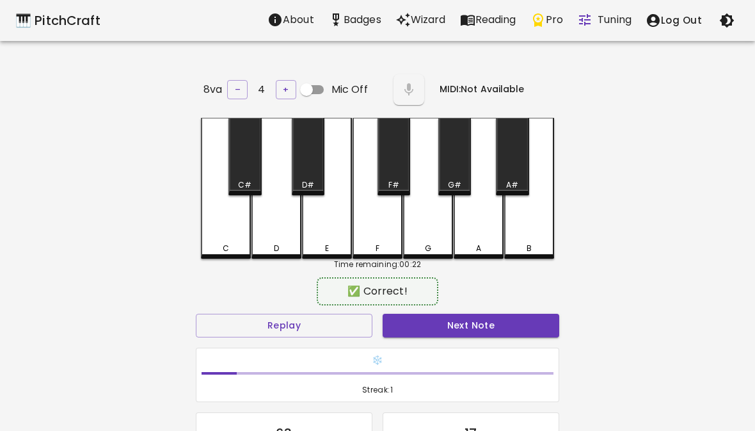
click at [322, 221] on div "E" at bounding box center [327, 188] width 50 height 141
click at [427, 324] on button "Next Note" at bounding box center [471, 326] width 177 height 24
click at [513, 322] on button "Next Note" at bounding box center [471, 326] width 177 height 24
click at [500, 333] on button "Next Note" at bounding box center [471, 326] width 177 height 24
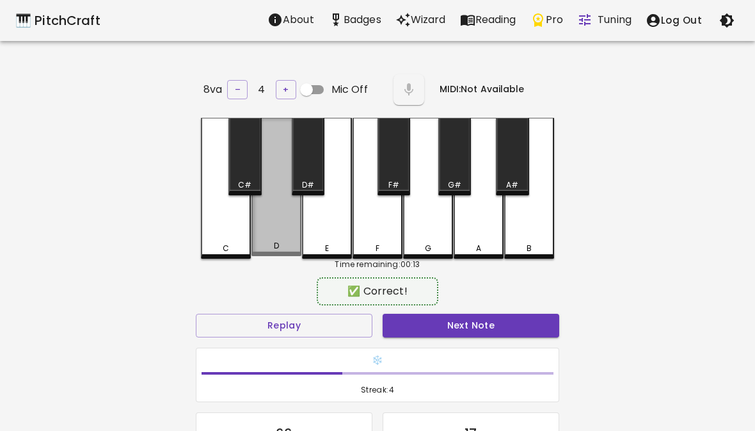
click at [283, 243] on div "D" at bounding box center [276, 246] width 47 height 12
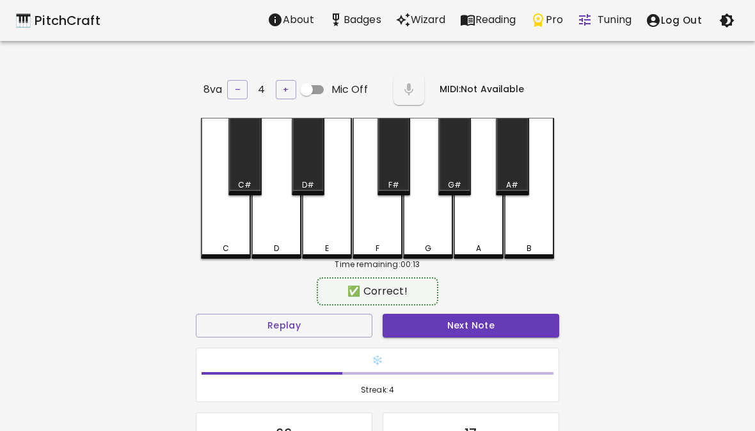
click at [399, 324] on button "Next Note" at bounding box center [471, 326] width 177 height 24
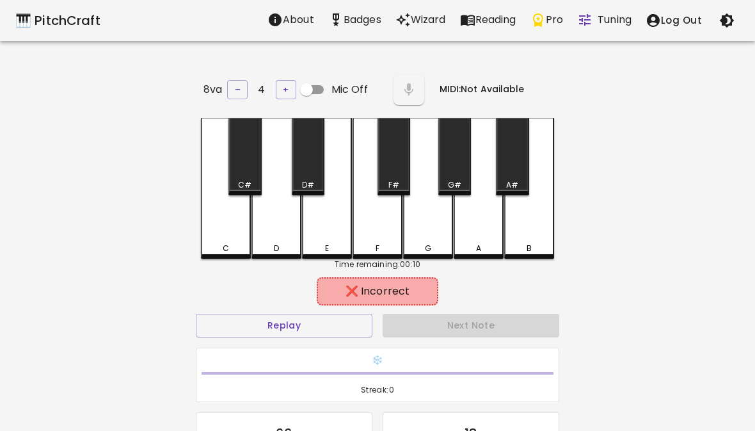
click at [489, 228] on div "A" at bounding box center [479, 188] width 50 height 141
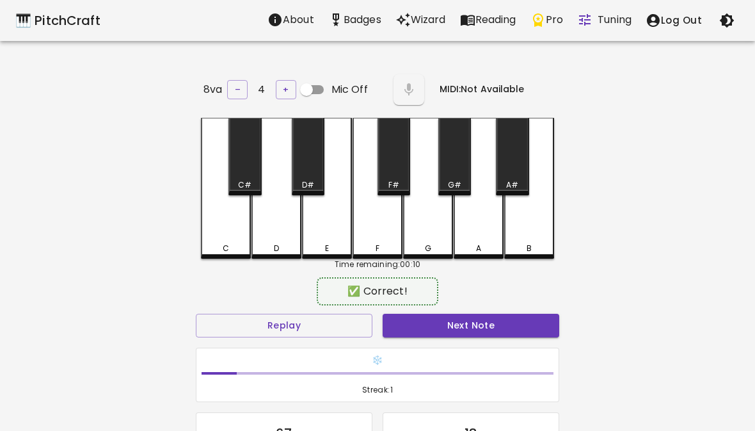
click at [472, 328] on button "Next Note" at bounding box center [471, 326] width 177 height 24
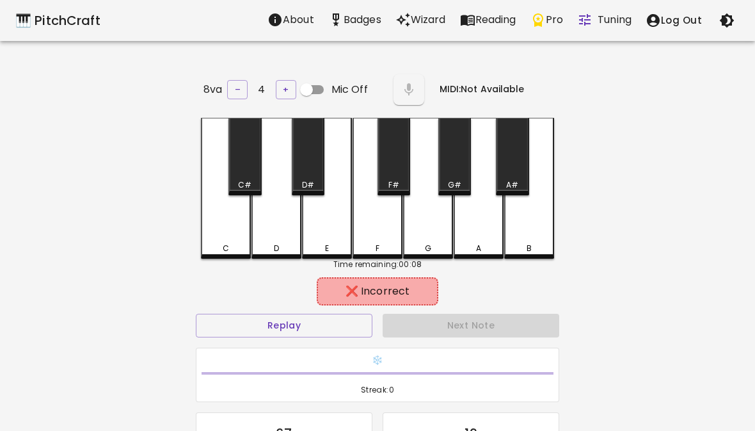
click at [283, 212] on div "D" at bounding box center [276, 188] width 50 height 141
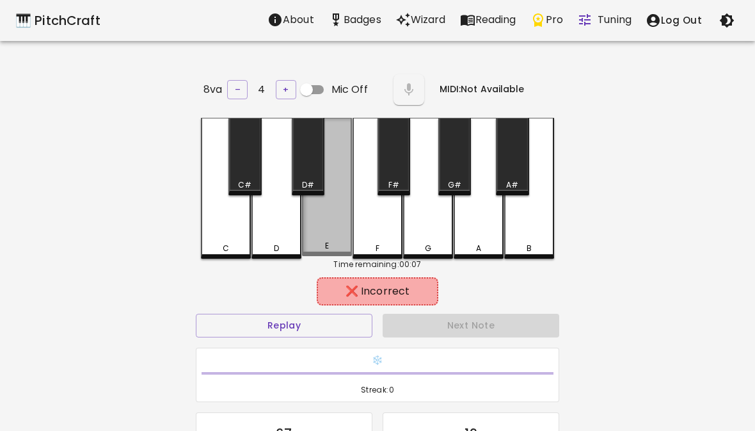
click at [335, 224] on div "E" at bounding box center [327, 187] width 50 height 138
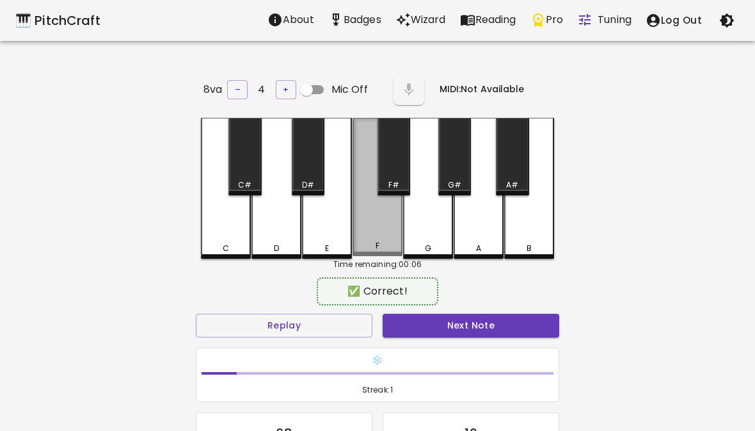
click at [386, 227] on div "F" at bounding box center [378, 187] width 50 height 138
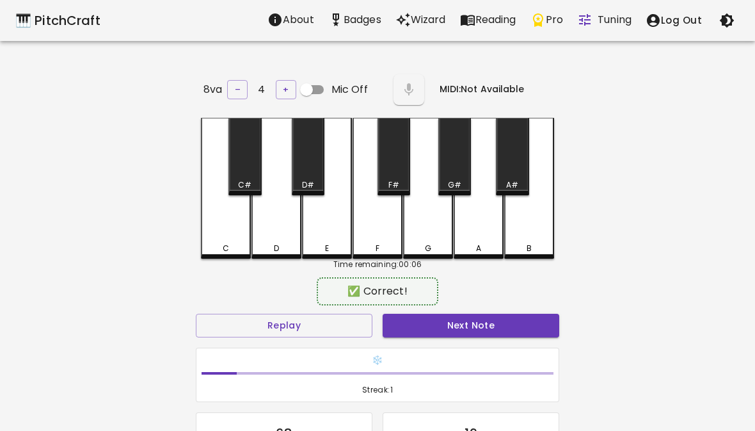
click at [436, 331] on button "Next Note" at bounding box center [471, 326] width 177 height 24
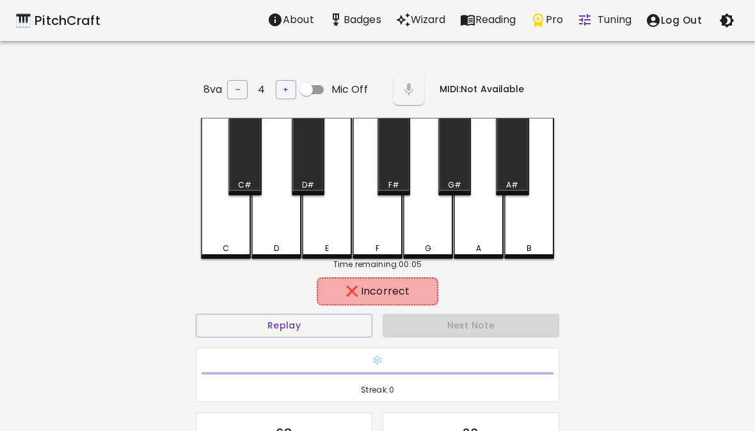
click at [419, 234] on div "G" at bounding box center [428, 188] width 50 height 141
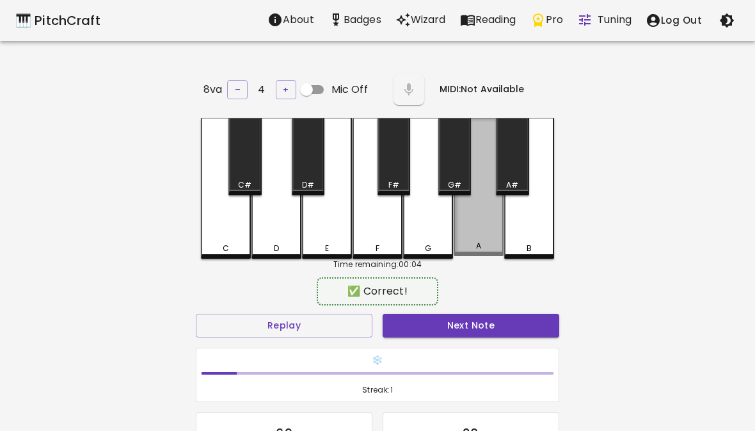
click at [465, 239] on div "A" at bounding box center [479, 187] width 50 height 138
click at [472, 239] on div "A" at bounding box center [479, 187] width 50 height 138
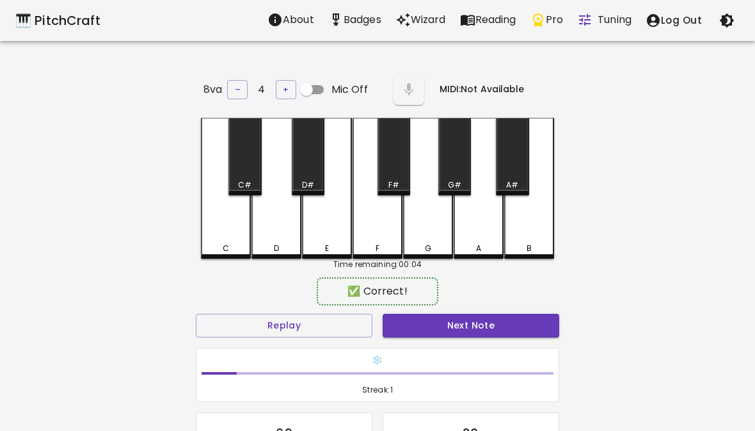
click at [510, 245] on div "B" at bounding box center [528, 249] width 47 height 12
click at [502, 322] on button "Next Note" at bounding box center [471, 326] width 177 height 24
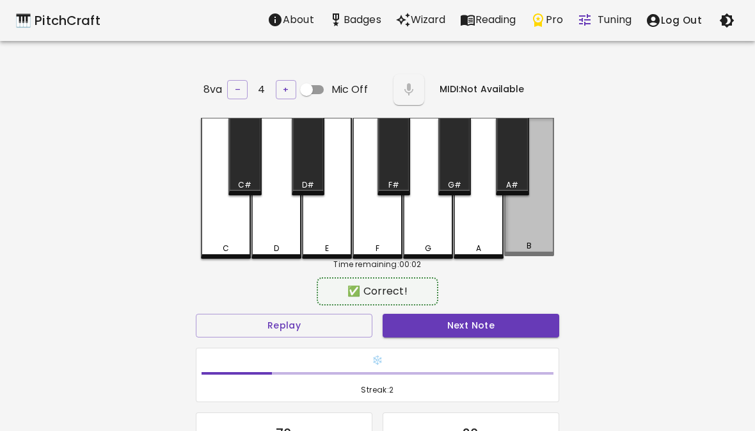
click at [528, 220] on div "B" at bounding box center [529, 187] width 50 height 138
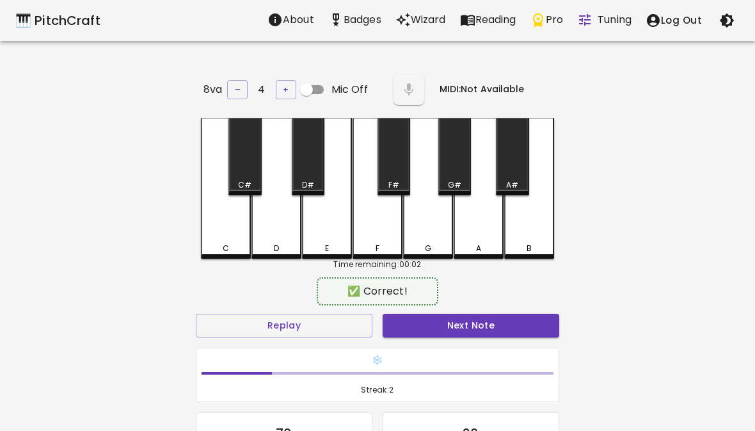
click at [489, 308] on div "Next Note" at bounding box center [471, 325] width 187 height 34
click at [496, 315] on button "Next Note" at bounding box center [471, 326] width 177 height 24
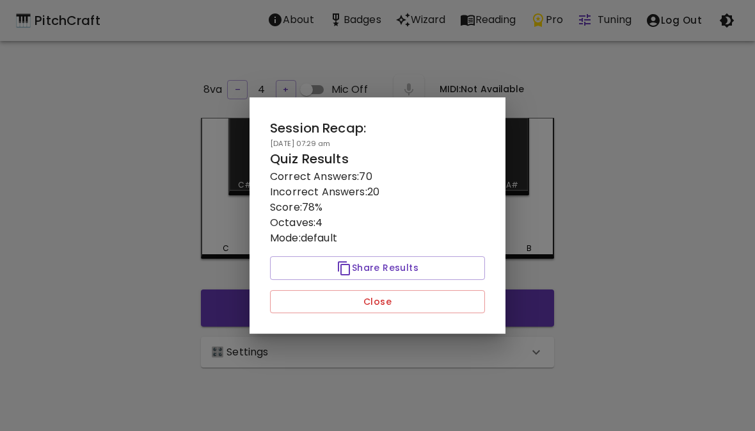
click at [271, 200] on p "Incorrect Answers: 20" at bounding box center [377, 191] width 215 height 15
